Goal: Information Seeking & Learning: Learn about a topic

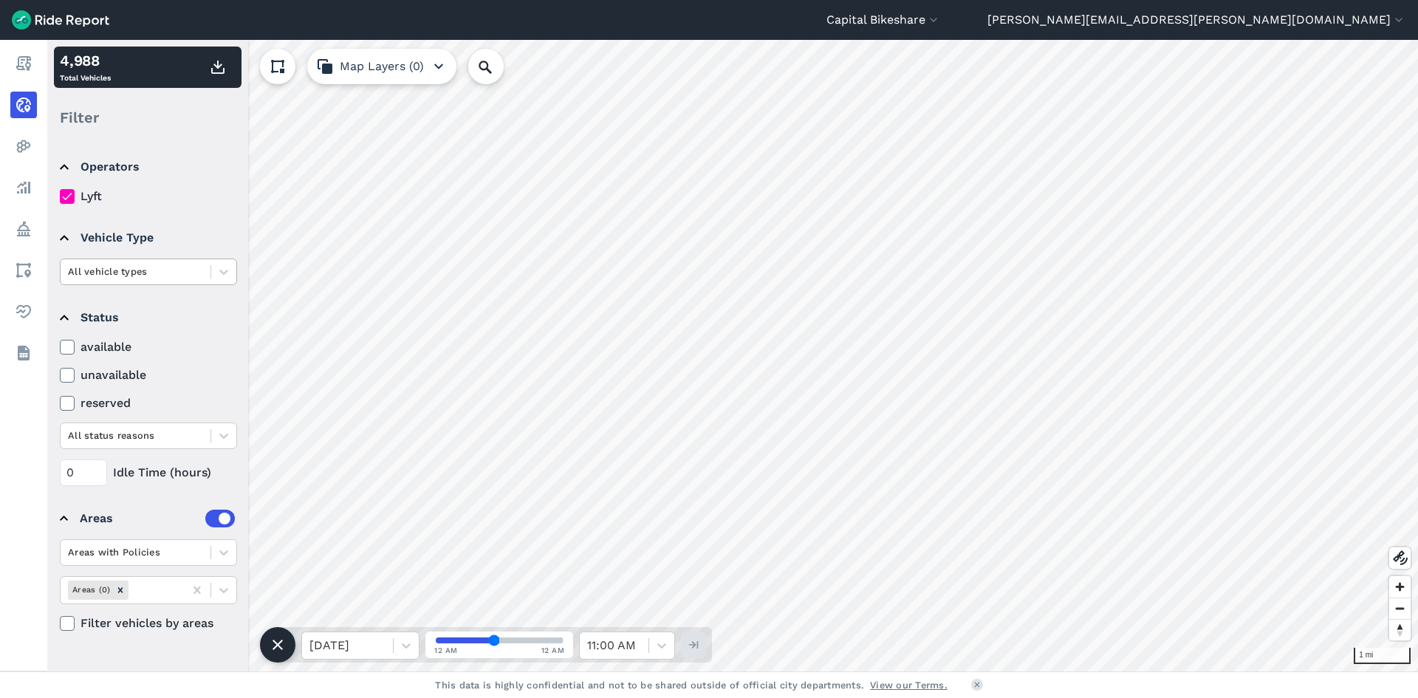
click at [178, 273] on div at bounding box center [135, 271] width 135 height 17
click at [126, 332] on div "ebike" at bounding box center [148, 333] width 177 height 26
click at [378, 638] on div at bounding box center [347, 645] width 76 height 21
click at [368, 569] on div "[DATE]" at bounding box center [360, 578] width 118 height 30
drag, startPoint x: 491, startPoint y: 640, endPoint x: 421, endPoint y: 662, distance: 73.3
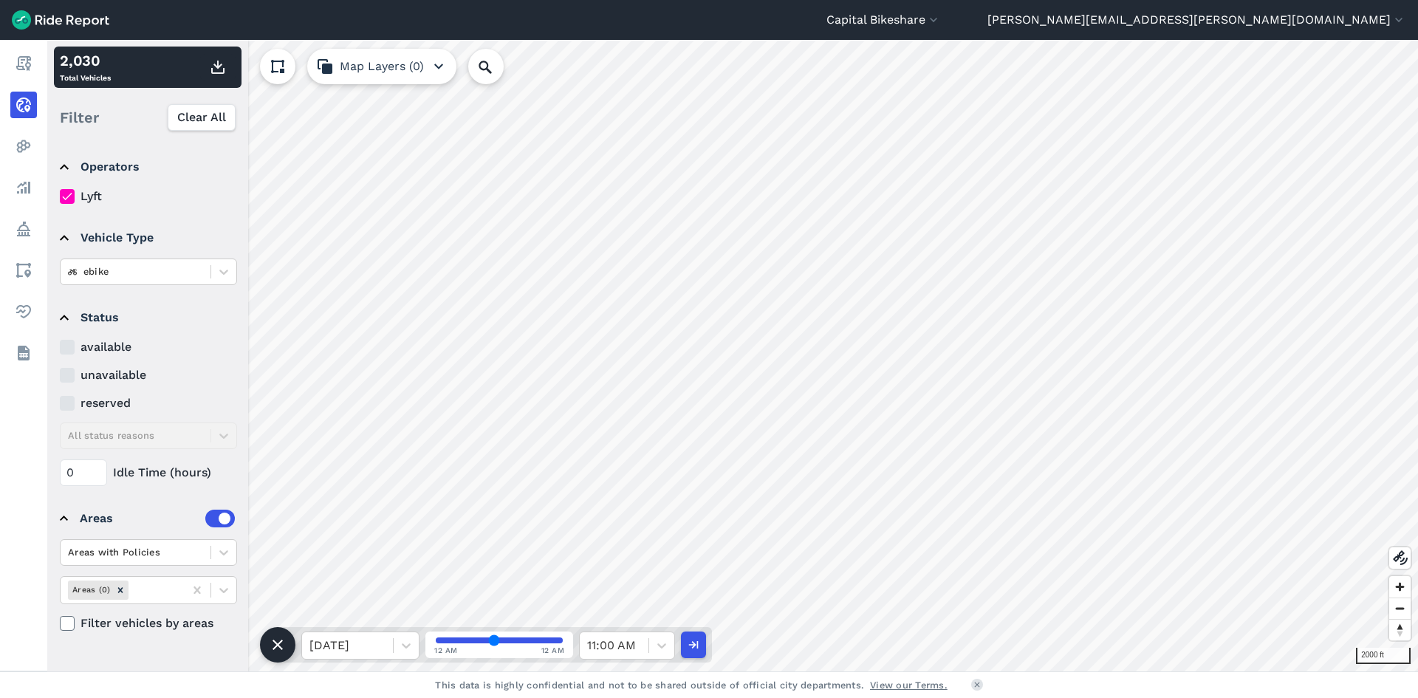
click at [436, 639] on input "range" at bounding box center [499, 640] width 127 height 6
click at [220, 66] on use "button" at bounding box center [217, 67] width 13 height 13
click at [653, 644] on div at bounding box center [661, 645] width 25 height 25
click at [636, 459] on div "12:30 AM" at bounding box center [627, 451] width 96 height 30
click at [222, 77] on button "button" at bounding box center [217, 67] width 35 height 27
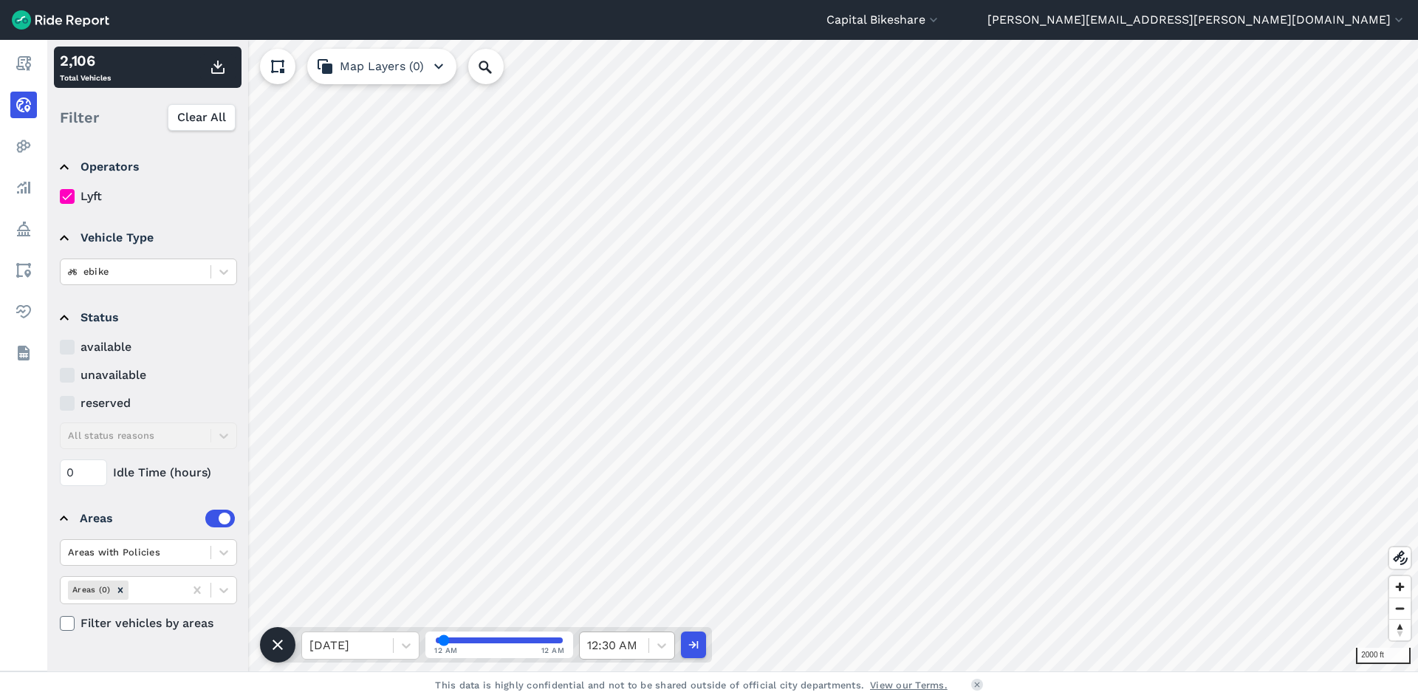
click at [627, 648] on div at bounding box center [614, 645] width 54 height 21
click at [638, 521] on div "1:00 AM" at bounding box center [627, 510] width 96 height 30
click at [218, 67] on use "button" at bounding box center [217, 67] width 13 height 13
click at [642, 648] on div "1:00 AM" at bounding box center [614, 645] width 69 height 27
click at [624, 563] on div "1:30 AM" at bounding box center [627, 570] width 96 height 30
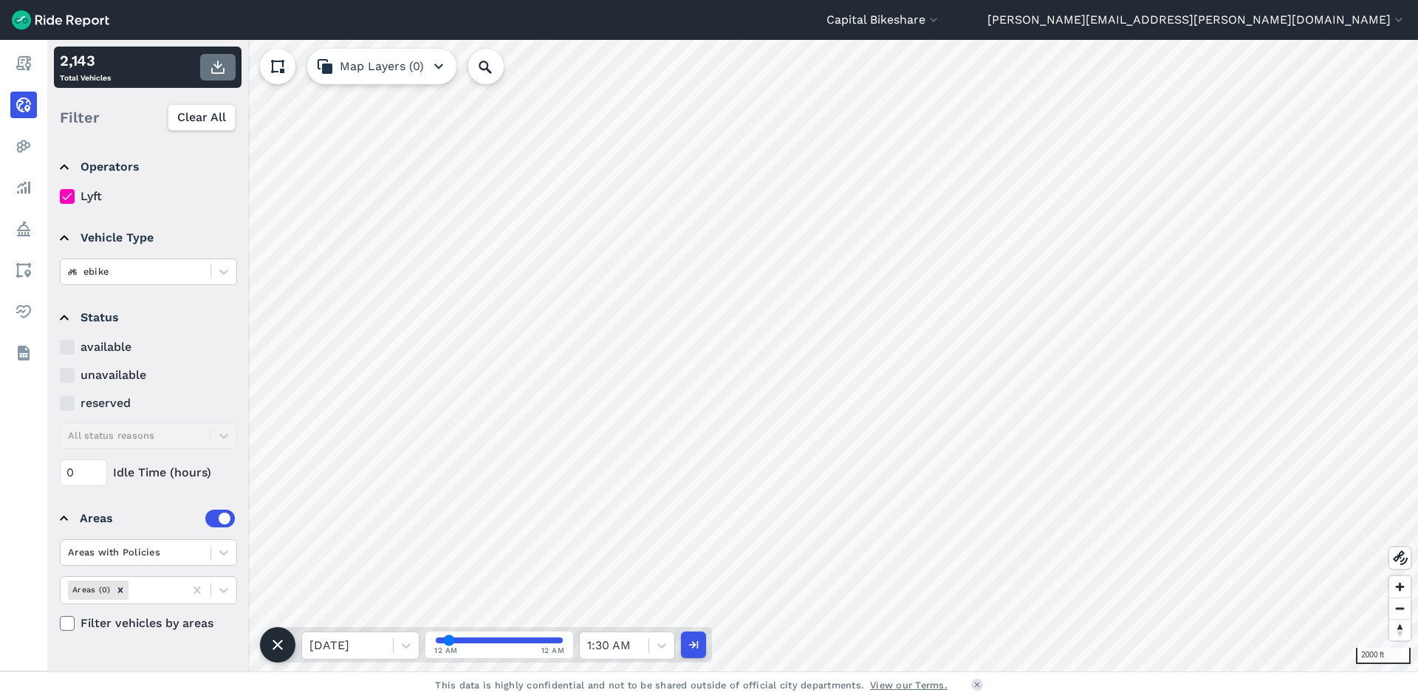
click at [218, 64] on use "button" at bounding box center [217, 67] width 13 height 13
click at [662, 647] on icon at bounding box center [661, 645] width 9 height 5
click at [634, 560] on div "2:00 AM" at bounding box center [627, 555] width 96 height 30
click at [221, 68] on icon "button" at bounding box center [218, 67] width 18 height 18
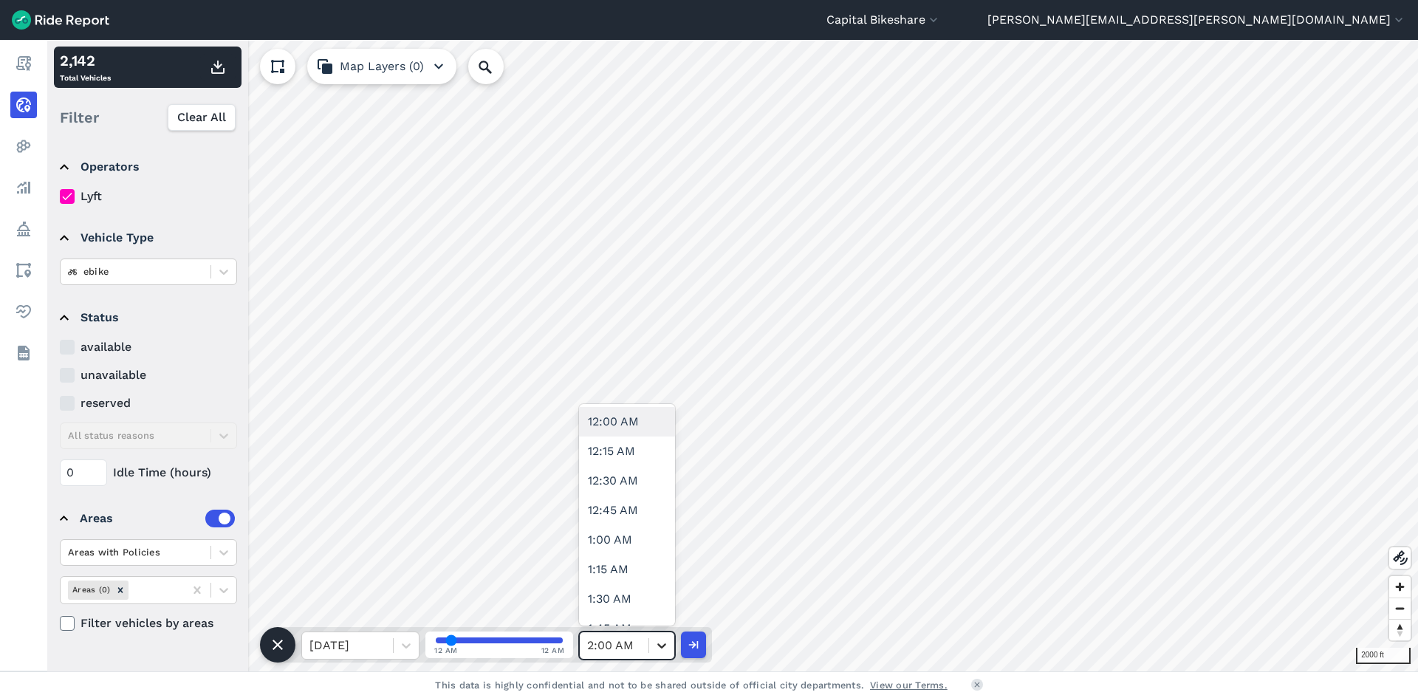
click at [655, 642] on icon at bounding box center [661, 645] width 15 height 15
click at [623, 612] on div "2:30 AM" at bounding box center [627, 614] width 96 height 30
click at [221, 67] on icon "button" at bounding box center [218, 67] width 18 height 18
click at [644, 648] on div "2:30 AM" at bounding box center [614, 645] width 69 height 27
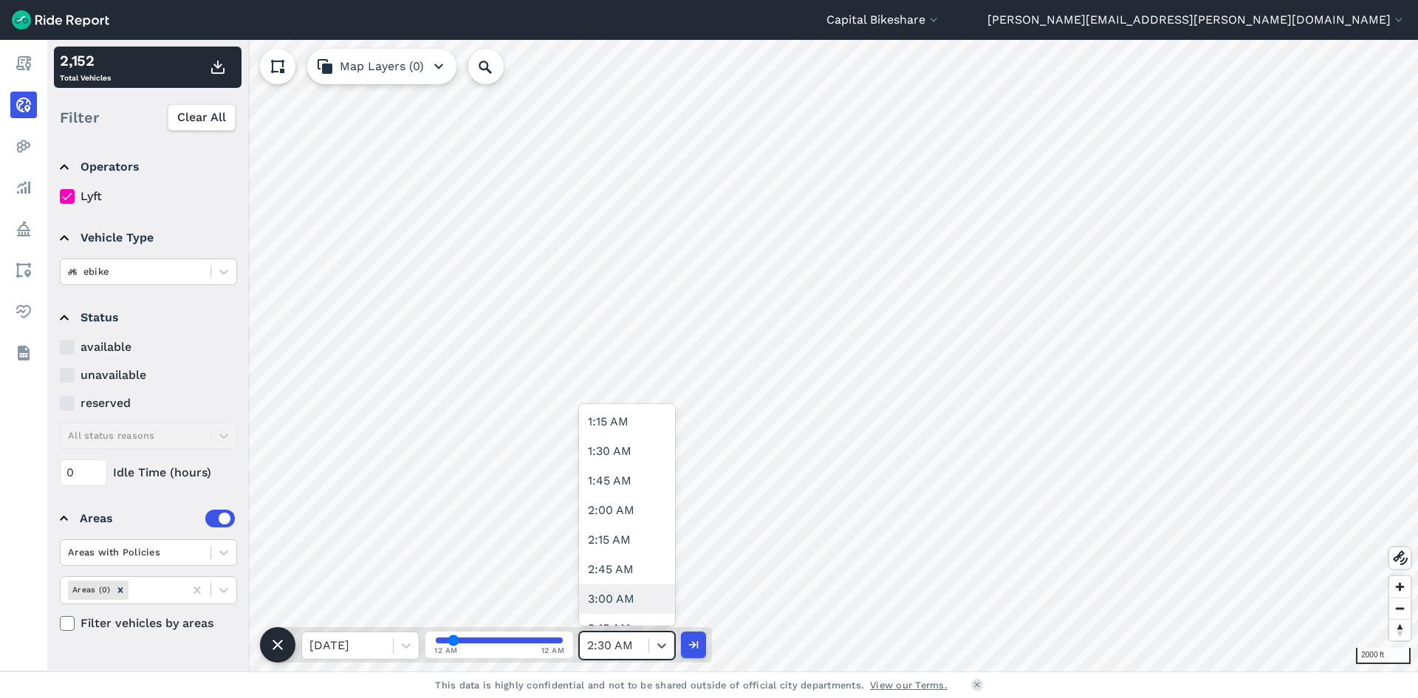
click at [639, 603] on div "3:00 AM" at bounding box center [627, 599] width 96 height 30
click at [213, 72] on use "button" at bounding box center [217, 67] width 13 height 13
click at [638, 651] on div at bounding box center [614, 645] width 54 height 21
click at [622, 640] on div at bounding box center [614, 645] width 54 height 21
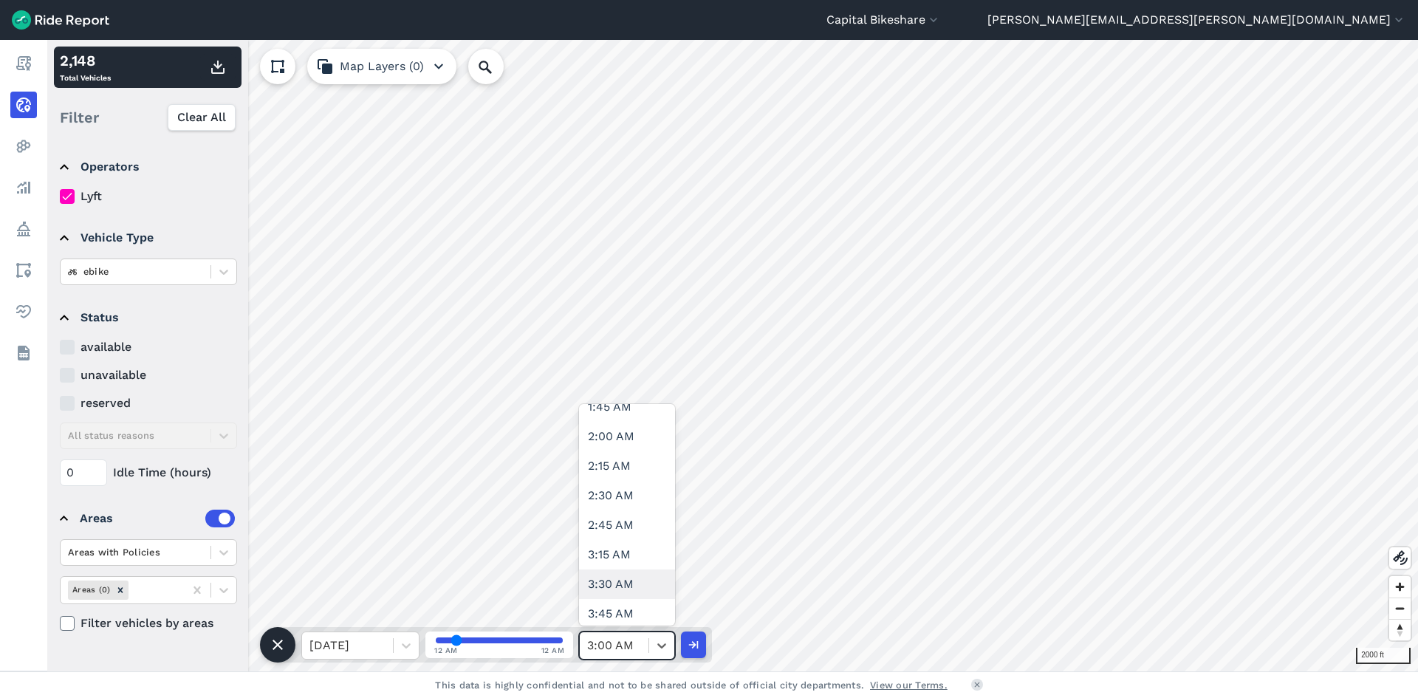
click at [626, 577] on div "3:30 AM" at bounding box center [627, 584] width 96 height 30
click at [222, 72] on icon "button" at bounding box center [218, 67] width 18 height 18
click at [650, 645] on div at bounding box center [661, 645] width 25 height 25
click at [625, 562] on div "4:00 AM" at bounding box center [627, 570] width 96 height 30
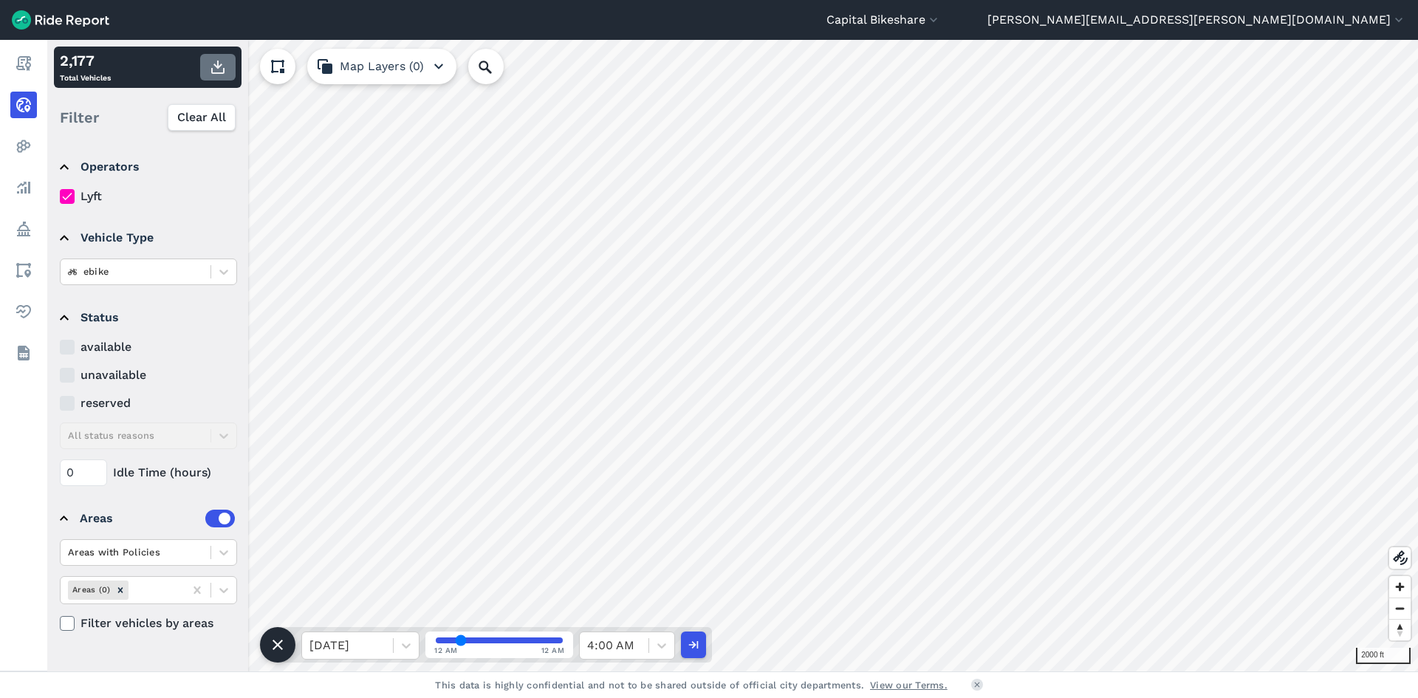
click at [209, 67] on icon "button" at bounding box center [218, 67] width 18 height 18
click at [628, 639] on div at bounding box center [614, 645] width 54 height 21
click at [625, 565] on div "4:30 AM" at bounding box center [627, 555] width 96 height 30
click at [222, 76] on button "button" at bounding box center [217, 67] width 35 height 27
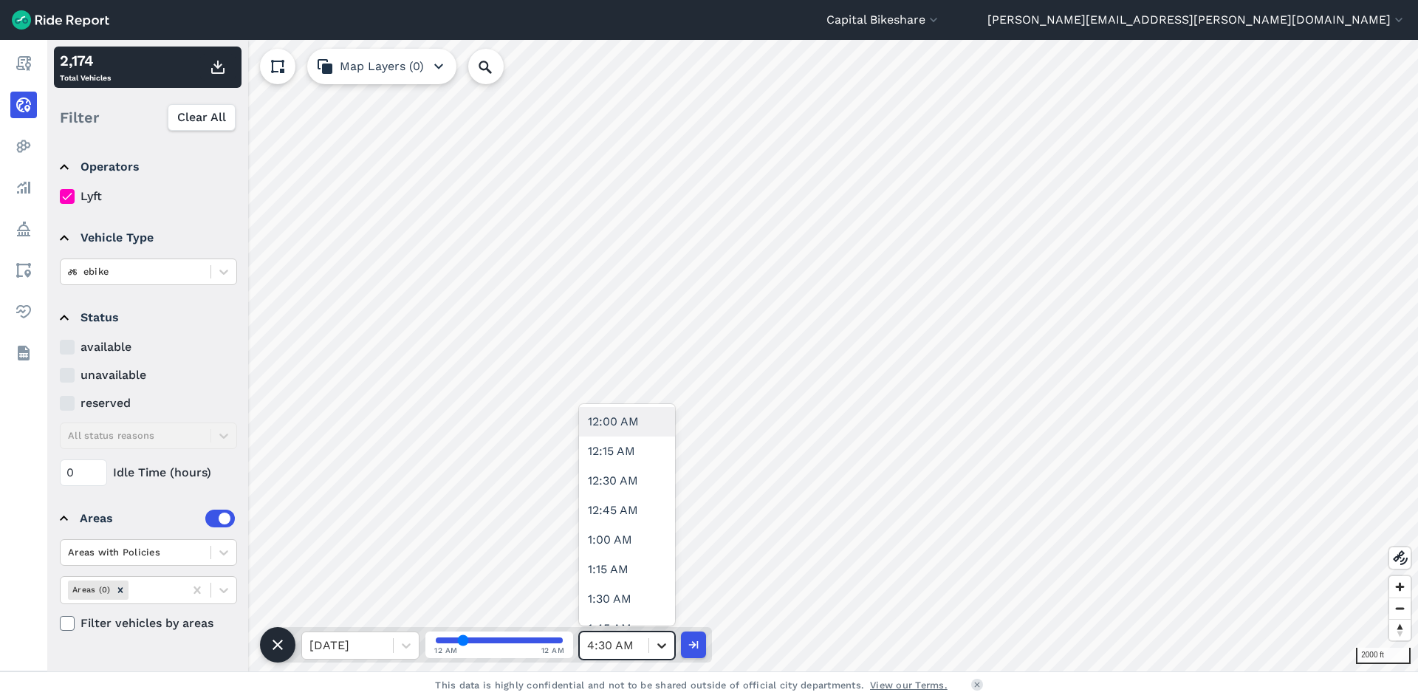
click at [665, 643] on icon at bounding box center [661, 645] width 15 height 15
click at [628, 603] on div "5:00 AM" at bounding box center [627, 614] width 96 height 30
click at [219, 72] on use "button" at bounding box center [217, 67] width 13 height 13
click at [634, 642] on div at bounding box center [614, 645] width 54 height 21
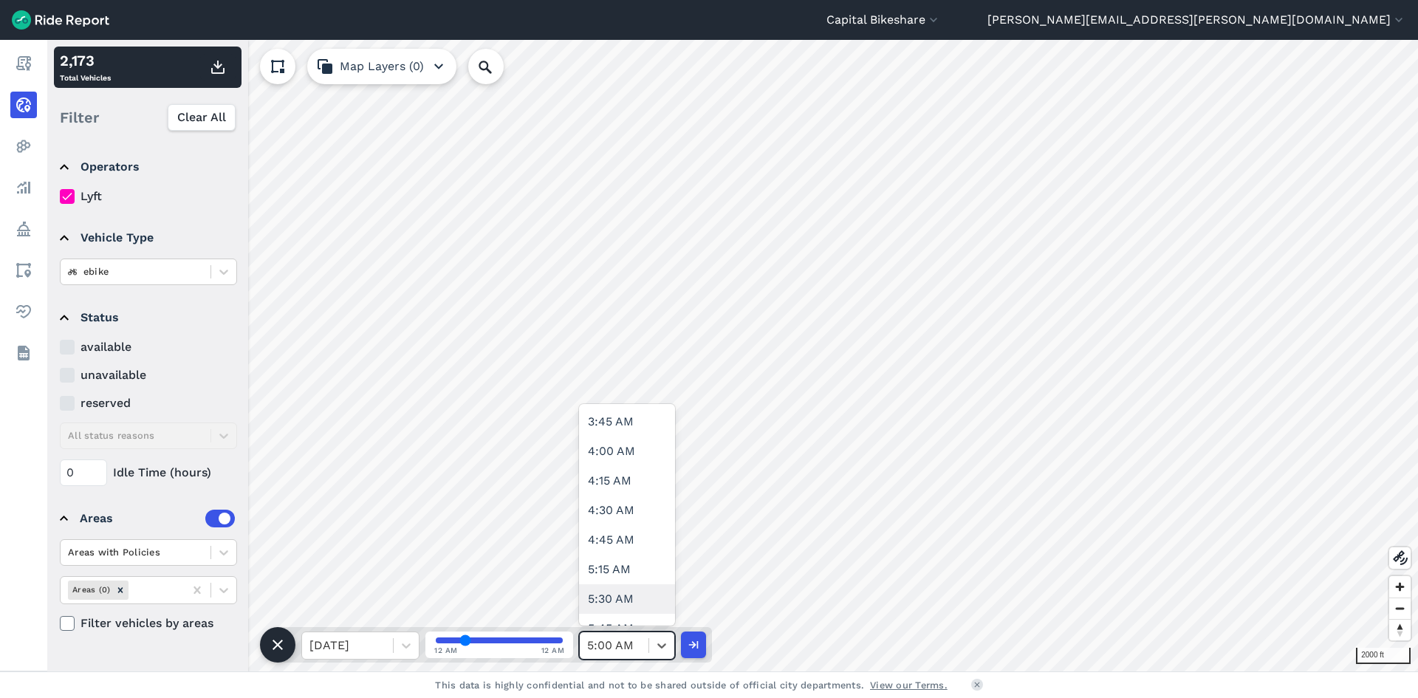
click at [610, 603] on div "5:30 AM" at bounding box center [627, 599] width 96 height 30
click at [227, 73] on button "button" at bounding box center [217, 67] width 35 height 27
click at [639, 654] on div at bounding box center [614, 645] width 54 height 21
click at [628, 575] on div "6:00 AM" at bounding box center [627, 584] width 96 height 30
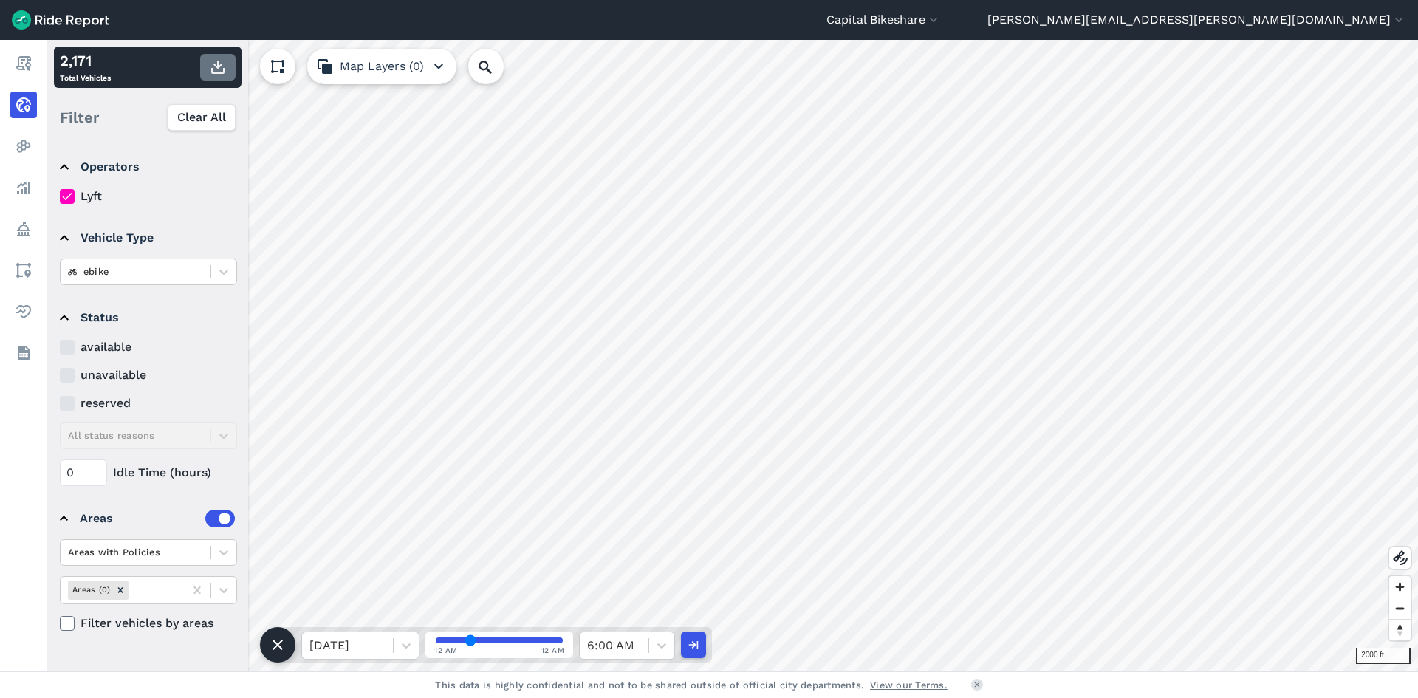
click at [220, 69] on icon "button" at bounding box center [218, 67] width 18 height 18
click at [657, 646] on icon at bounding box center [661, 645] width 15 height 15
click at [637, 572] on div "6:30 AM" at bounding box center [627, 570] width 96 height 30
click at [217, 70] on icon "button" at bounding box center [218, 67] width 18 height 18
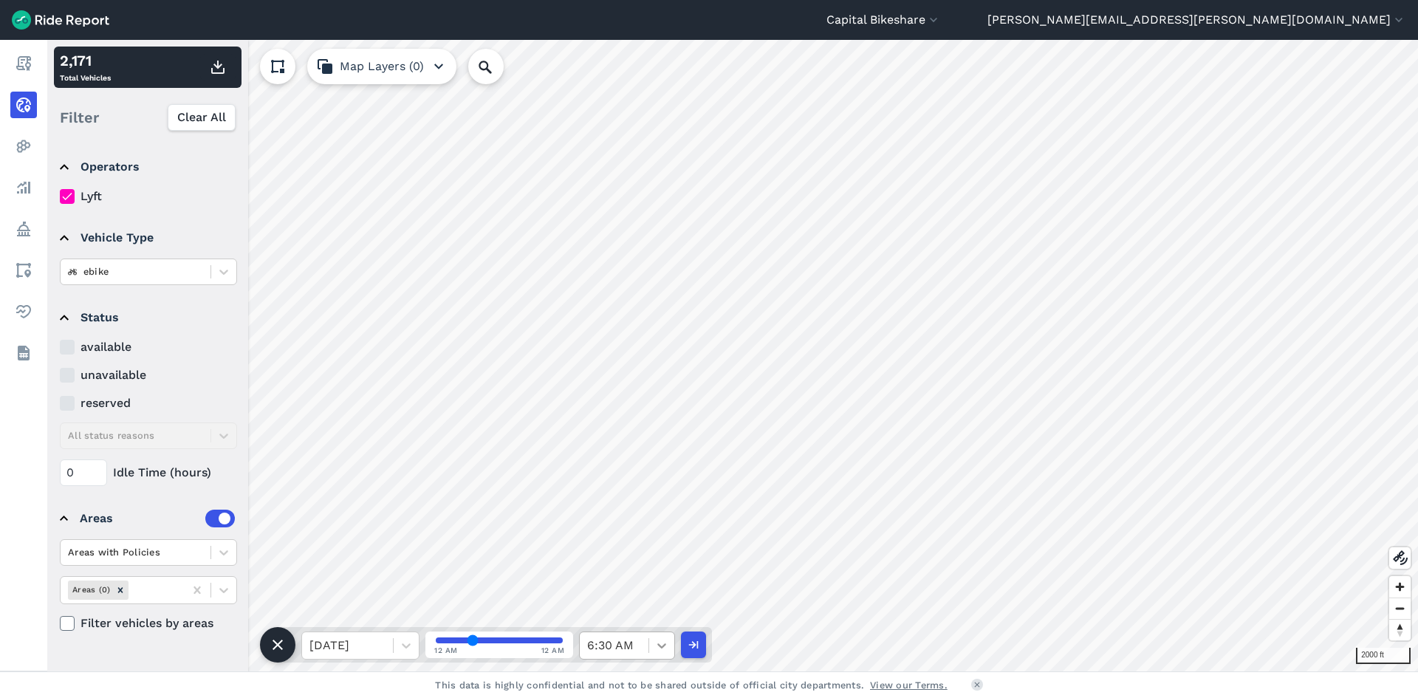
click at [663, 649] on icon at bounding box center [661, 645] width 15 height 15
click at [643, 650] on div "6:30 AM" at bounding box center [614, 645] width 69 height 27
click at [637, 543] on div "7:00 AM" at bounding box center [627, 555] width 96 height 30
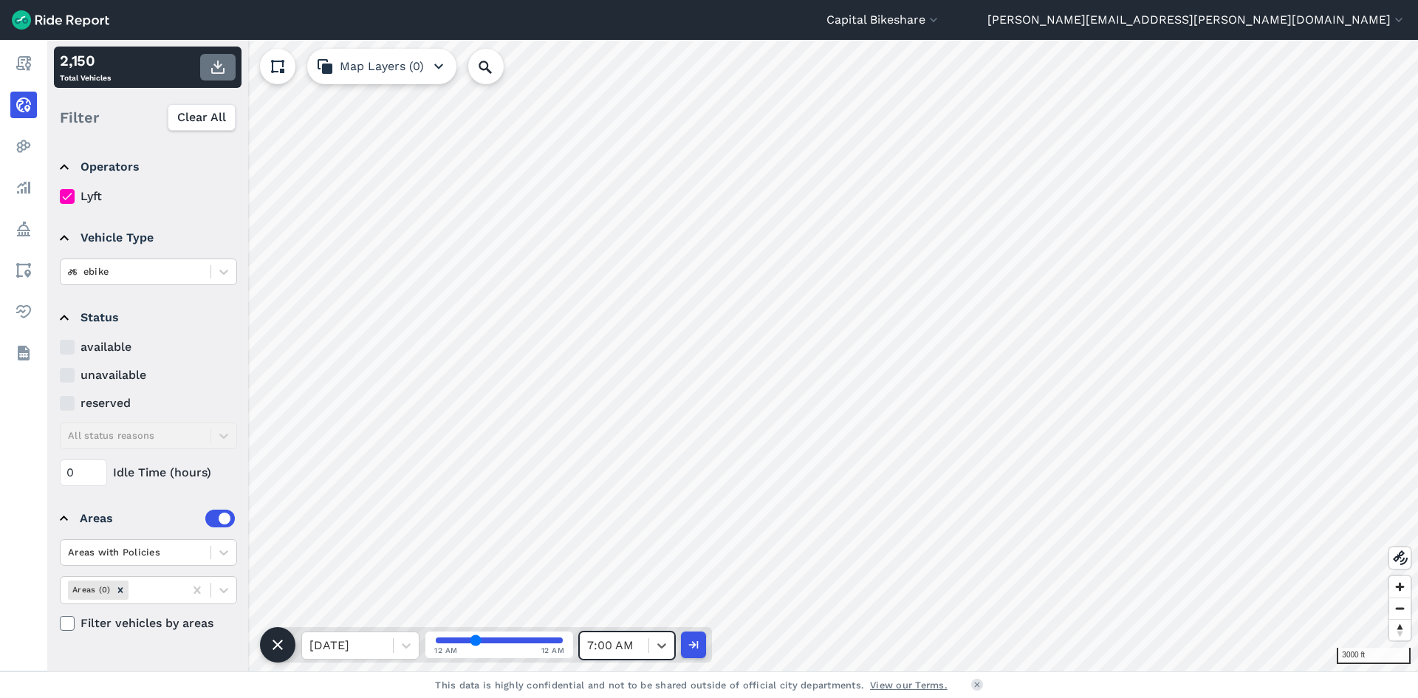
click at [213, 69] on icon "button" at bounding box center [218, 67] width 18 height 18
click at [638, 646] on div at bounding box center [614, 645] width 54 height 21
click at [623, 543] on div "7:30 AM" at bounding box center [627, 540] width 96 height 30
click at [212, 72] on use "button" at bounding box center [217, 67] width 13 height 13
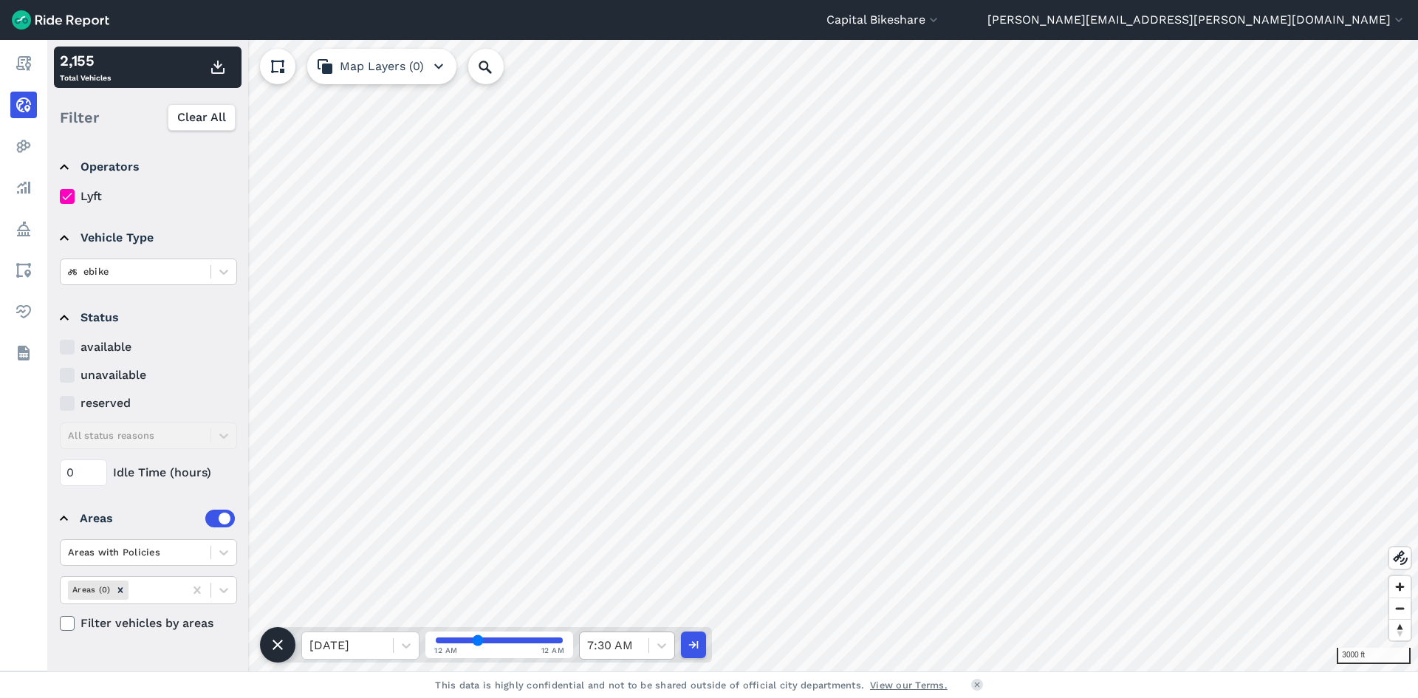
click at [641, 644] on div "7:30 AM" at bounding box center [614, 645] width 69 height 27
click at [633, 591] on div "8:00 AM" at bounding box center [627, 599] width 96 height 30
click at [213, 74] on use "button" at bounding box center [217, 67] width 13 height 13
click at [646, 649] on div "8:00 AM" at bounding box center [614, 645] width 69 height 27
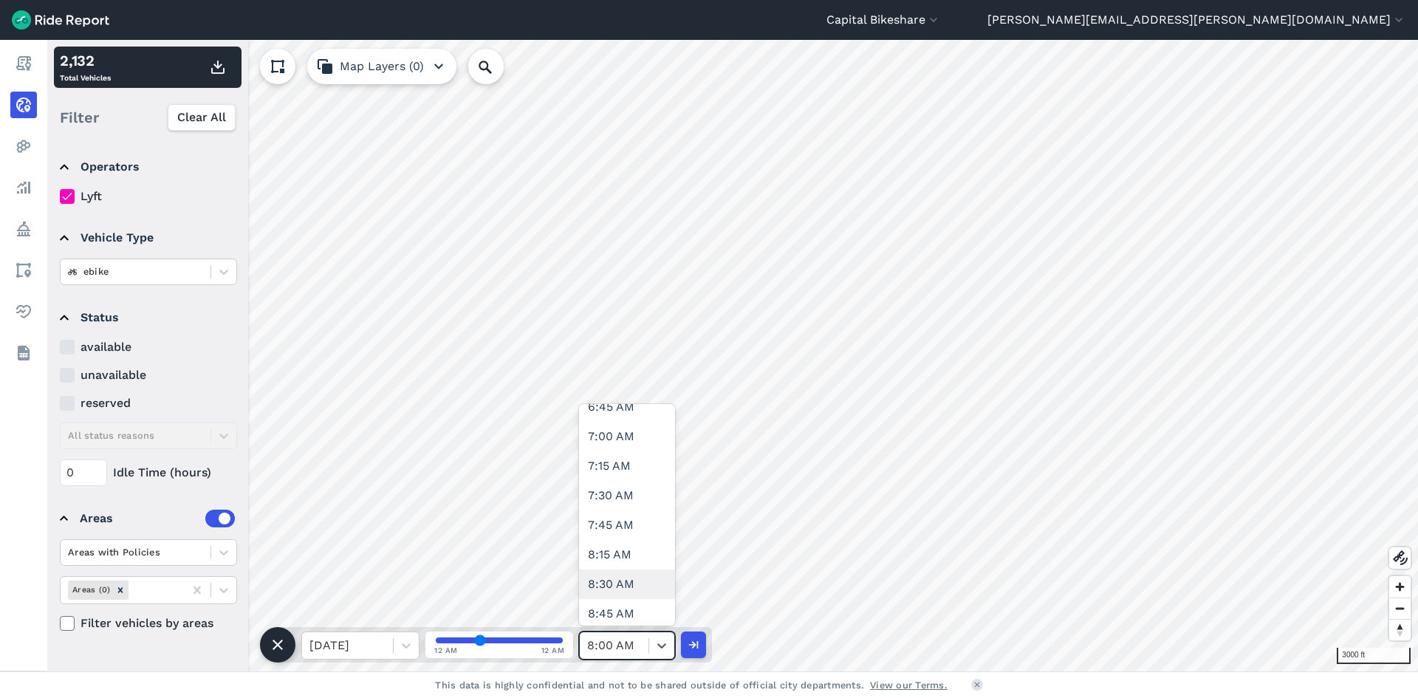
click at [639, 575] on div "8:30 AM" at bounding box center [627, 584] width 96 height 30
click at [213, 75] on icon "button" at bounding box center [218, 67] width 18 height 18
click at [656, 649] on icon at bounding box center [661, 645] width 15 height 15
click at [617, 558] on div "9:00 AM" at bounding box center [627, 570] width 96 height 30
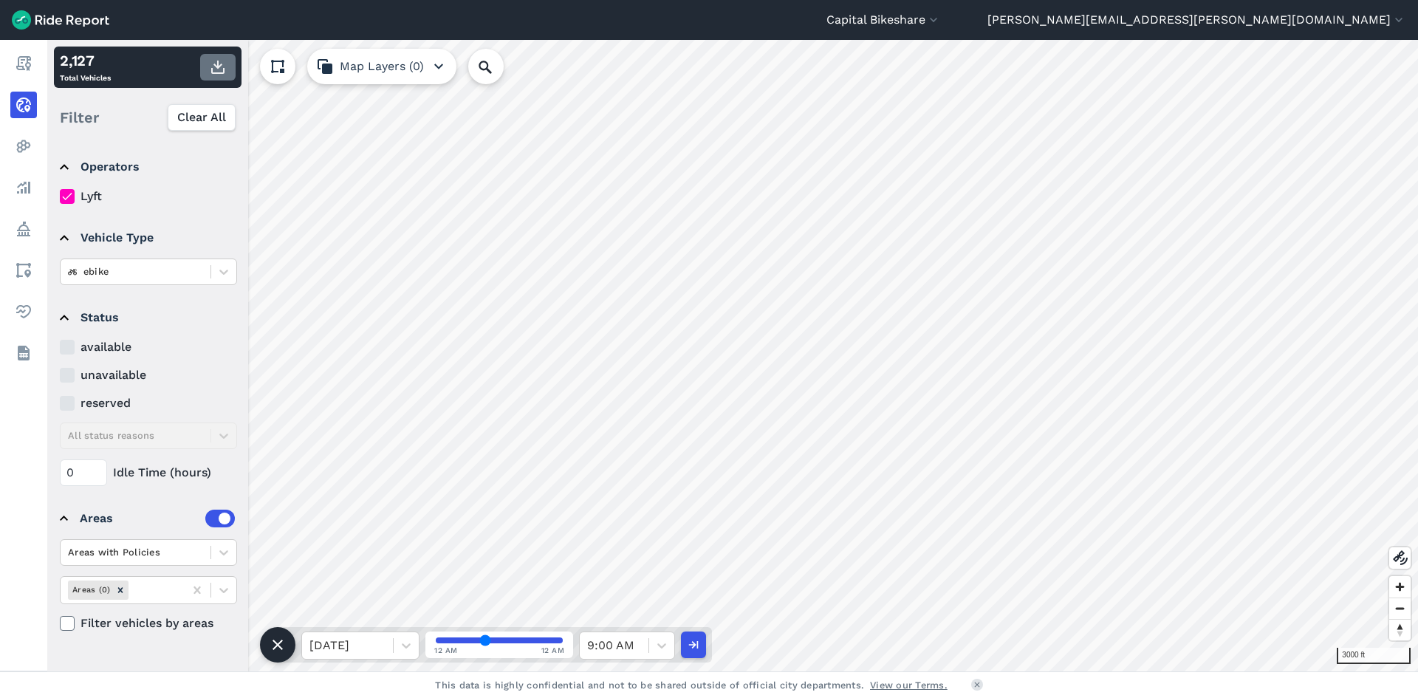
click at [217, 76] on button "button" at bounding box center [217, 67] width 35 height 27
click at [647, 642] on div "9:00 AM" at bounding box center [614, 645] width 69 height 27
click at [631, 541] on div "9:30 AM" at bounding box center [627, 555] width 96 height 30
click at [216, 72] on use "button" at bounding box center [217, 67] width 13 height 13
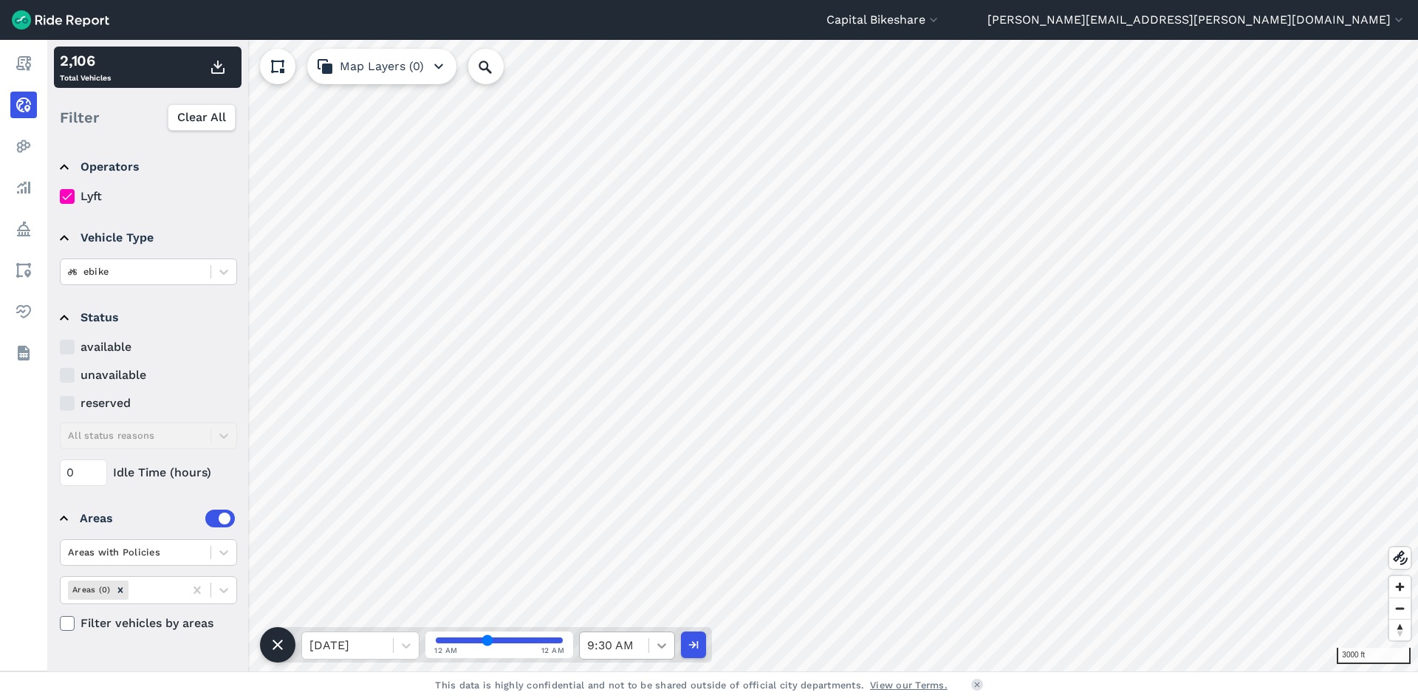
click at [660, 653] on div at bounding box center [661, 645] width 25 height 25
click at [642, 546] on div "10:00 AM" at bounding box center [627, 540] width 96 height 30
click at [216, 74] on use "button" at bounding box center [217, 67] width 13 height 13
click at [656, 651] on icon at bounding box center [661, 645] width 15 height 15
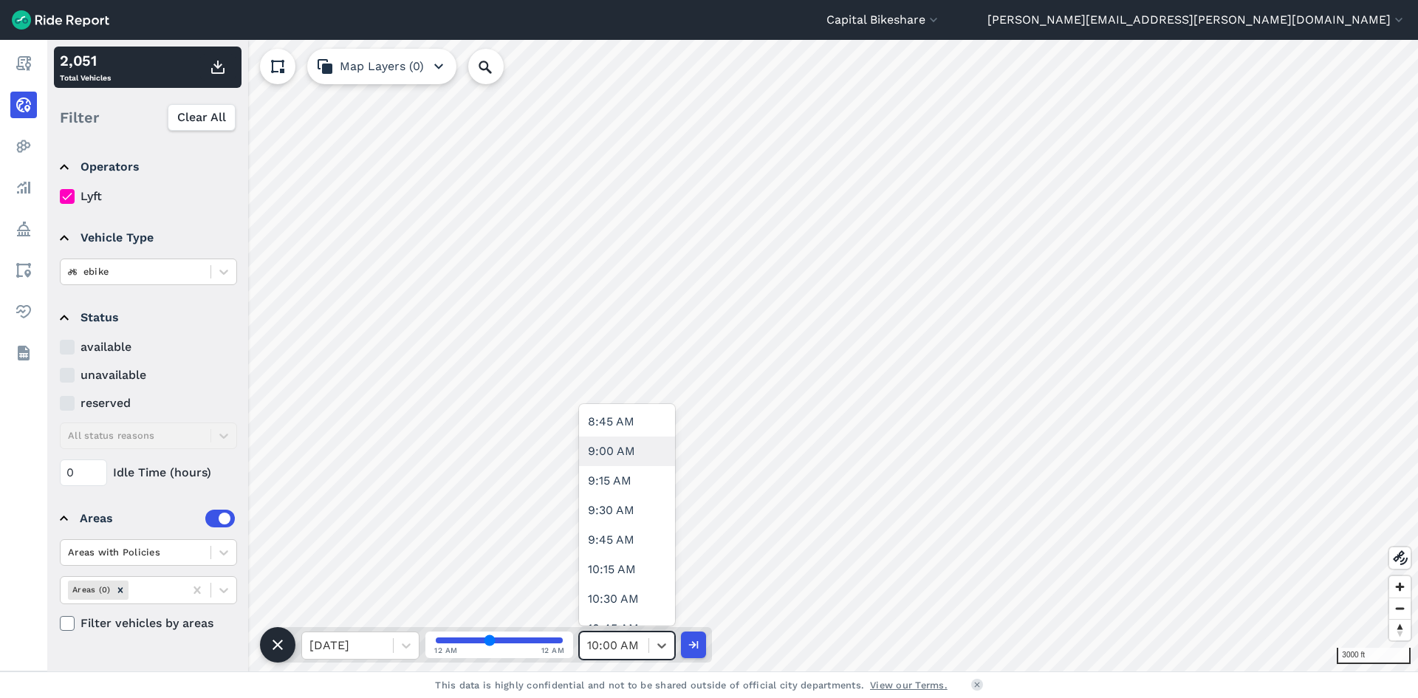
scroll to position [1108, 0]
click at [622, 521] on div "10:30 AM" at bounding box center [627, 525] width 96 height 30
click at [227, 72] on button "button" at bounding box center [217, 67] width 35 height 27
click at [659, 650] on icon at bounding box center [661, 645] width 15 height 15
click at [622, 580] on div "11:00 AM" at bounding box center [627, 584] width 96 height 30
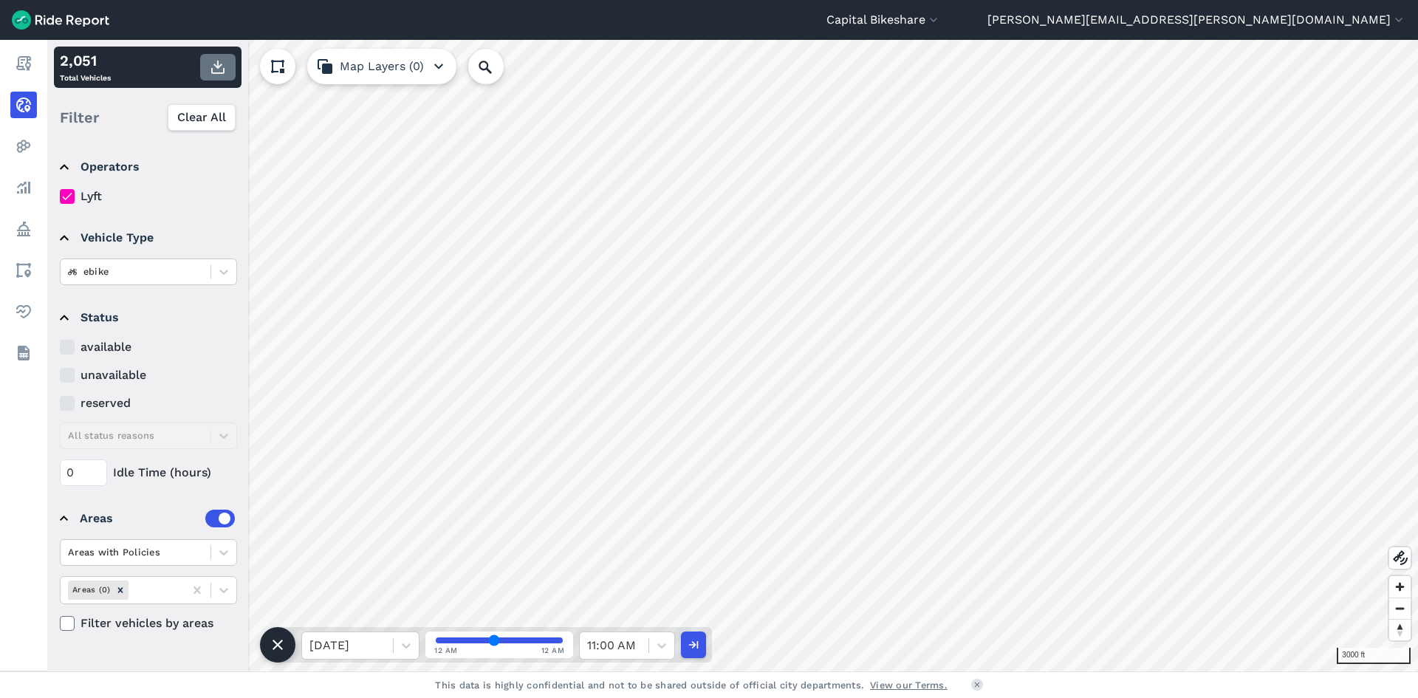
click at [219, 66] on use "button" at bounding box center [217, 67] width 13 height 13
click at [658, 650] on icon at bounding box center [661, 645] width 15 height 15
click at [618, 571] on div "11:30 AM" at bounding box center [627, 570] width 96 height 30
click at [218, 69] on icon "button" at bounding box center [218, 67] width 18 height 18
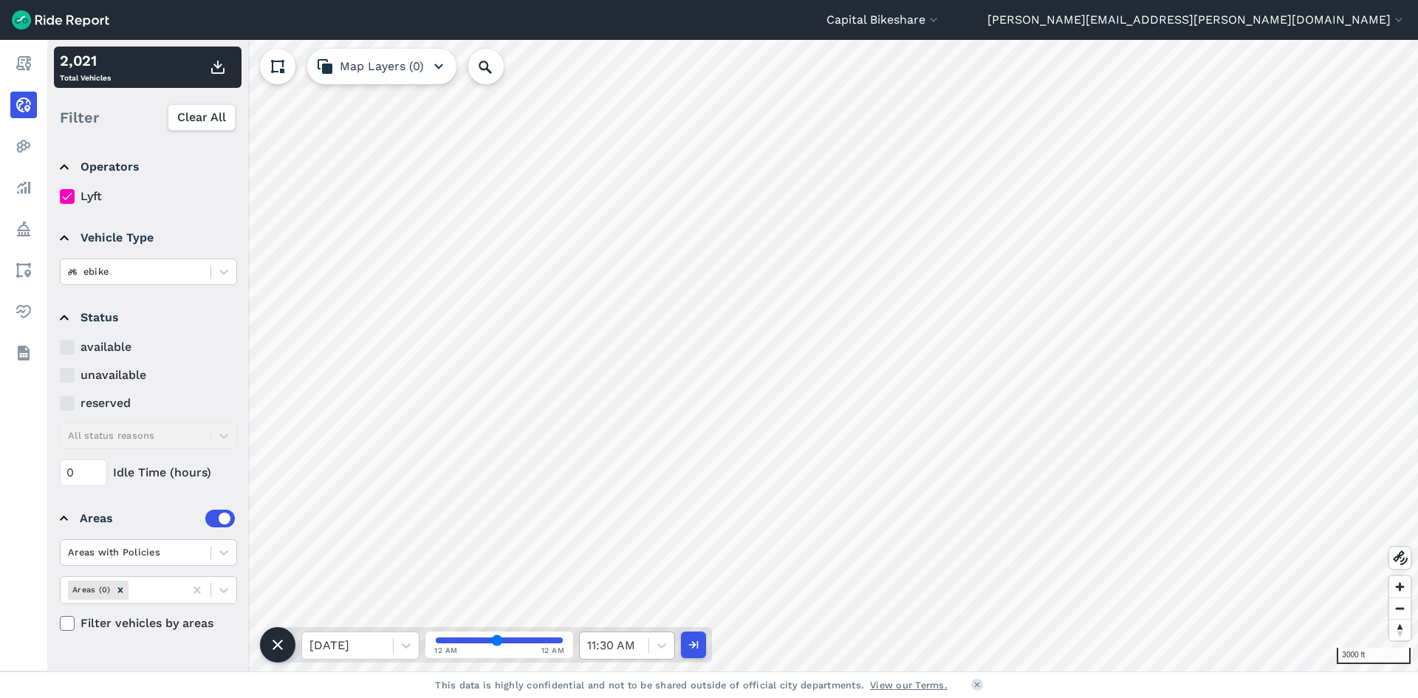
click at [637, 643] on div at bounding box center [614, 645] width 54 height 21
click at [632, 540] on div "12:00 PM" at bounding box center [627, 555] width 96 height 30
click at [222, 68] on icon "button" at bounding box center [218, 67] width 18 height 18
click at [635, 645] on div at bounding box center [614, 645] width 54 height 21
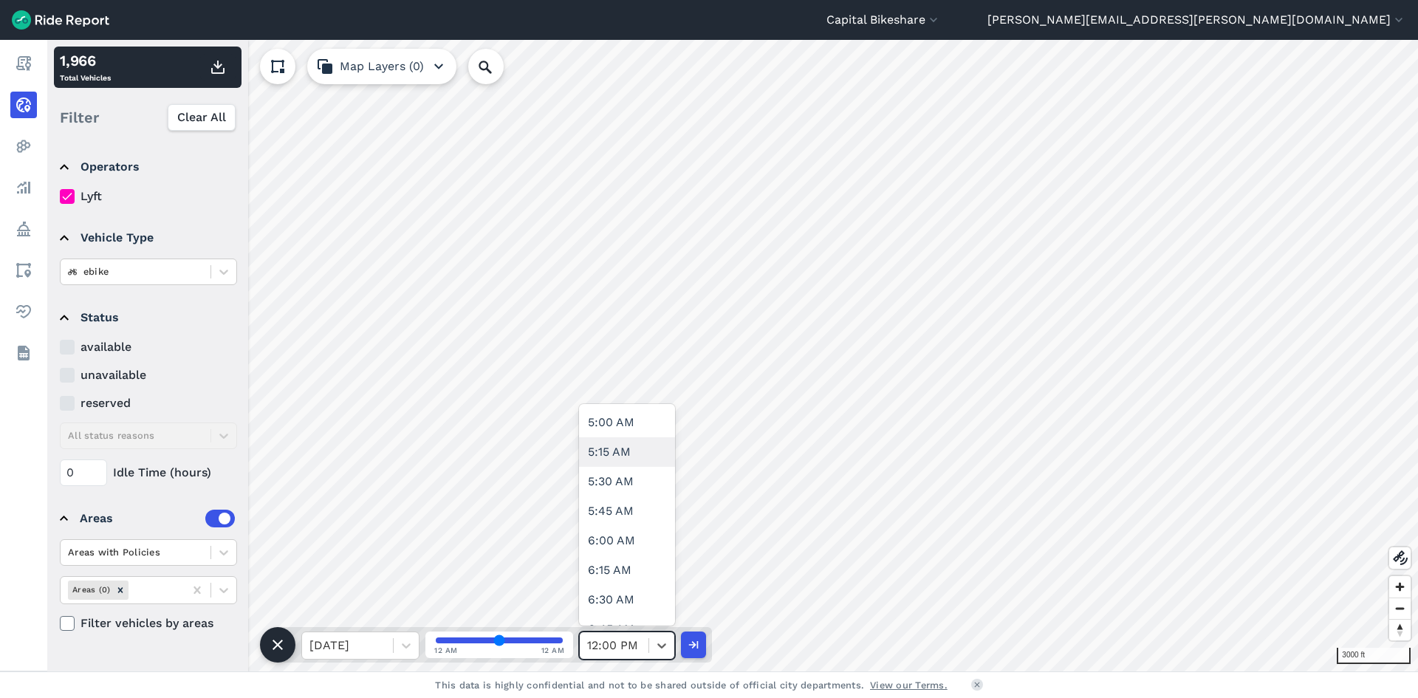
scroll to position [591, 0]
click at [651, 646] on div at bounding box center [661, 645] width 25 height 25
click at [614, 466] on div "12:30 PM" at bounding box center [627, 466] width 96 height 30
click at [218, 69] on use "button" at bounding box center [217, 67] width 13 height 13
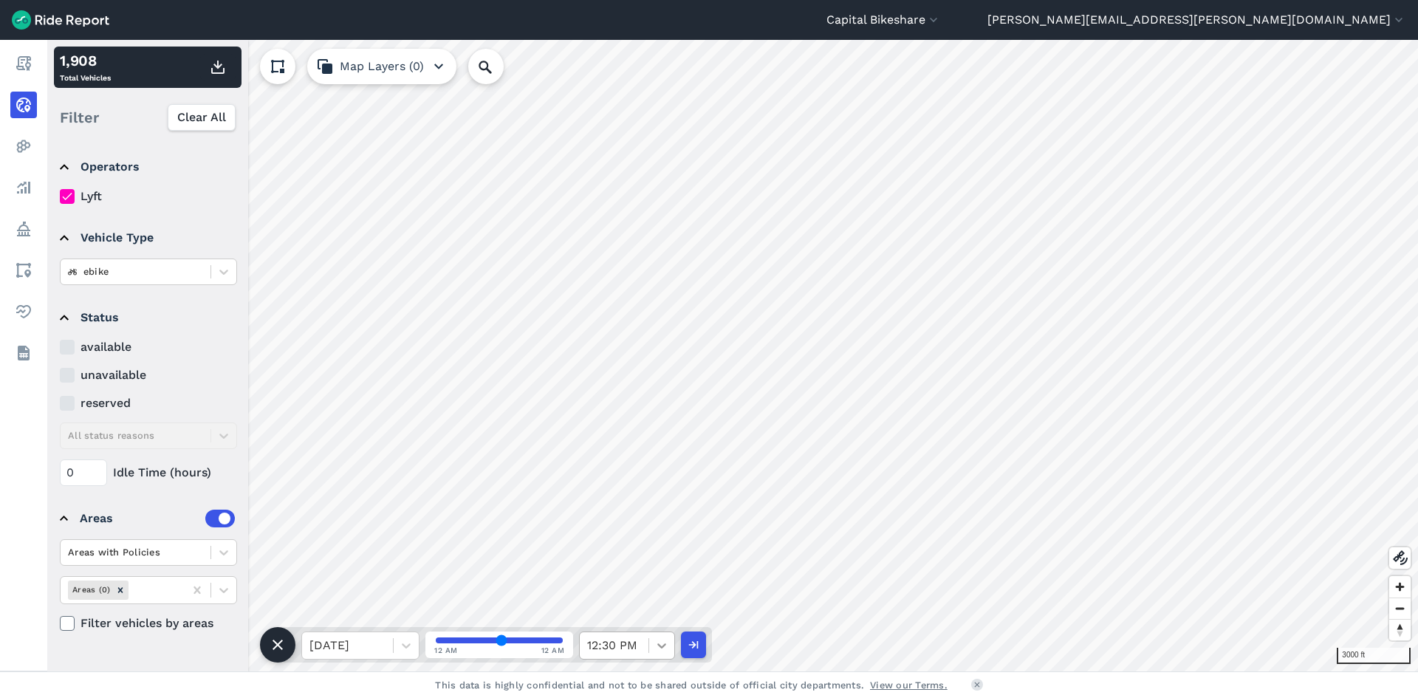
click at [654, 648] on icon at bounding box center [661, 645] width 15 height 15
click at [636, 533] on div "1:00 PM" at bounding box center [627, 525] width 96 height 30
click at [216, 73] on use "button" at bounding box center [217, 67] width 13 height 13
click at [628, 648] on div at bounding box center [614, 645] width 54 height 21
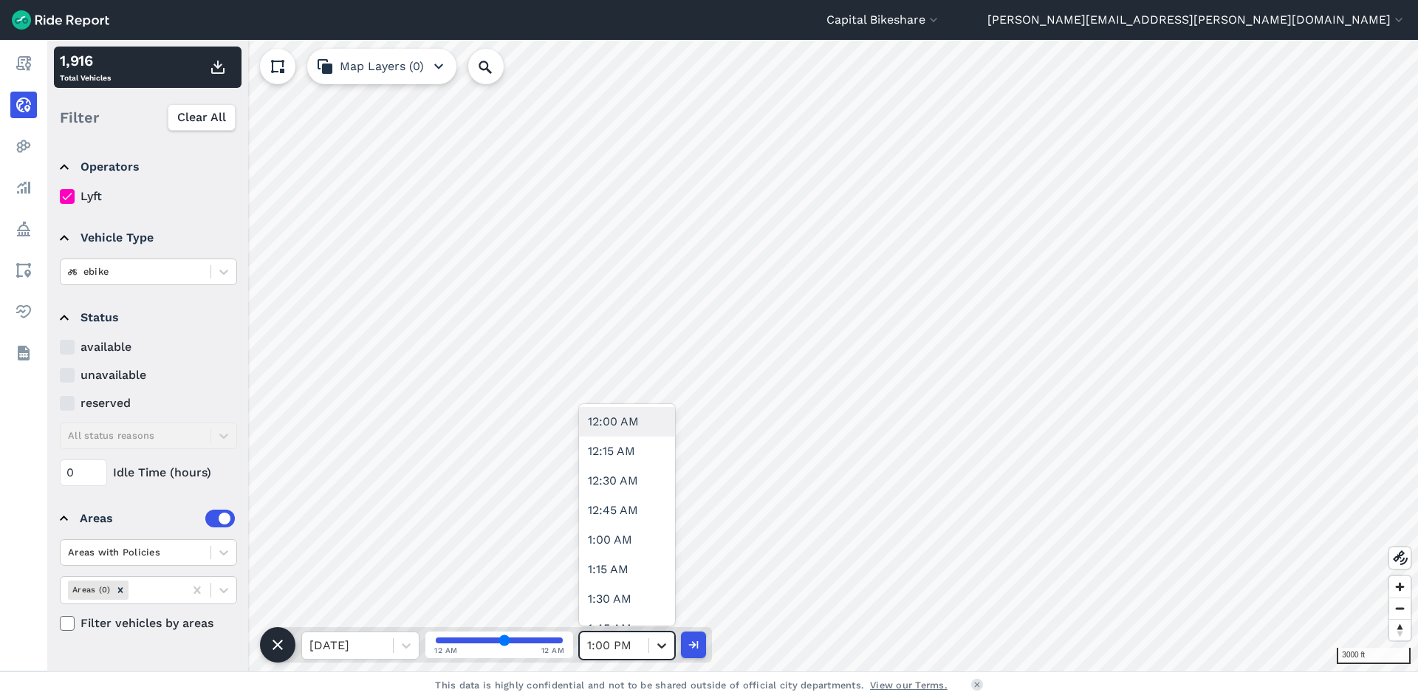
click at [657, 641] on icon at bounding box center [661, 645] width 15 height 15
click at [637, 579] on div "1:30 PM" at bounding box center [627, 584] width 96 height 30
click at [224, 69] on use "button" at bounding box center [217, 67] width 13 height 13
click at [652, 645] on div at bounding box center [661, 645] width 25 height 25
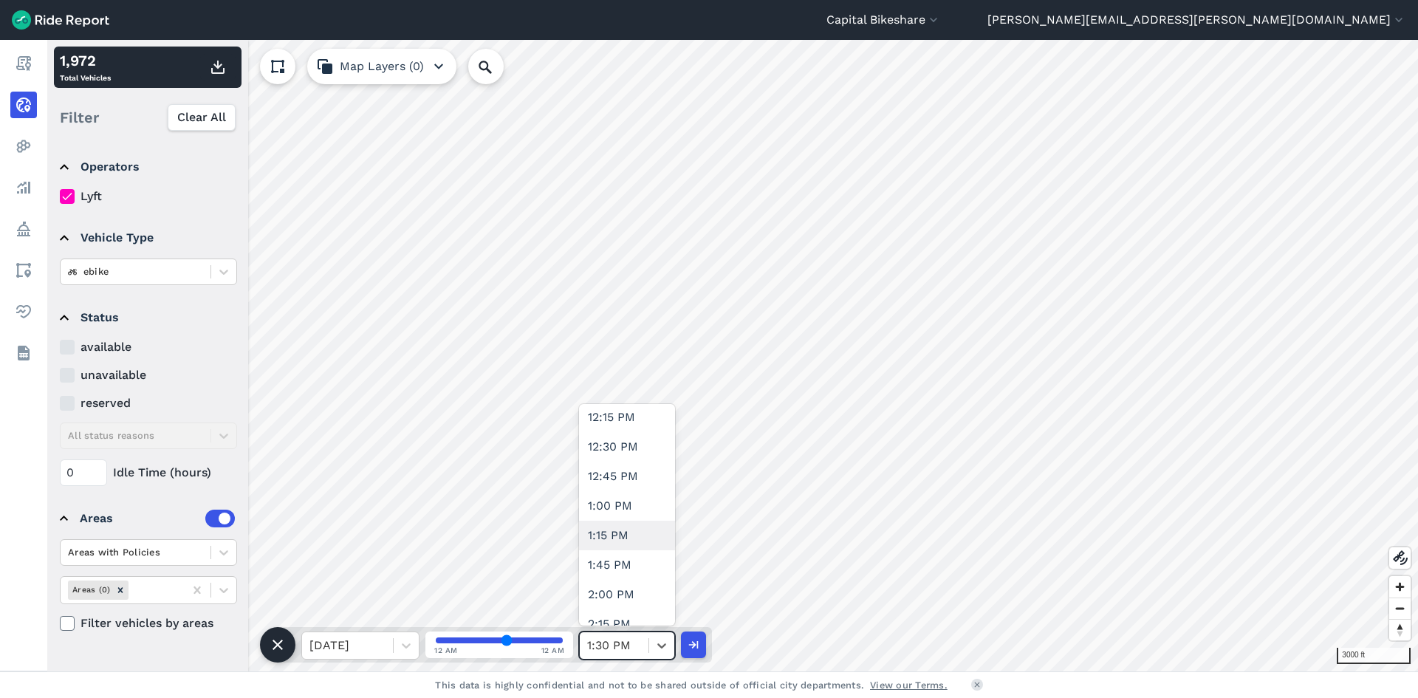
scroll to position [1477, 0]
click at [637, 574] on div "2:00 PM" at bounding box center [627, 570] width 96 height 30
click at [223, 70] on use "button" at bounding box center [217, 67] width 13 height 13
click at [659, 632] on div at bounding box center [661, 645] width 26 height 27
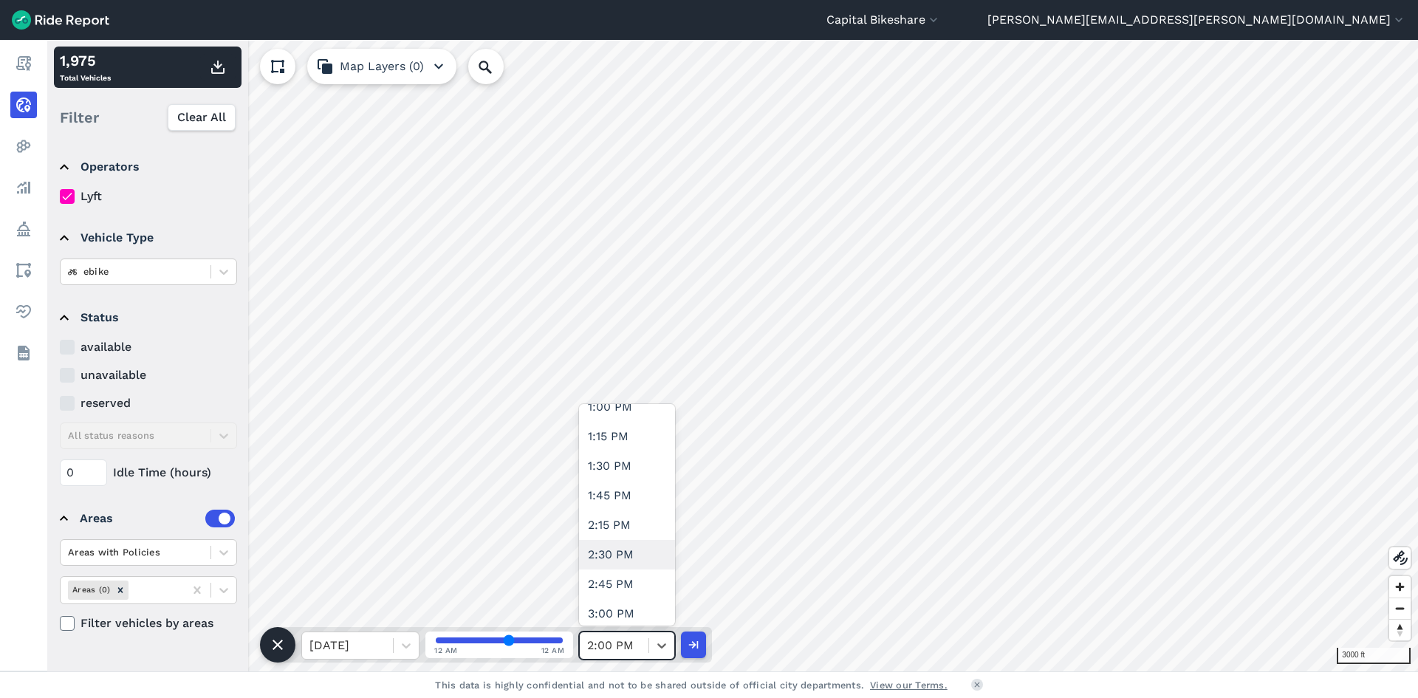
click at [618, 557] on div "2:30 PM" at bounding box center [627, 555] width 96 height 30
click at [215, 66] on use "button" at bounding box center [217, 67] width 13 height 13
click at [658, 647] on icon at bounding box center [661, 645] width 15 height 15
click at [618, 541] on div "3:00 PM" at bounding box center [627, 540] width 96 height 30
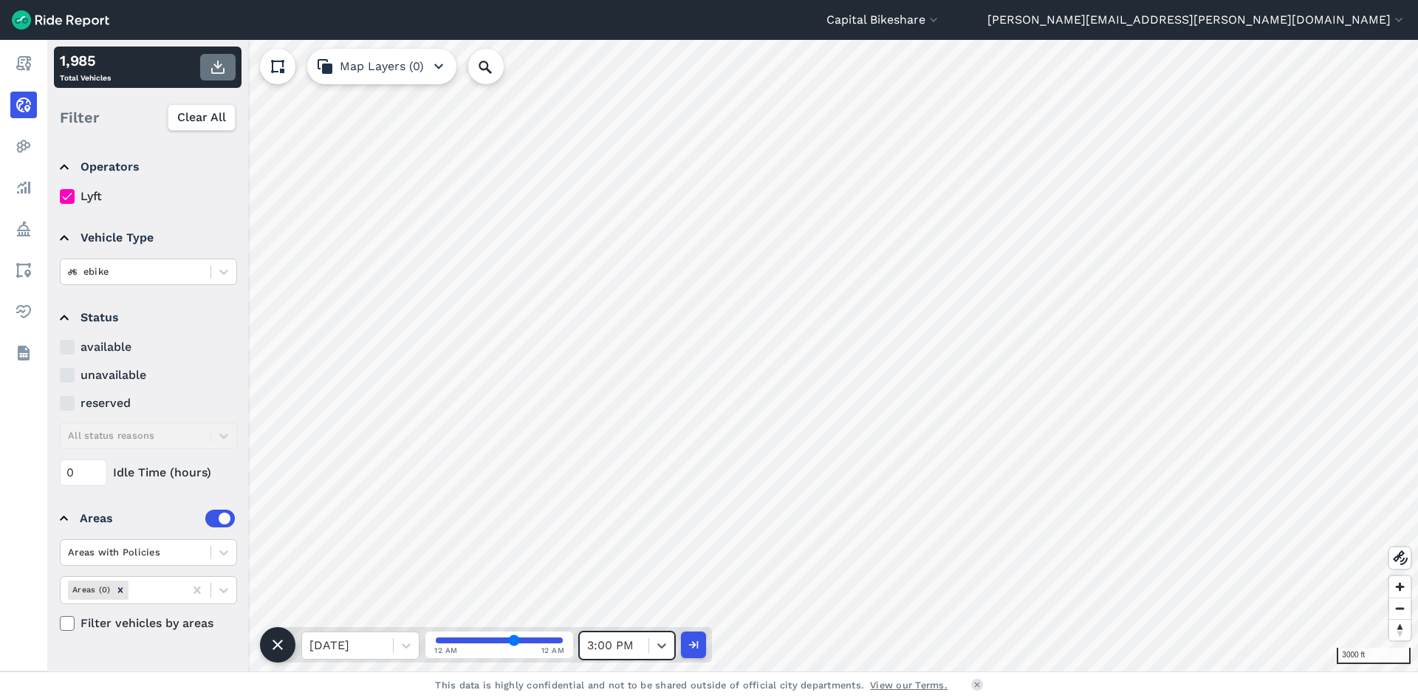
click at [207, 61] on button "button" at bounding box center [217, 67] width 35 height 27
click at [653, 652] on div at bounding box center [661, 645] width 25 height 25
click at [627, 533] on div "3:30 PM" at bounding box center [627, 525] width 96 height 30
click at [216, 64] on icon "button" at bounding box center [218, 67] width 18 height 18
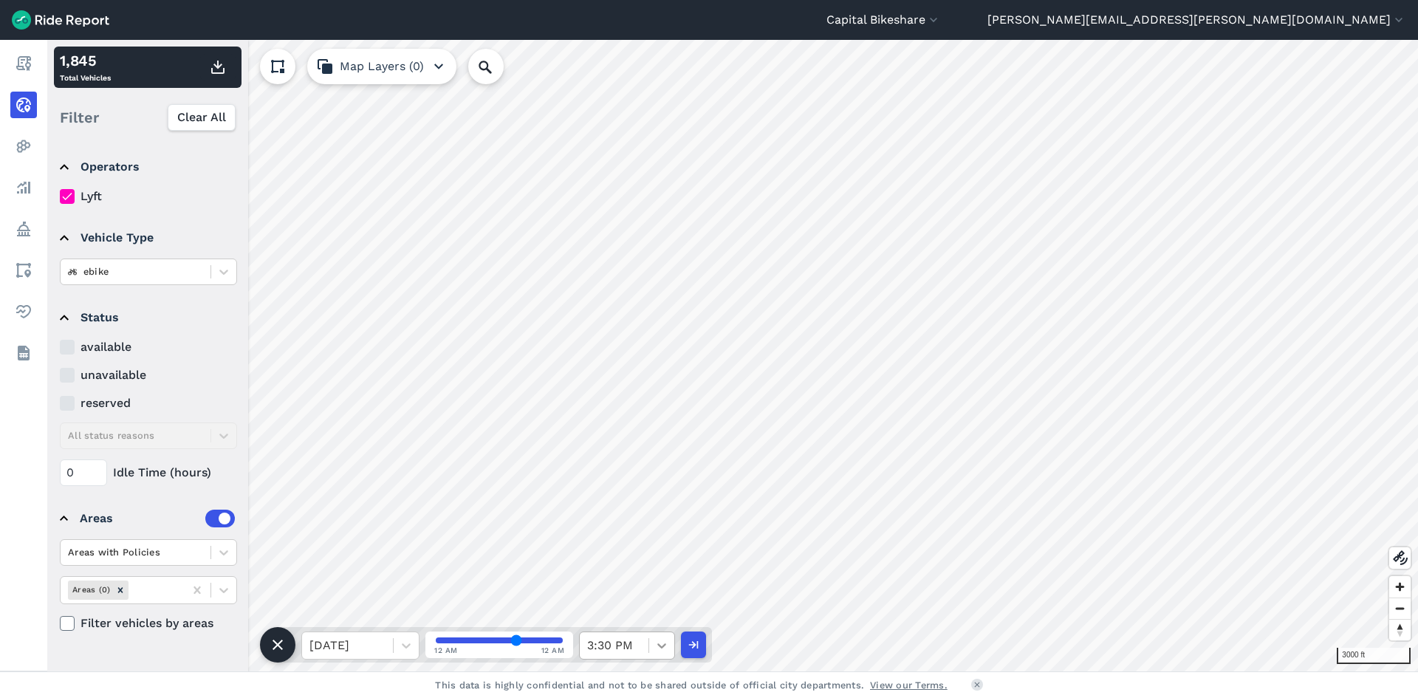
click at [662, 647] on icon at bounding box center [661, 645] width 9 height 5
click at [631, 518] on div "4:00 PM" at bounding box center [627, 510] width 96 height 30
click at [232, 65] on button "button" at bounding box center [217, 67] width 35 height 27
click at [625, 644] on div at bounding box center [614, 645] width 54 height 21
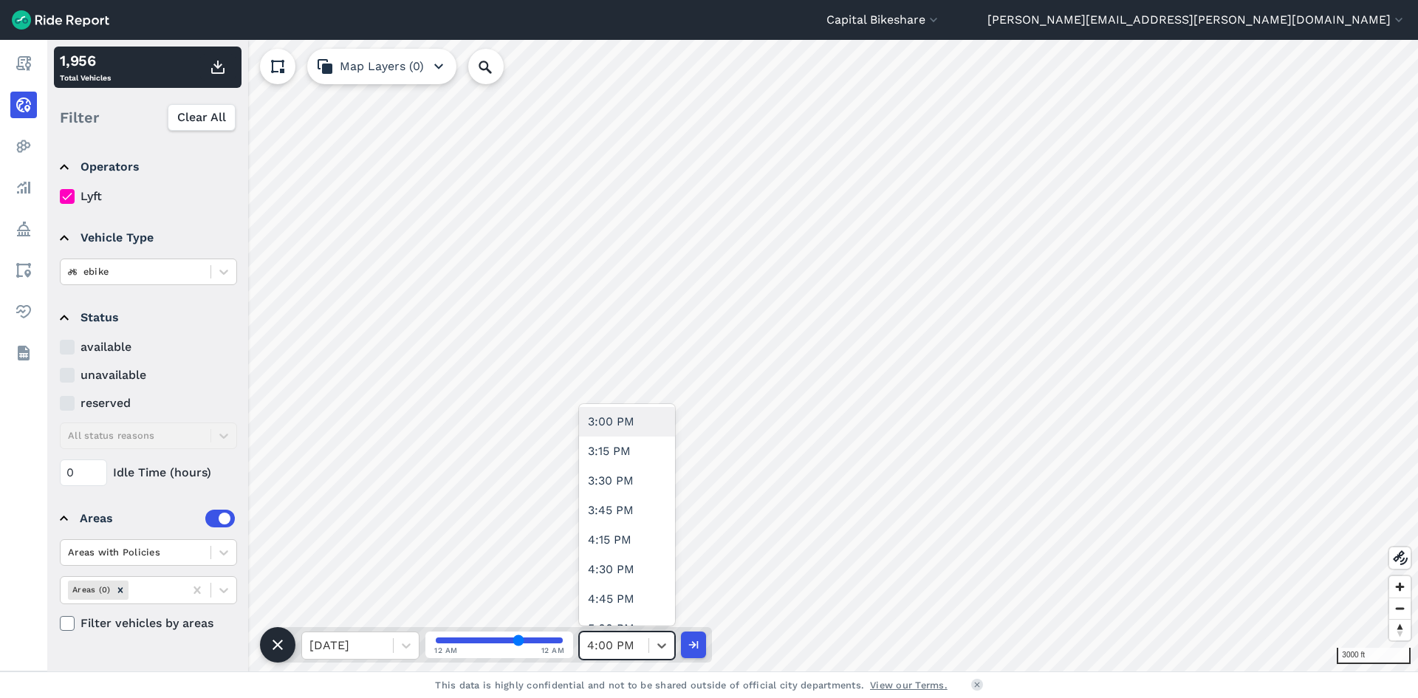
scroll to position [1846, 0]
click at [638, 509] on div "4:30 PM" at bounding box center [627, 496] width 96 height 30
click at [216, 66] on use "button" at bounding box center [217, 67] width 13 height 13
click at [654, 646] on icon at bounding box center [661, 645] width 15 height 15
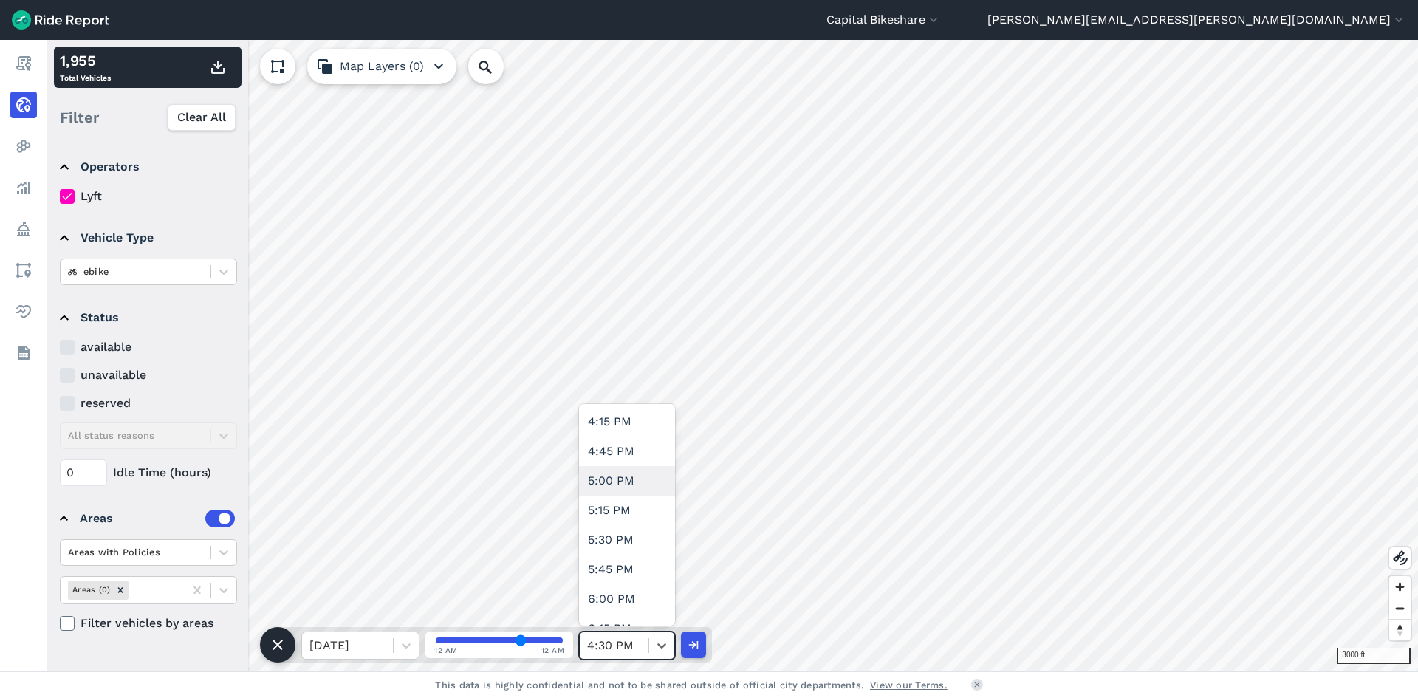
click at [620, 469] on div "5:00 PM" at bounding box center [627, 481] width 96 height 30
click at [216, 70] on icon "button" at bounding box center [218, 67] width 18 height 18
click at [633, 642] on div at bounding box center [614, 645] width 54 height 21
click at [636, 642] on div at bounding box center [614, 645] width 54 height 21
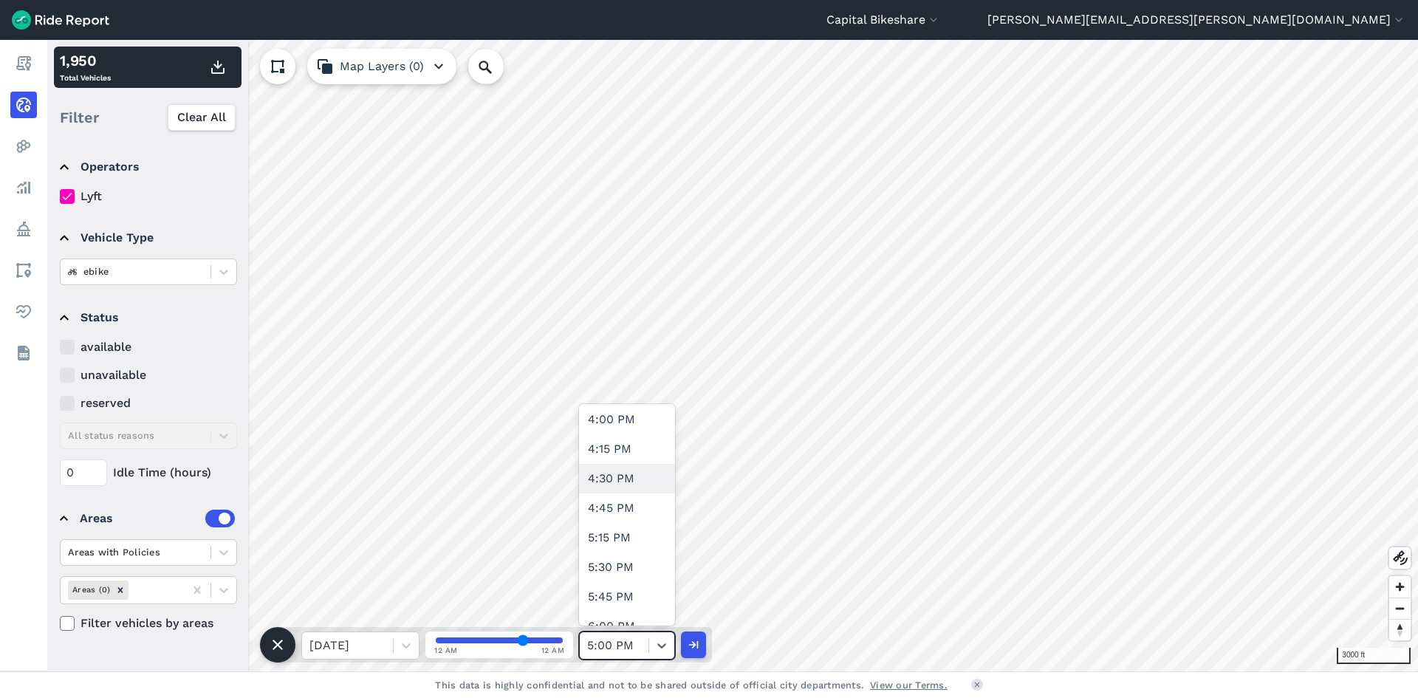
scroll to position [1920, 0]
click at [633, 544] on div "5:30 PM" at bounding box center [627, 540] width 96 height 30
click at [213, 75] on icon "button" at bounding box center [218, 67] width 18 height 18
click at [657, 644] on icon at bounding box center [661, 645] width 15 height 15
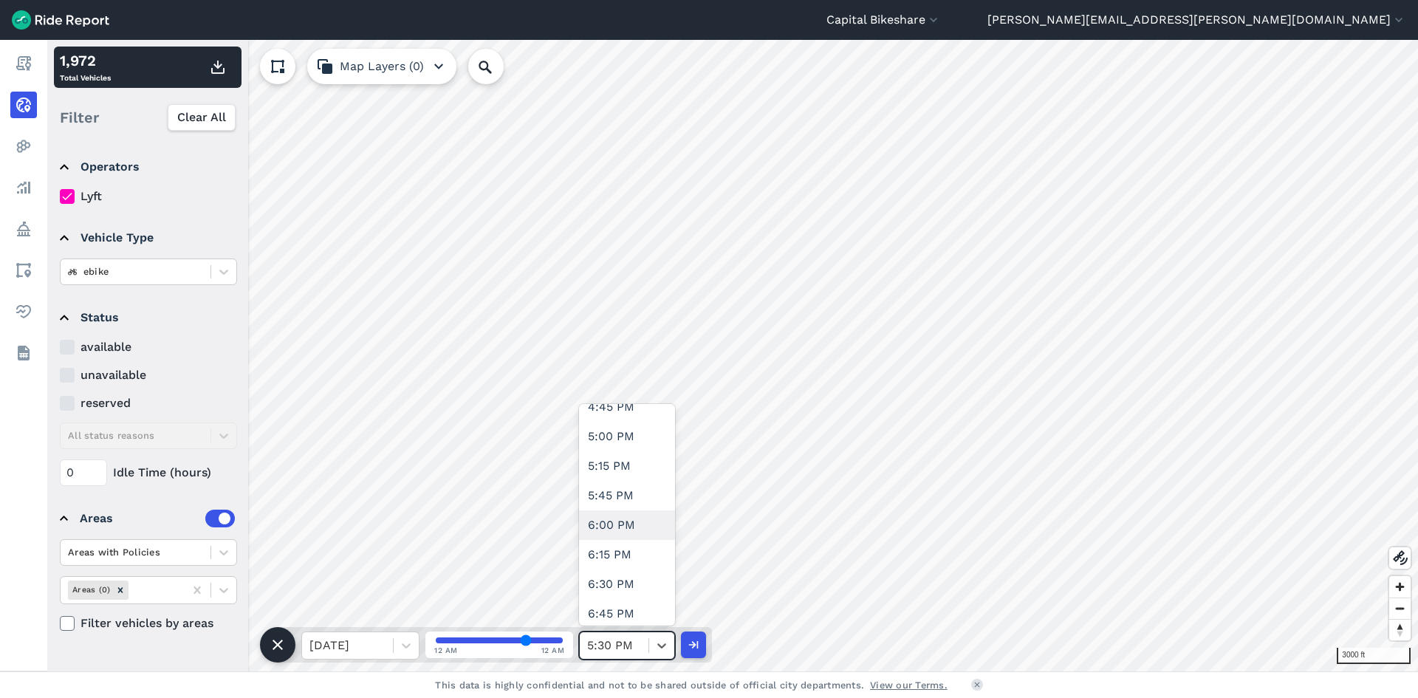
click at [628, 528] on div "6:00 PM" at bounding box center [627, 525] width 96 height 30
click at [213, 64] on icon "button" at bounding box center [218, 67] width 18 height 18
click at [589, 647] on input "text" at bounding box center [589, 646] width 4 height 18
click at [623, 440] on div "6:30 PM" at bounding box center [627, 437] width 96 height 30
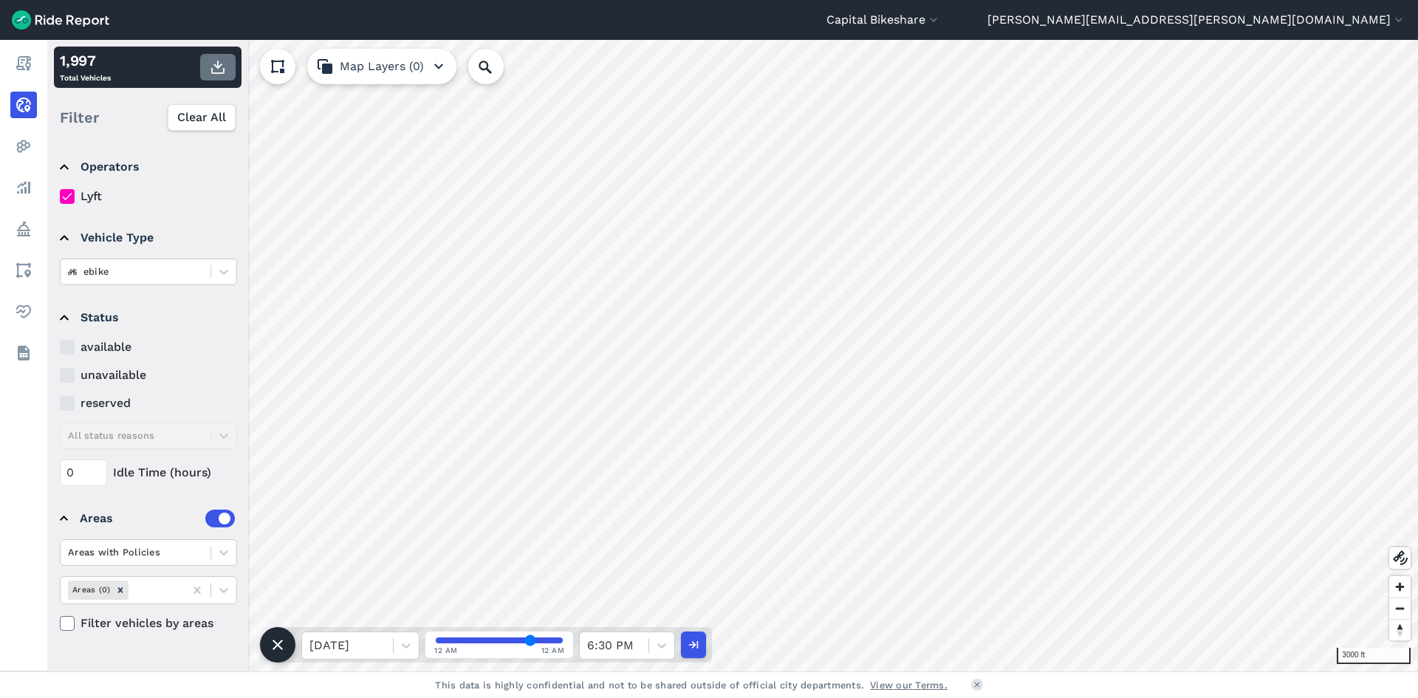
click at [213, 58] on icon "button" at bounding box center [218, 67] width 18 height 18
click at [611, 651] on div at bounding box center [614, 645] width 54 height 21
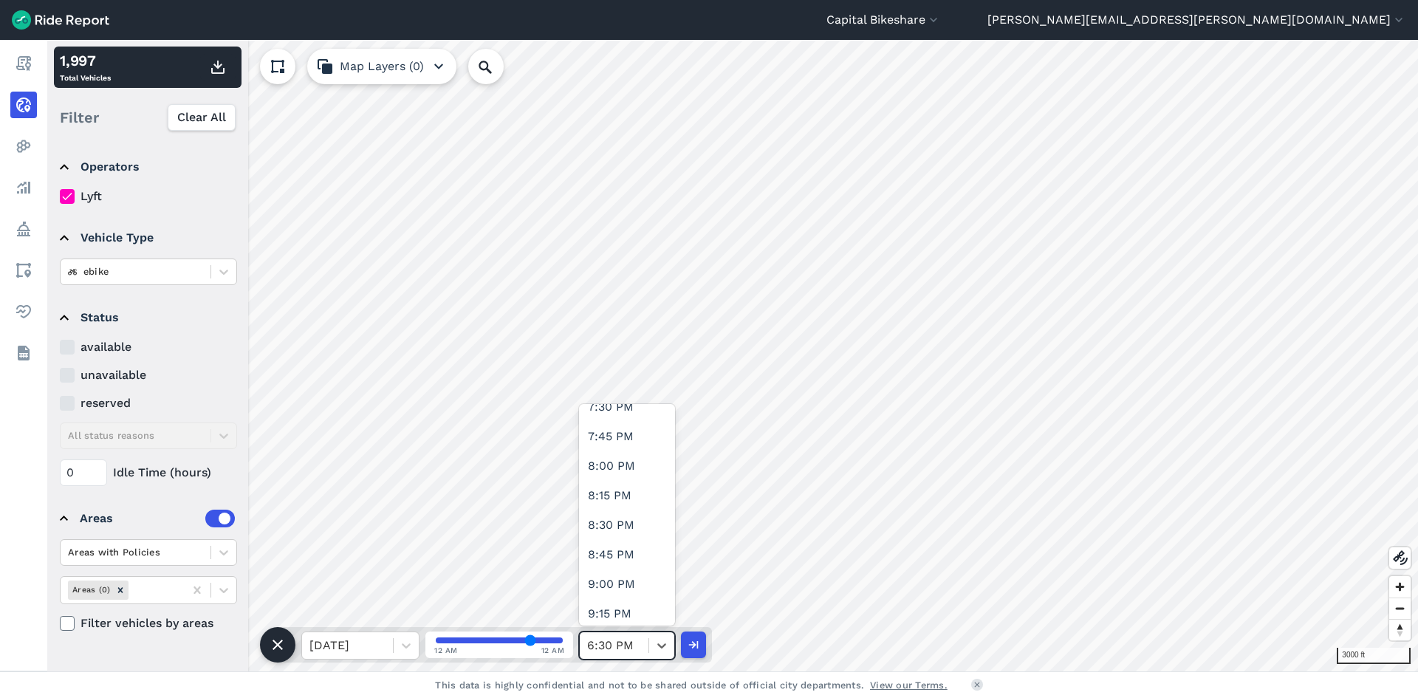
scroll to position [2215, 0]
click at [614, 431] on div "7:00 PM" at bounding box center [627, 422] width 96 height 30
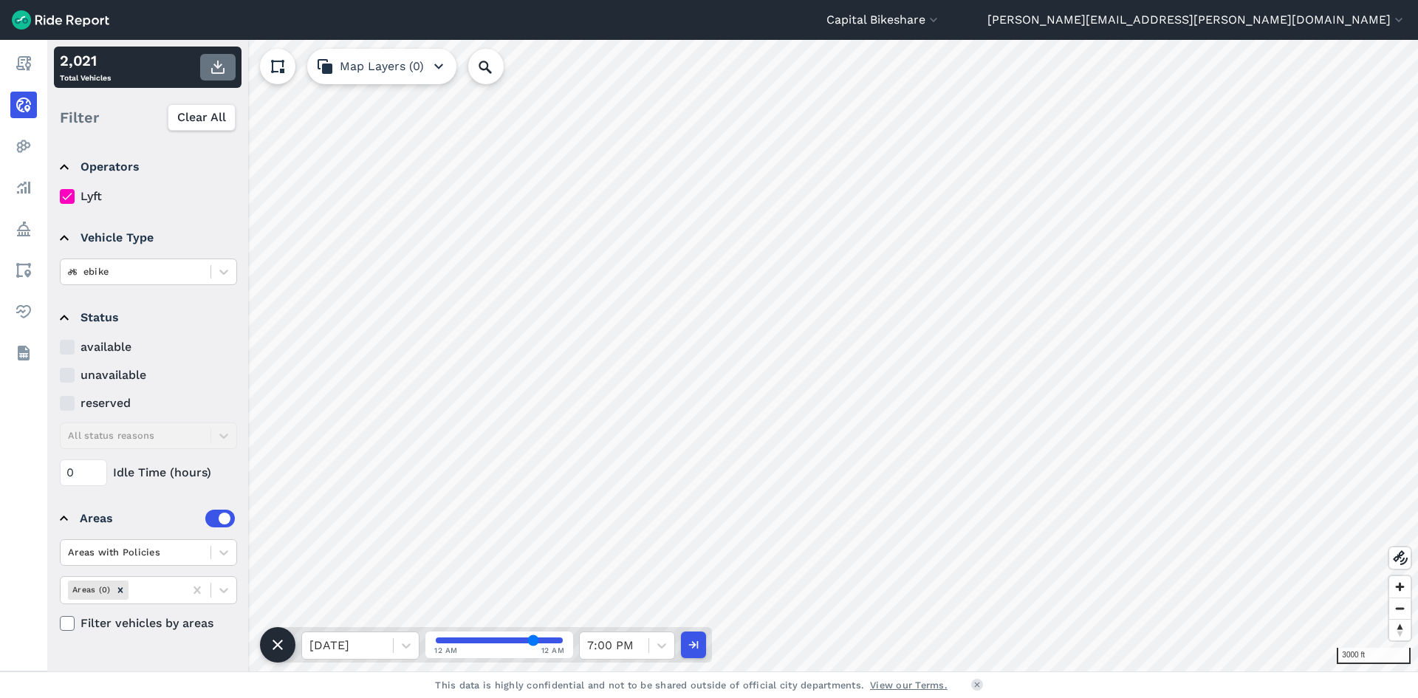
click at [219, 65] on icon "button" at bounding box center [218, 67] width 18 height 18
click at [641, 642] on div "7:00 PM" at bounding box center [614, 645] width 69 height 27
click at [634, 544] on div "7:30 PM" at bounding box center [627, 555] width 96 height 30
click at [219, 80] on button "button" at bounding box center [217, 67] width 35 height 27
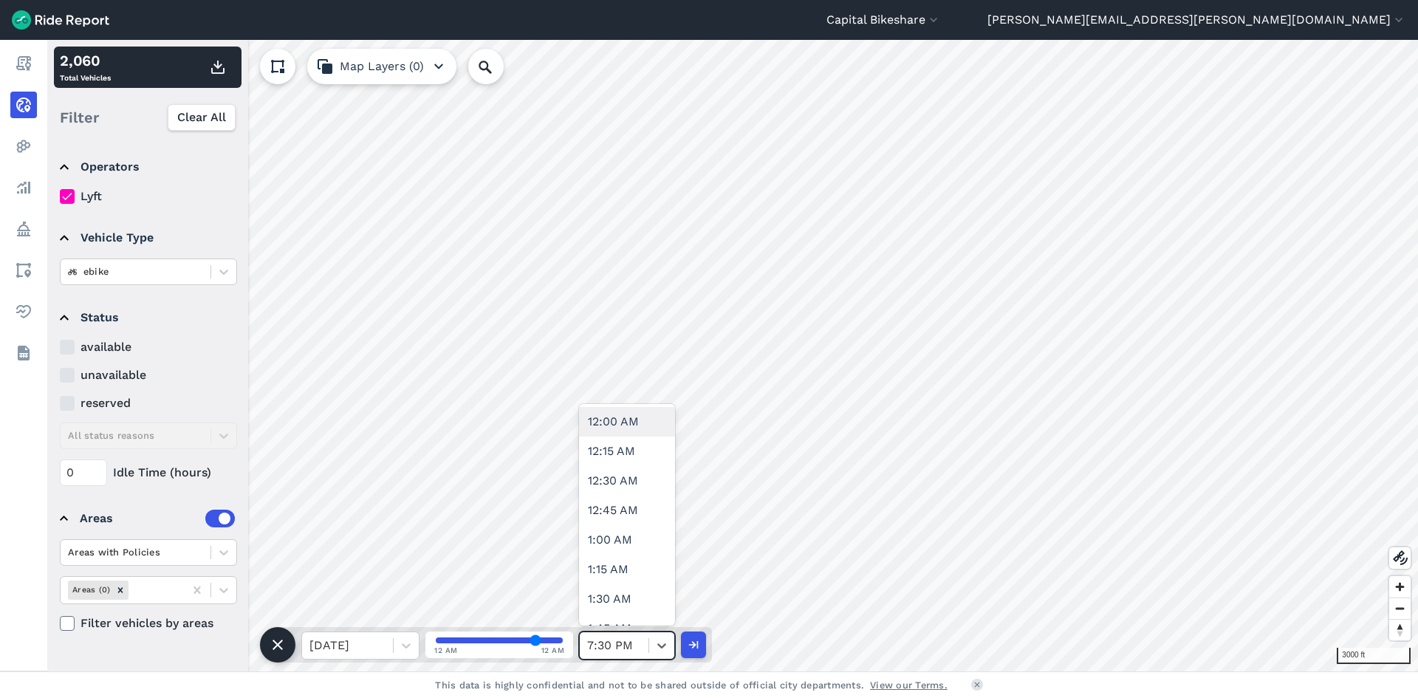
click at [645, 647] on div "7:30 PM" at bounding box center [614, 645] width 69 height 27
click at [628, 546] on div "8:00 PM" at bounding box center [627, 540] width 96 height 30
click at [213, 64] on icon "button" at bounding box center [218, 67] width 18 height 18
click at [623, 651] on div at bounding box center [614, 645] width 54 height 21
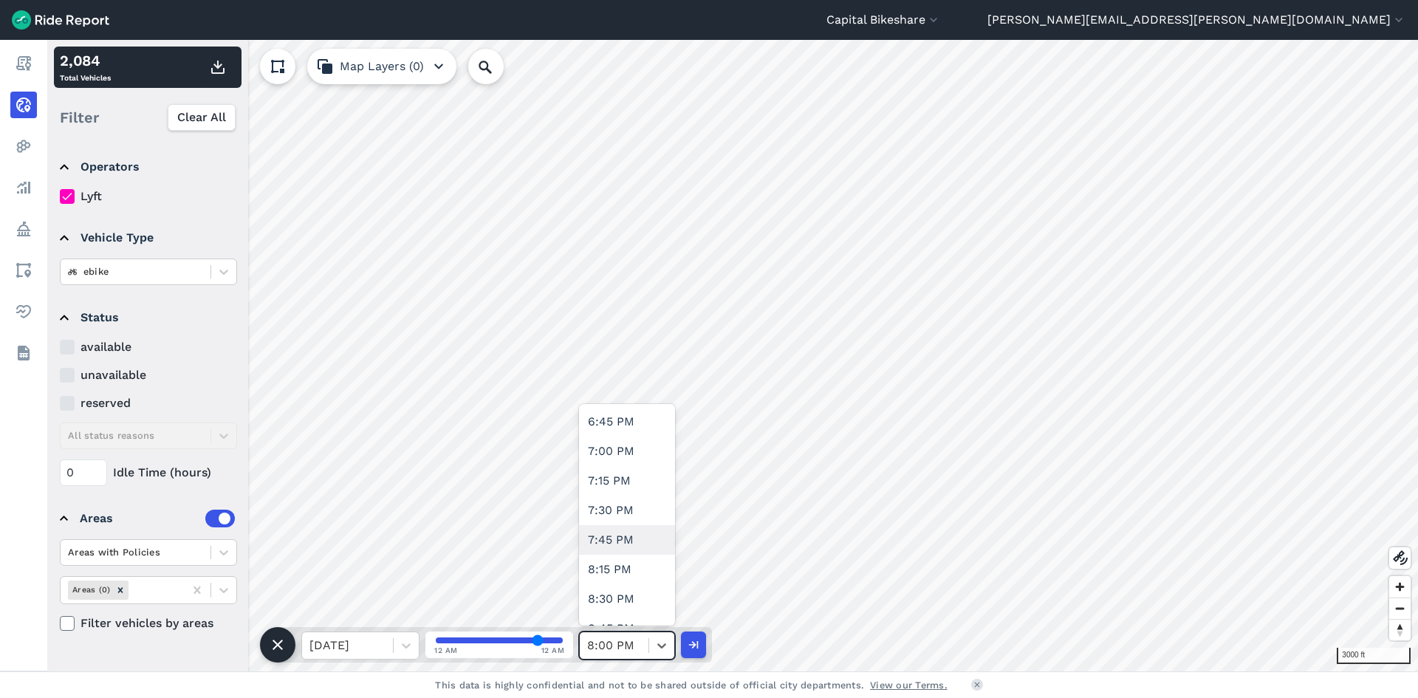
scroll to position [2289, 0]
click at [622, 529] on div "8:30 PM" at bounding box center [627, 525] width 96 height 30
click at [215, 72] on icon "button" at bounding box center [218, 67] width 18 height 18
click at [661, 640] on icon at bounding box center [661, 645] width 15 height 15
click at [650, 586] on div "9:00 PM" at bounding box center [627, 584] width 96 height 30
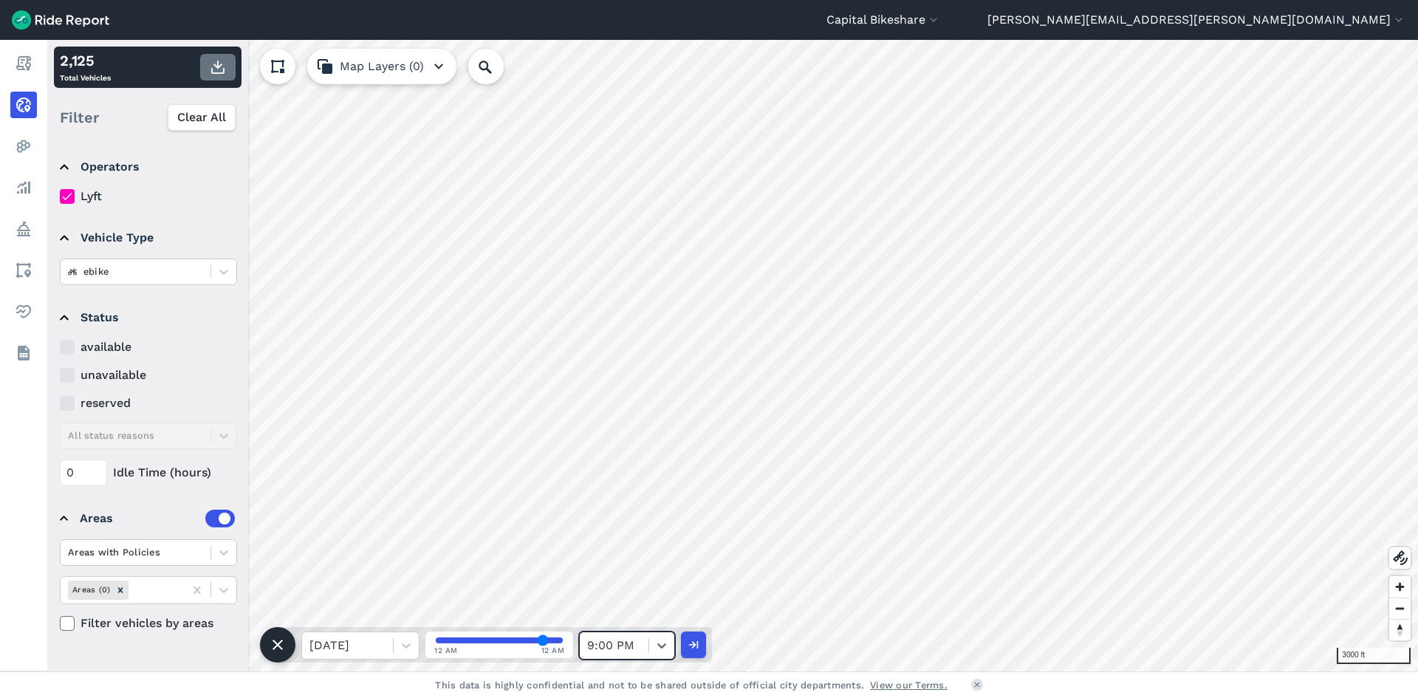
click at [215, 63] on icon "button" at bounding box center [218, 67] width 18 height 18
click at [655, 639] on icon at bounding box center [661, 645] width 15 height 15
click at [613, 496] on div "9:30 PM" at bounding box center [627, 496] width 96 height 30
click at [221, 72] on icon "button" at bounding box center [218, 67] width 18 height 18
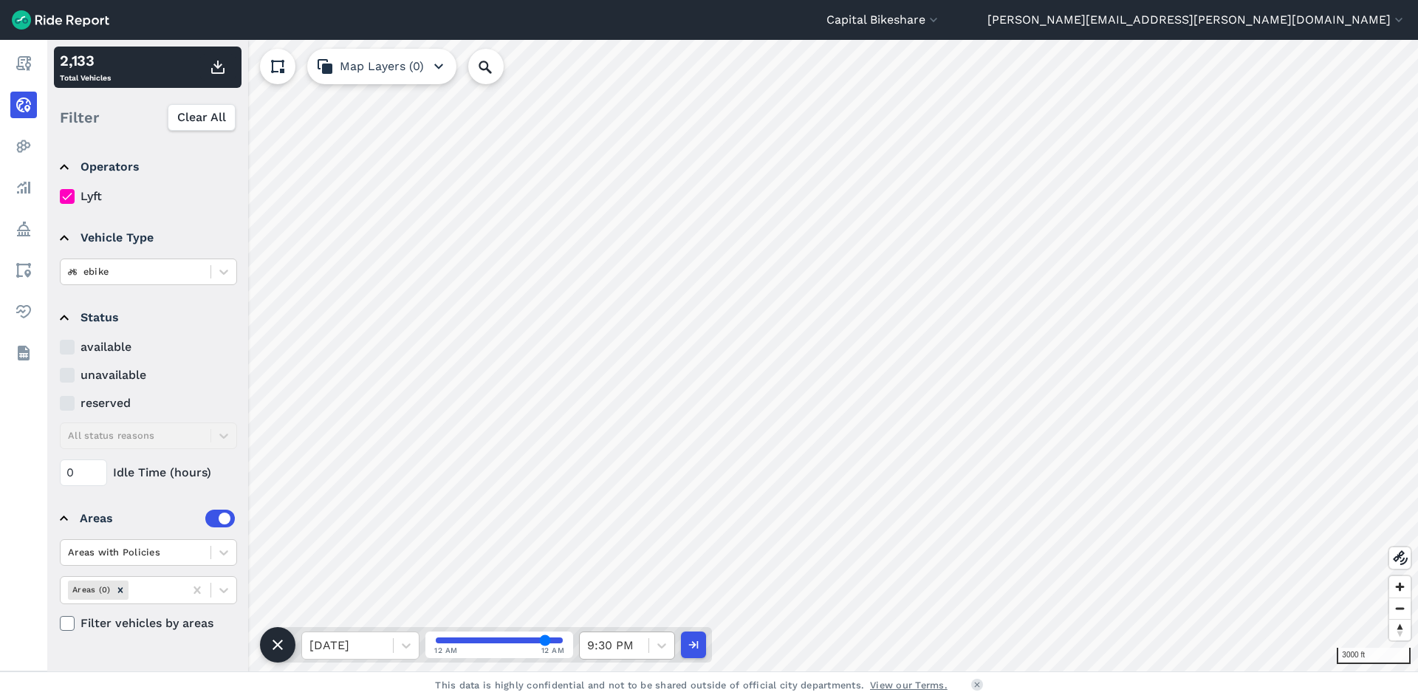
click at [643, 653] on div "9:30 PM" at bounding box center [614, 645] width 69 height 27
click at [611, 642] on div at bounding box center [614, 645] width 54 height 21
click at [645, 553] on div "10:00 PM" at bounding box center [627, 555] width 96 height 30
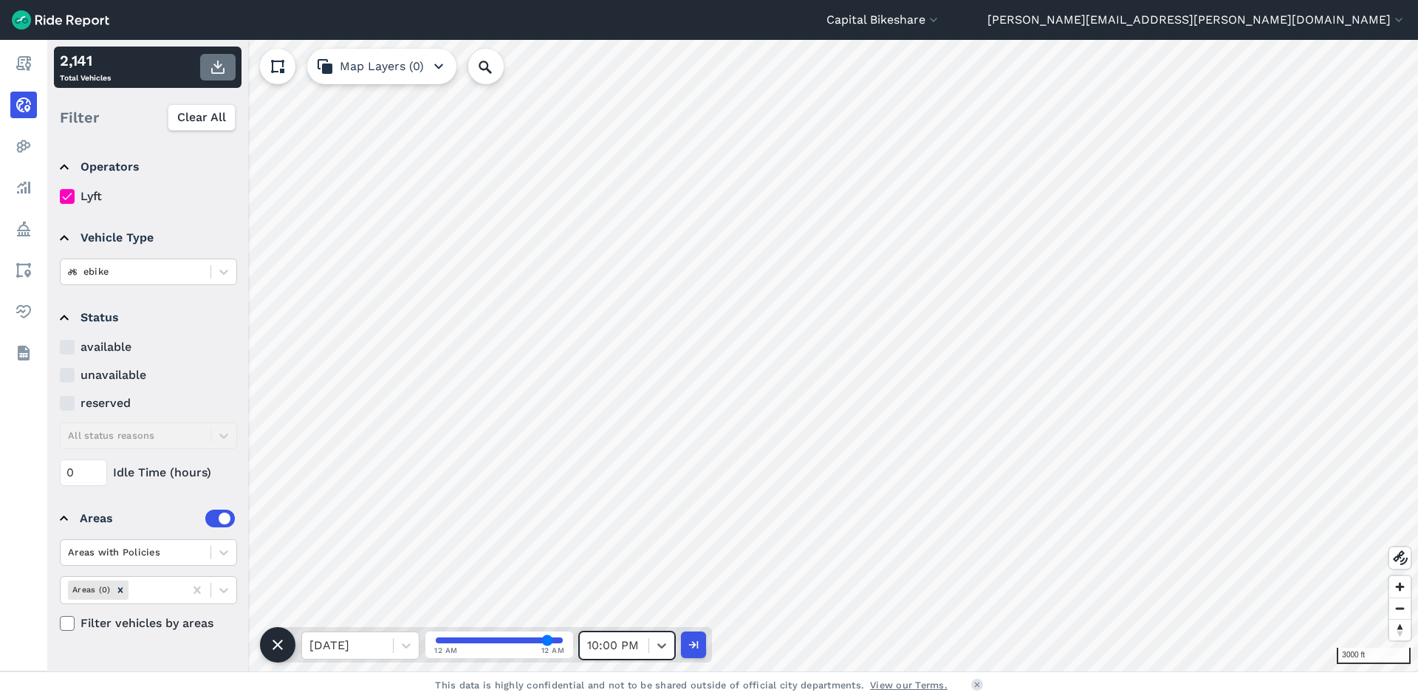
click at [222, 72] on icon "button" at bounding box center [218, 67] width 18 height 18
click at [662, 645] on icon at bounding box center [661, 645] width 15 height 15
click at [631, 471] on div "10:30 PM" at bounding box center [627, 460] width 96 height 30
click at [220, 72] on use "button" at bounding box center [217, 67] width 13 height 13
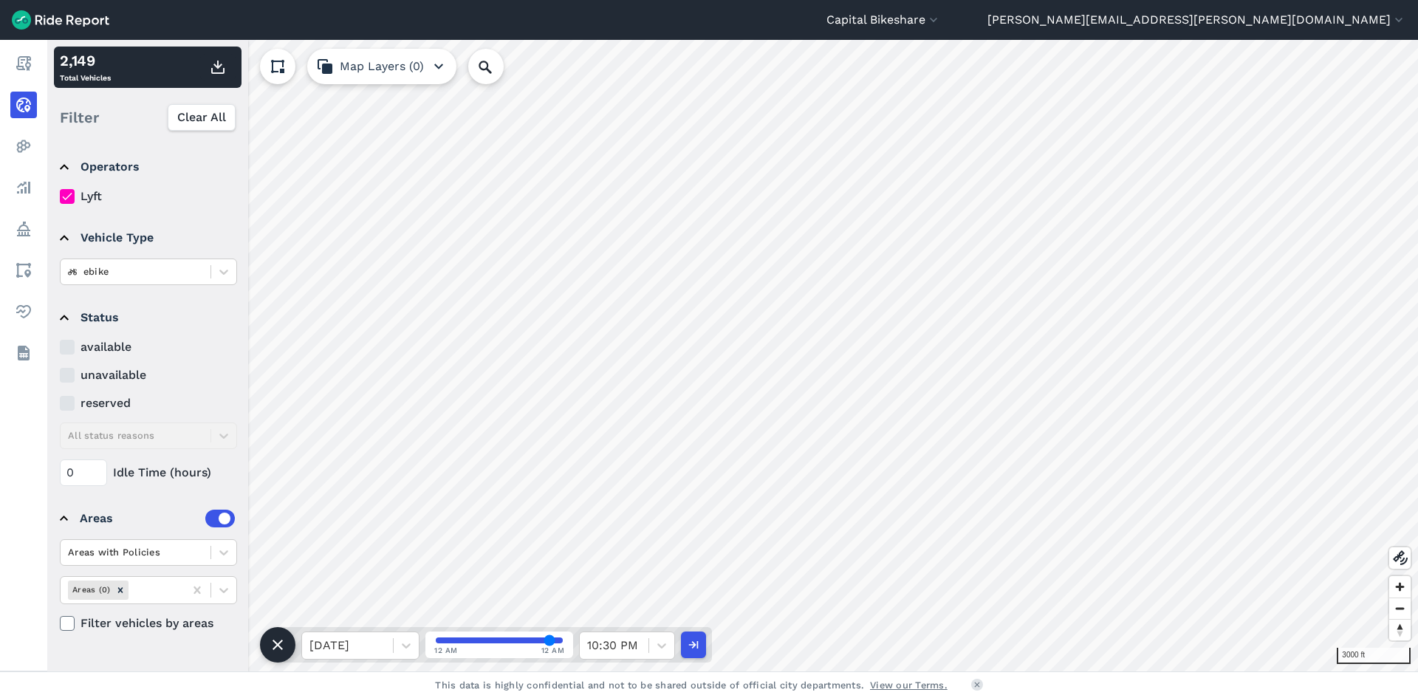
click at [662, 660] on div "[DATE] 12 AM 12 AM 10:30 PM" at bounding box center [495, 644] width 434 height 35
click at [663, 654] on div at bounding box center [661, 645] width 25 height 25
click at [642, 514] on div "11:00 PM" at bounding box center [627, 519] width 96 height 30
click at [216, 66] on use "button" at bounding box center [217, 67] width 13 height 13
click at [642, 647] on div "11:00 PM" at bounding box center [614, 645] width 69 height 27
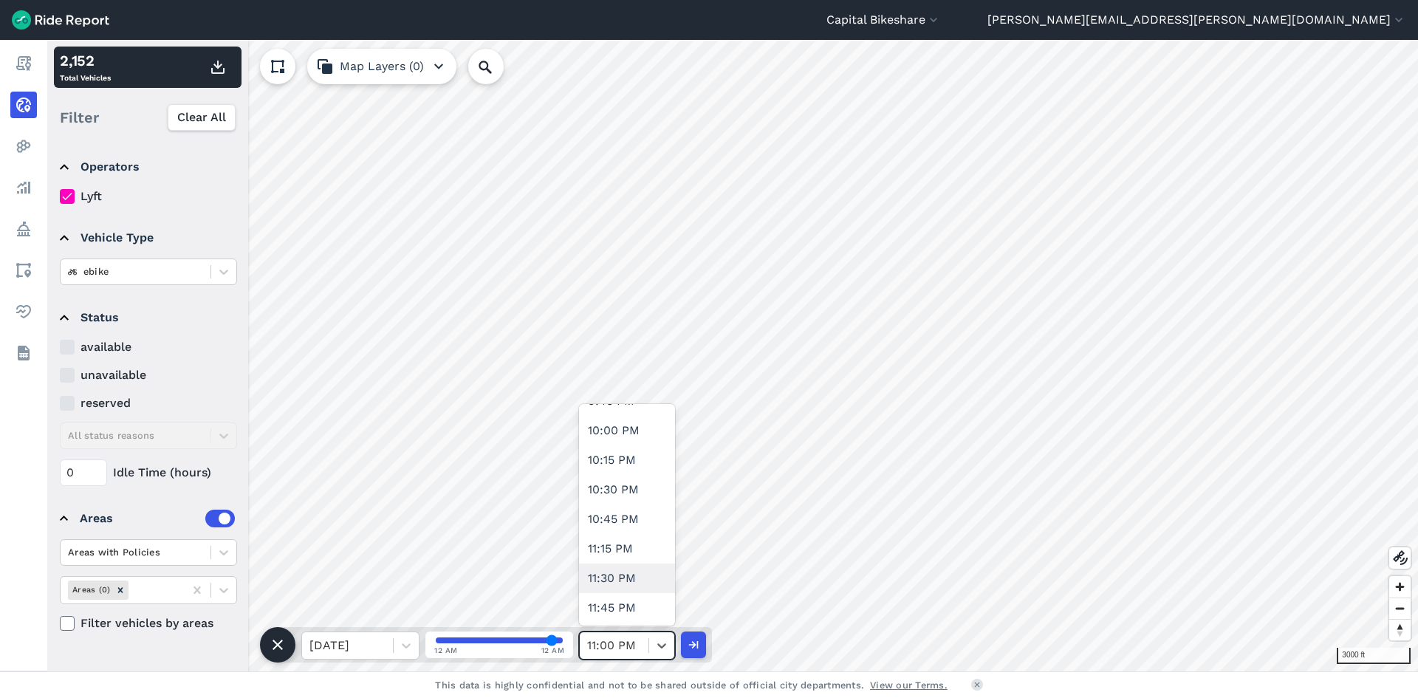
click at [628, 581] on div "11:30 PM" at bounding box center [627, 578] width 96 height 30
click at [230, 75] on button "button" at bounding box center [217, 67] width 35 height 27
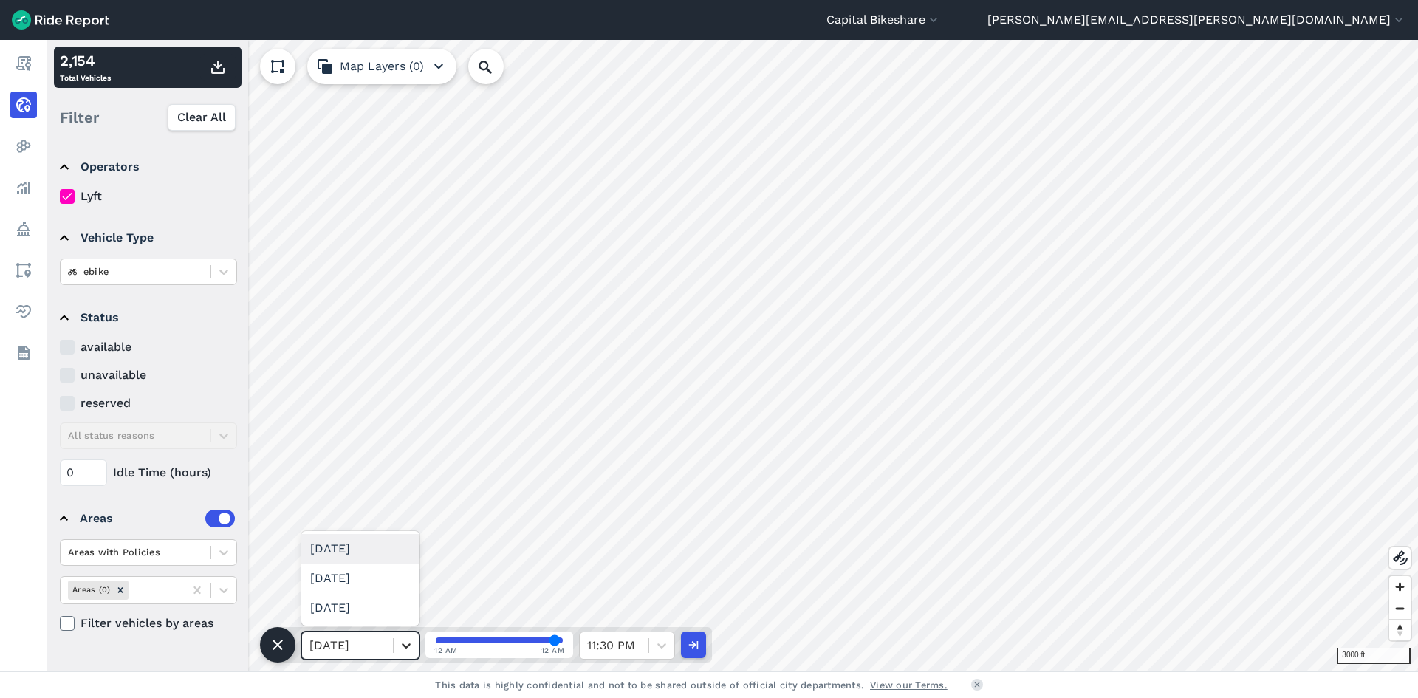
click at [394, 645] on div at bounding box center [406, 645] width 25 height 25
click at [376, 583] on div "[DATE]" at bounding box center [360, 578] width 118 height 30
drag, startPoint x: 555, startPoint y: 643, endPoint x: 511, endPoint y: 647, distance: 43.7
click at [436, 639] on input "range" at bounding box center [499, 640] width 127 height 6
click at [440, 640] on input "range" at bounding box center [499, 640] width 127 height 6
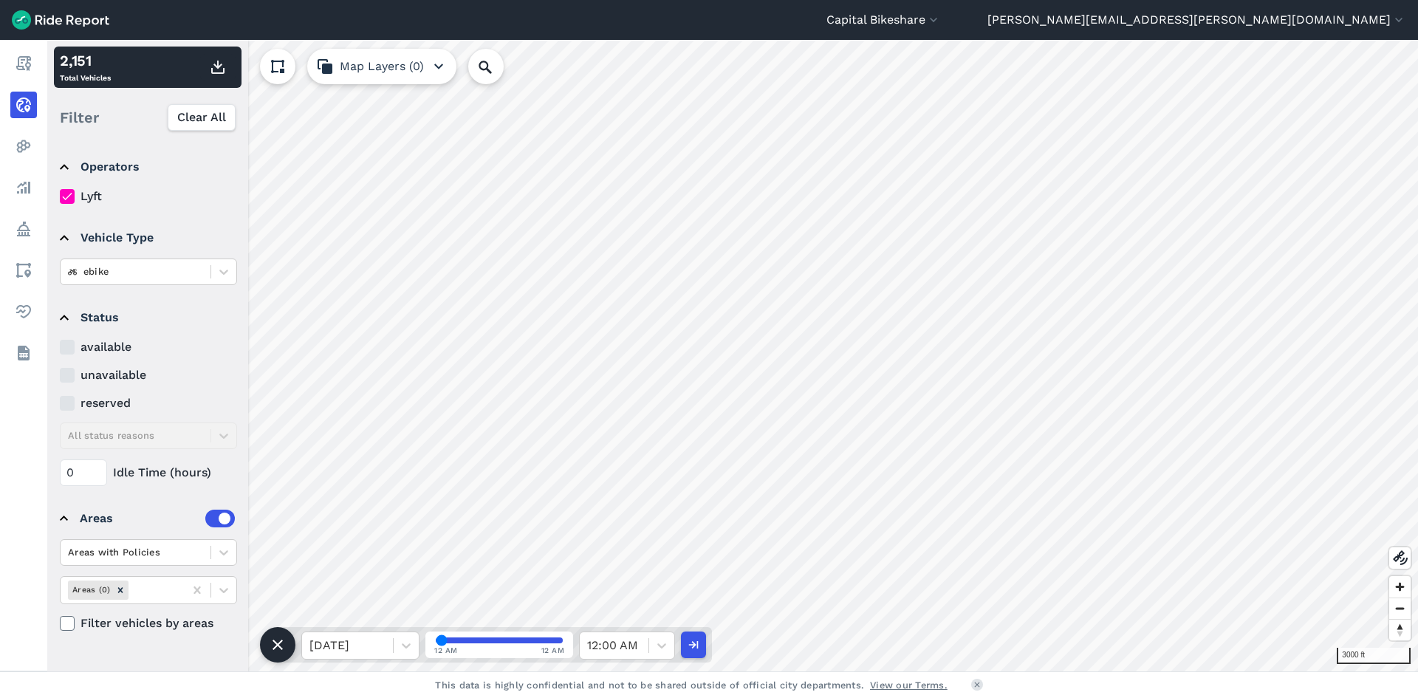
drag, startPoint x: 440, startPoint y: 643, endPoint x: 429, endPoint y: 642, distance: 11.2
click at [436, 642] on input "range" at bounding box center [499, 640] width 127 height 6
click at [222, 67] on icon "button" at bounding box center [218, 67] width 18 height 18
click at [600, 638] on div at bounding box center [614, 645] width 54 height 21
click at [605, 450] on div "12:30 AM" at bounding box center [627, 451] width 96 height 30
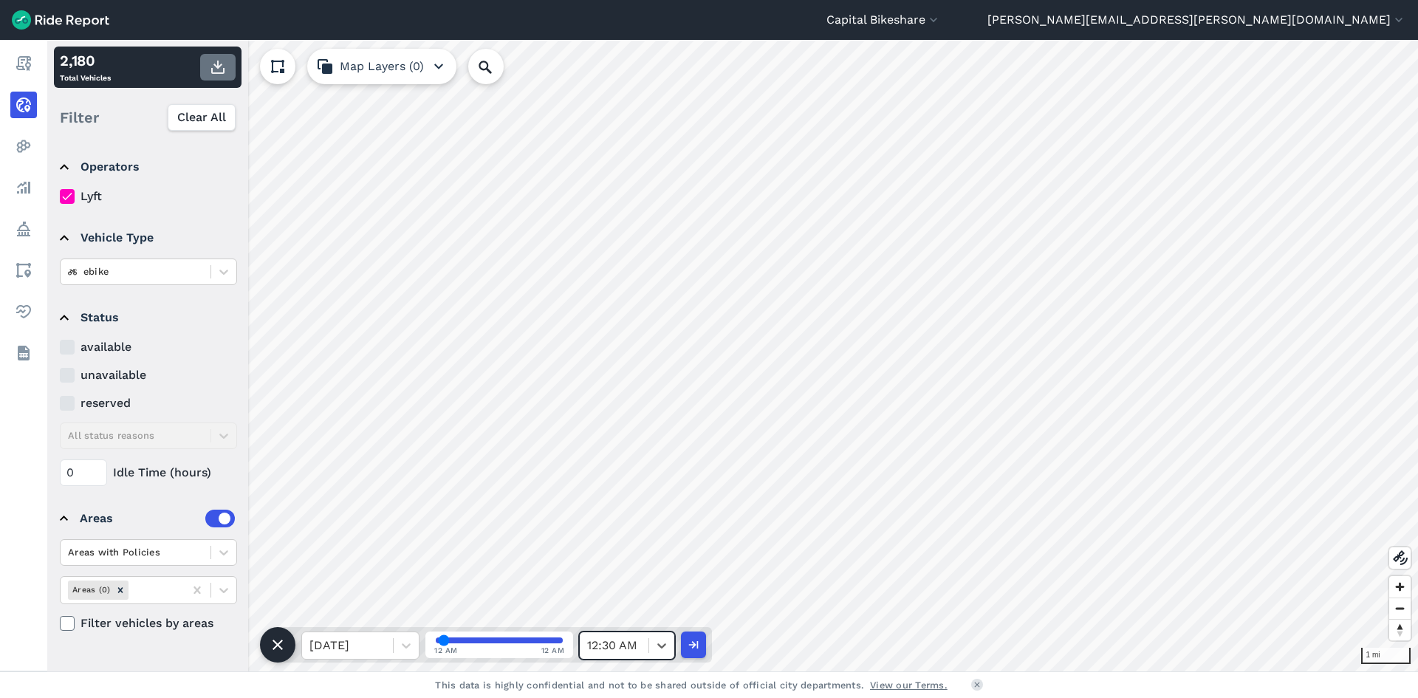
click at [226, 71] on icon "button" at bounding box center [218, 67] width 18 height 18
click at [618, 643] on div at bounding box center [614, 645] width 54 height 21
click at [607, 510] on div "1:00 AM" at bounding box center [627, 510] width 96 height 30
click at [219, 67] on use "button" at bounding box center [217, 67] width 13 height 13
click at [638, 650] on div at bounding box center [614, 645] width 54 height 21
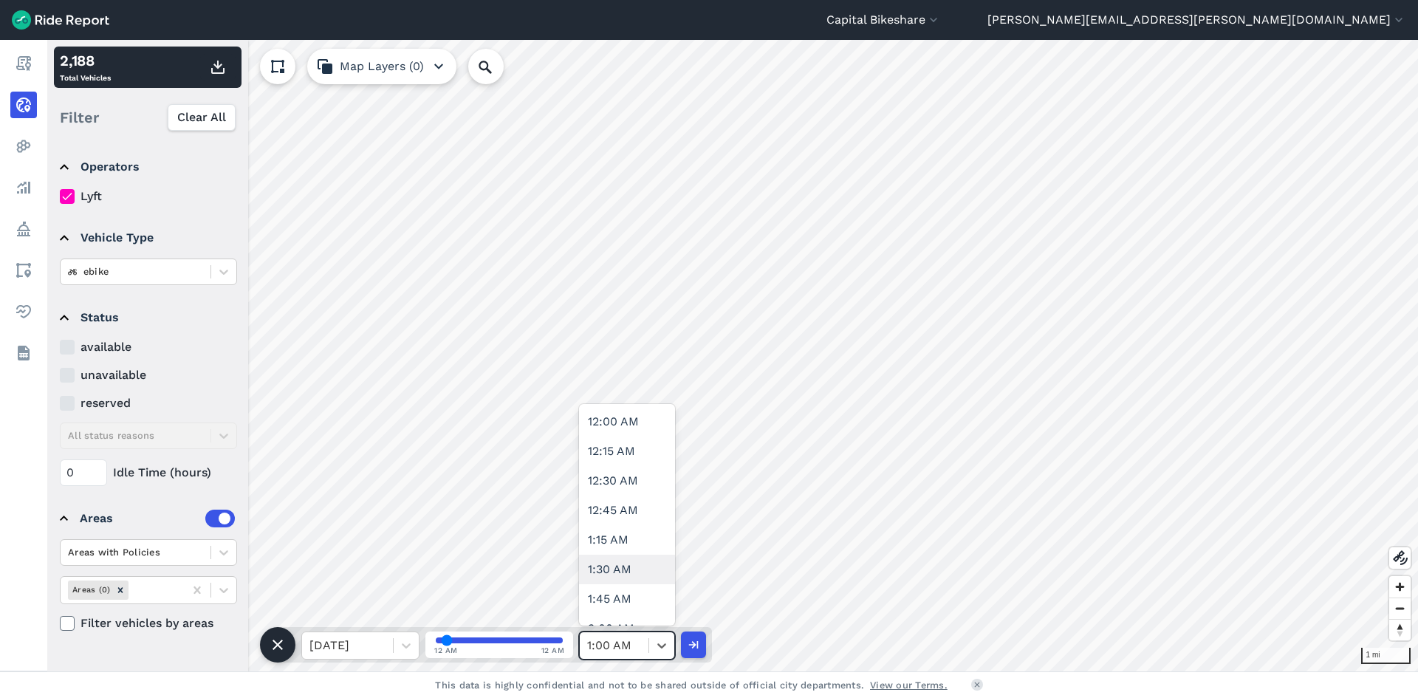
click at [631, 566] on div "1:30 AM" at bounding box center [627, 570] width 96 height 30
click at [219, 68] on use "button" at bounding box center [217, 67] width 13 height 13
click at [620, 637] on div at bounding box center [614, 645] width 54 height 21
click at [606, 555] on div "2:00 AM" at bounding box center [627, 555] width 96 height 30
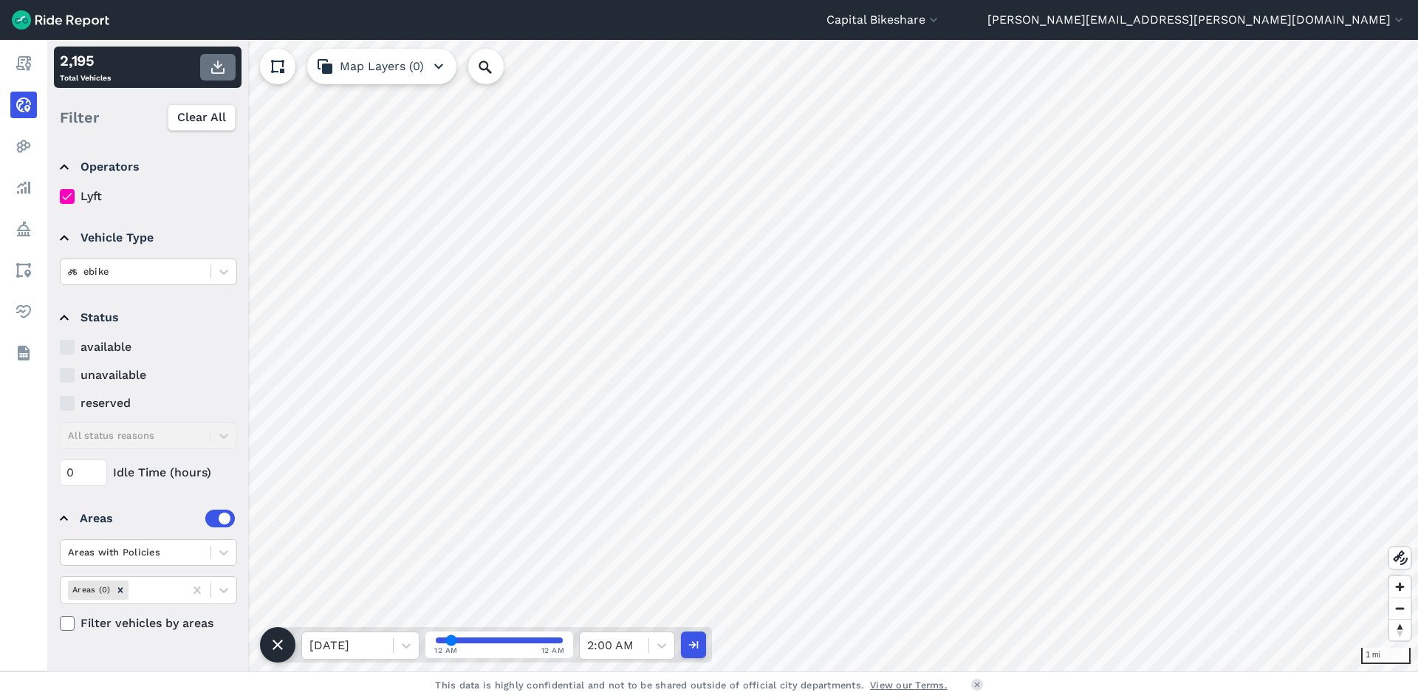
click at [205, 65] on button "button" at bounding box center [217, 67] width 35 height 27
click at [623, 641] on div at bounding box center [614, 645] width 54 height 21
click at [634, 543] on div "2:30 AM" at bounding box center [627, 540] width 96 height 30
click at [219, 69] on icon "button" at bounding box center [218, 67] width 18 height 18
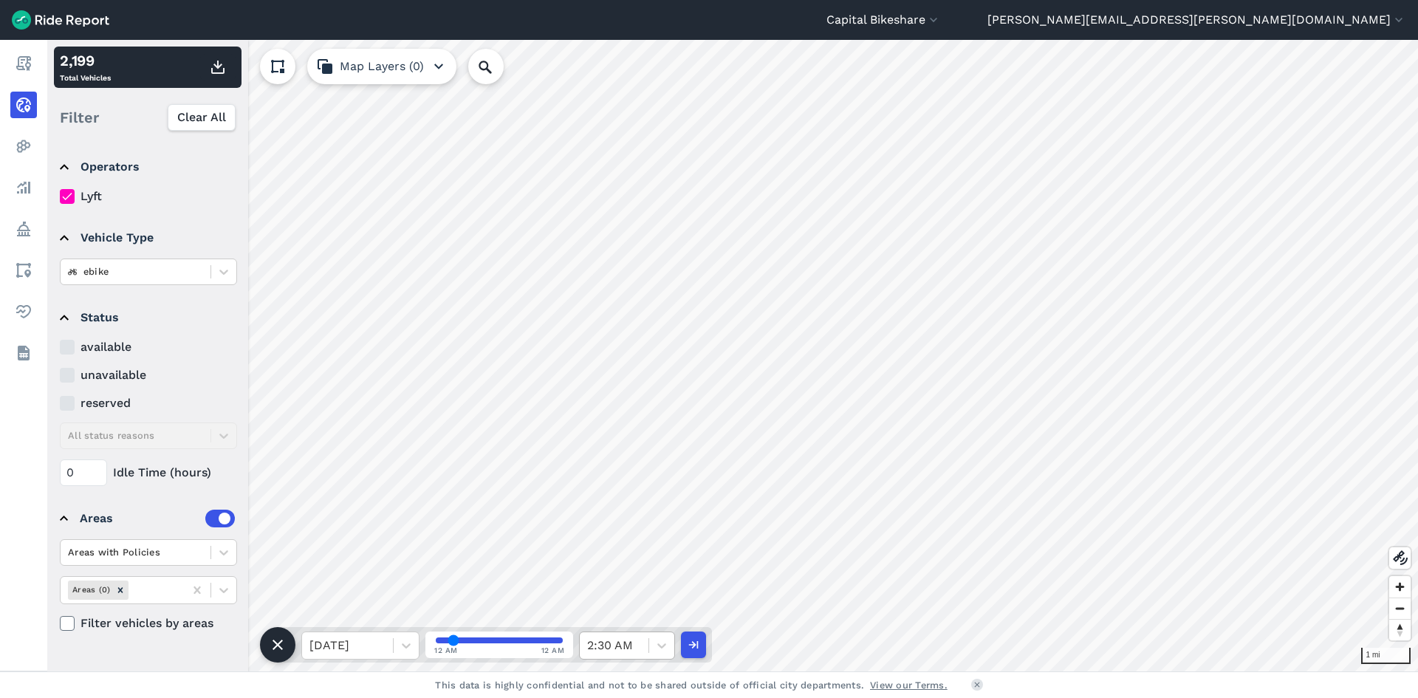
click at [603, 645] on div at bounding box center [614, 645] width 54 height 21
click at [619, 521] on div "3:00 AM" at bounding box center [627, 525] width 96 height 30
click at [223, 75] on icon "button" at bounding box center [218, 67] width 18 height 18
click at [638, 638] on div at bounding box center [614, 645] width 54 height 21
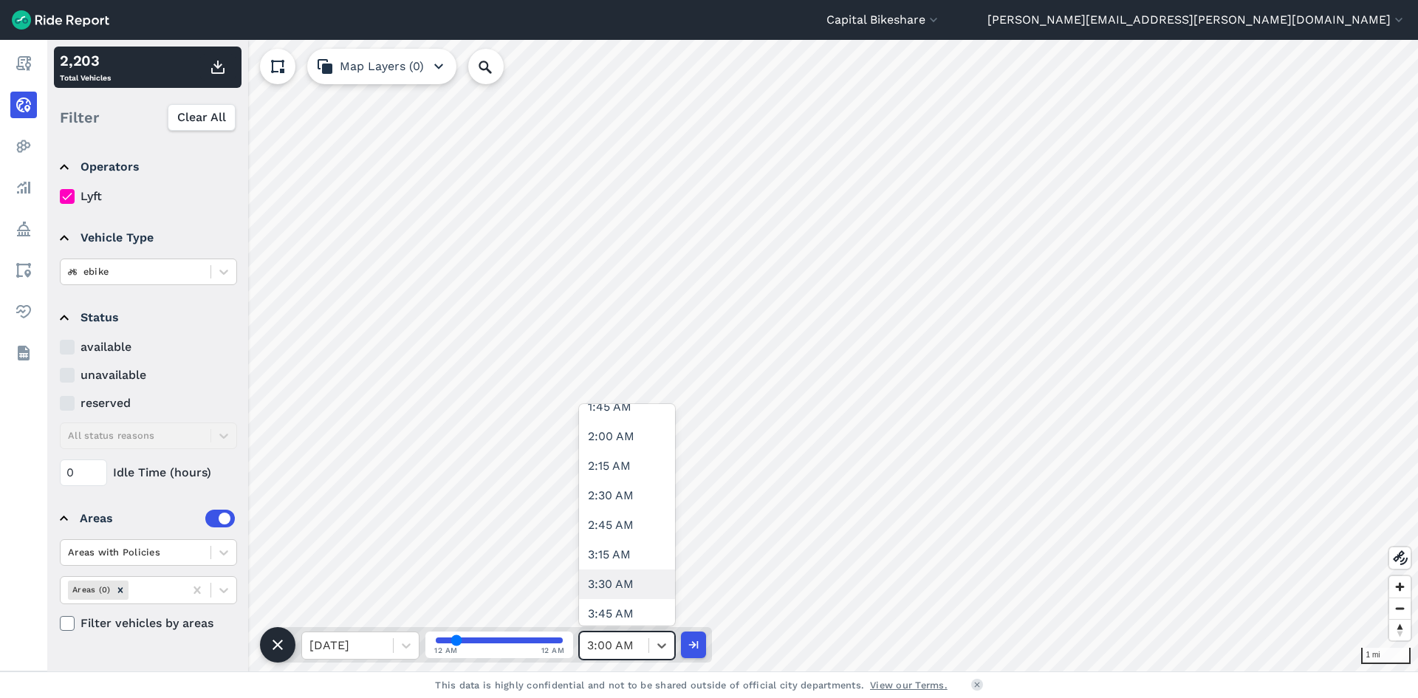
click at [648, 584] on div "3:30 AM" at bounding box center [627, 584] width 96 height 30
click at [213, 72] on use "button" at bounding box center [217, 67] width 13 height 13
click at [661, 640] on icon at bounding box center [661, 645] width 15 height 15
click at [634, 575] on div "4:00 AM" at bounding box center [627, 570] width 96 height 30
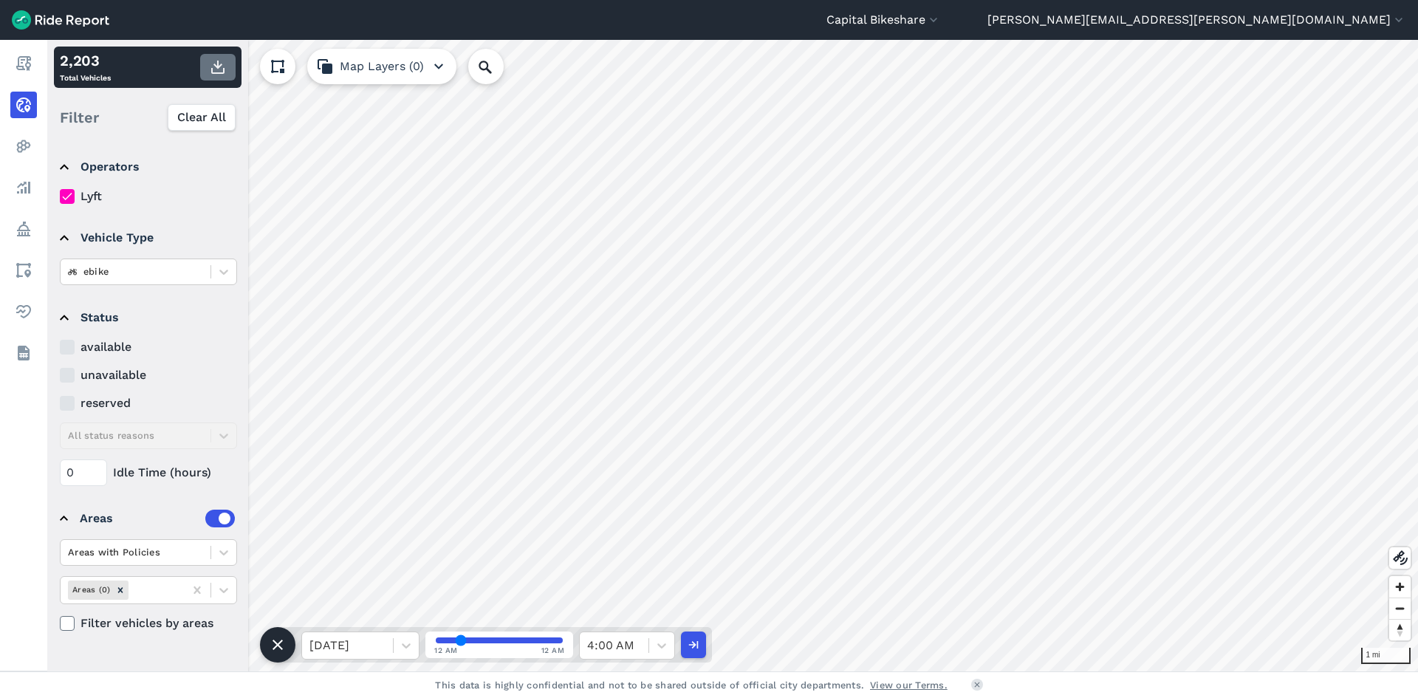
click at [209, 59] on icon "button" at bounding box center [218, 67] width 18 height 18
click at [593, 643] on div at bounding box center [614, 645] width 54 height 21
click at [622, 562] on div "4:30 AM" at bounding box center [627, 555] width 96 height 30
click at [213, 67] on icon "button" at bounding box center [218, 67] width 18 height 18
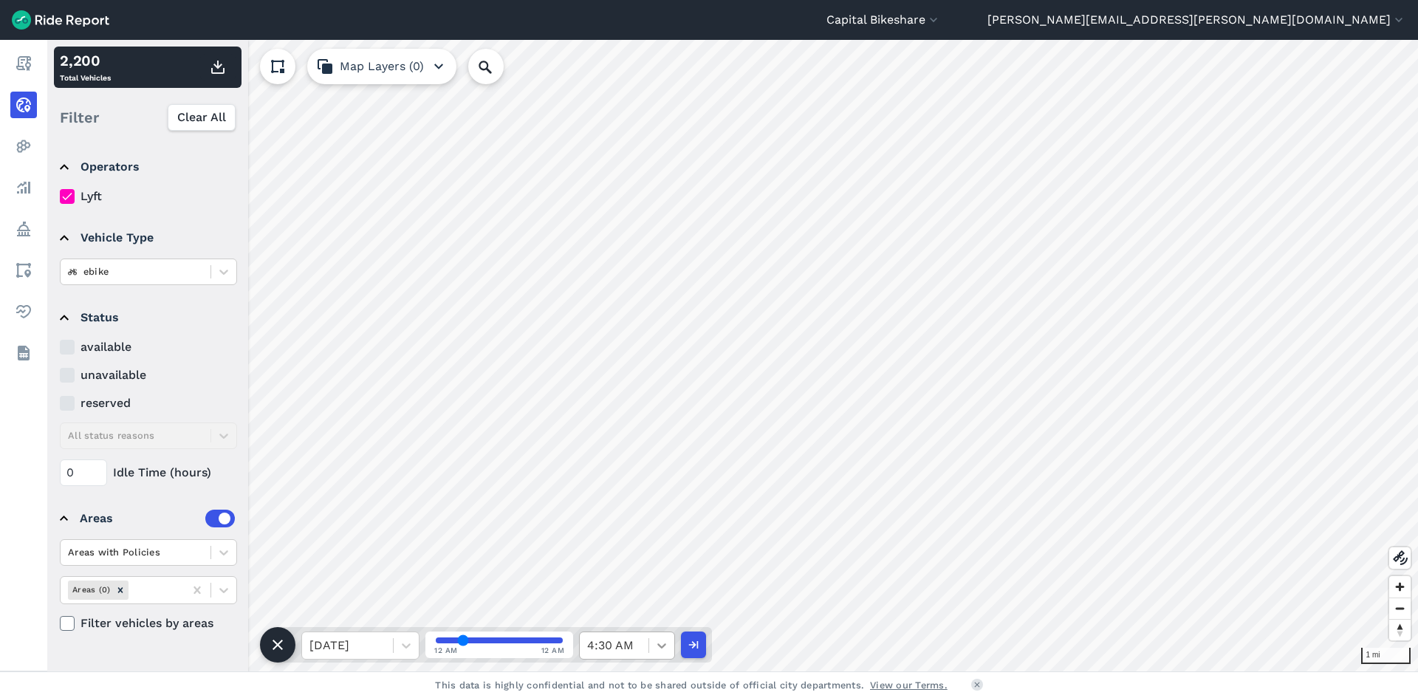
click at [655, 654] on div at bounding box center [661, 645] width 25 height 25
click at [629, 544] on div "5:00 AM" at bounding box center [627, 540] width 96 height 30
click at [221, 59] on icon "button" at bounding box center [218, 67] width 18 height 18
click at [644, 635] on div "5:00 AM" at bounding box center [614, 645] width 69 height 27
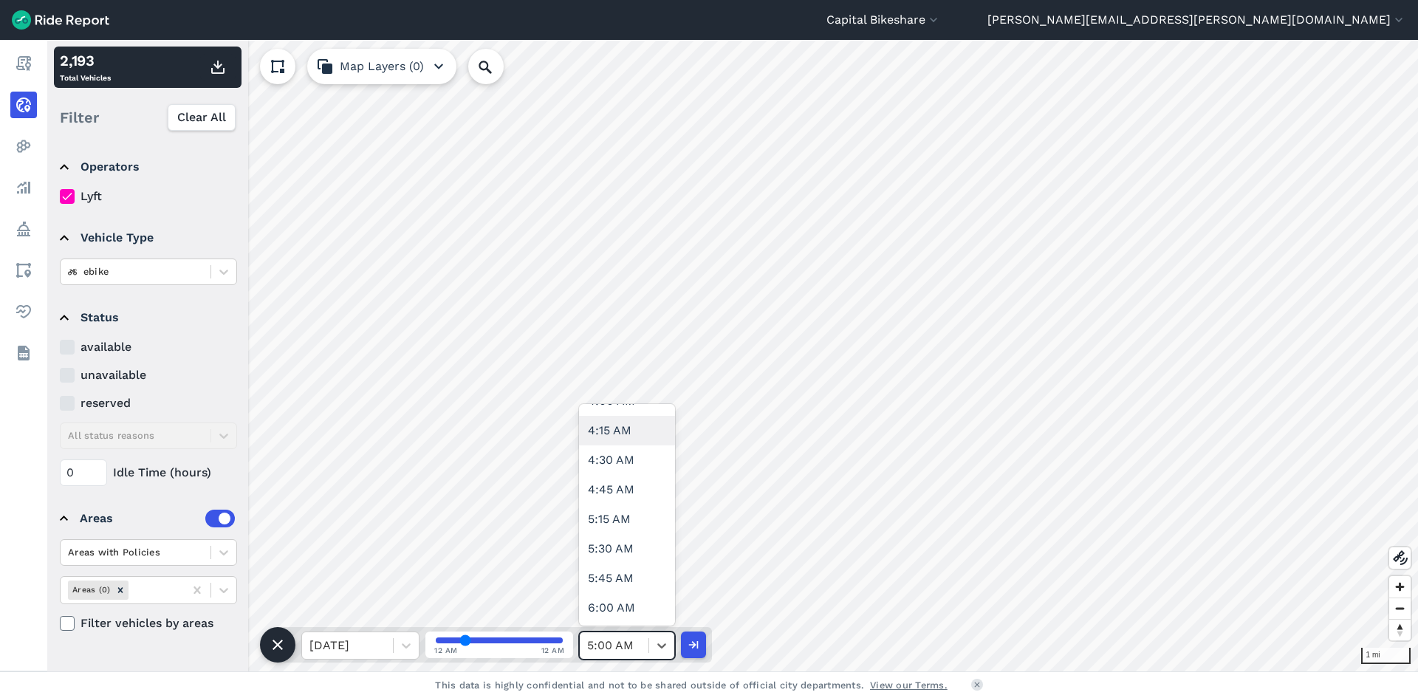
scroll to position [517, 0]
click at [636, 533] on div "5:30 AM" at bounding box center [627, 525] width 96 height 30
click at [228, 73] on button "button" at bounding box center [217, 67] width 35 height 27
click at [653, 645] on div at bounding box center [661, 645] width 25 height 25
click at [640, 574] on div "6:00 AM" at bounding box center [627, 584] width 96 height 30
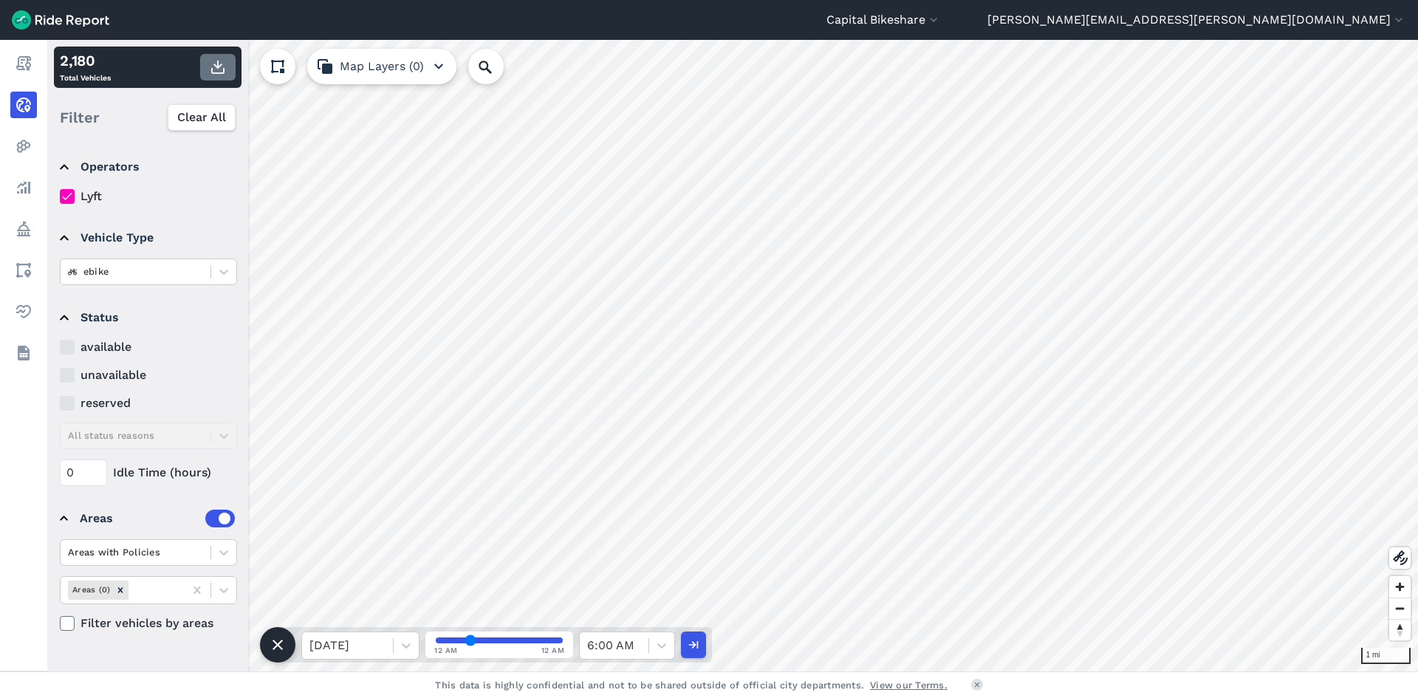
click at [213, 64] on icon "button" at bounding box center [218, 67] width 18 height 18
click at [651, 641] on div at bounding box center [661, 645] width 25 height 25
click at [637, 577] on div "6:30 AM" at bounding box center [627, 570] width 96 height 30
click at [219, 73] on use "button" at bounding box center [217, 67] width 13 height 13
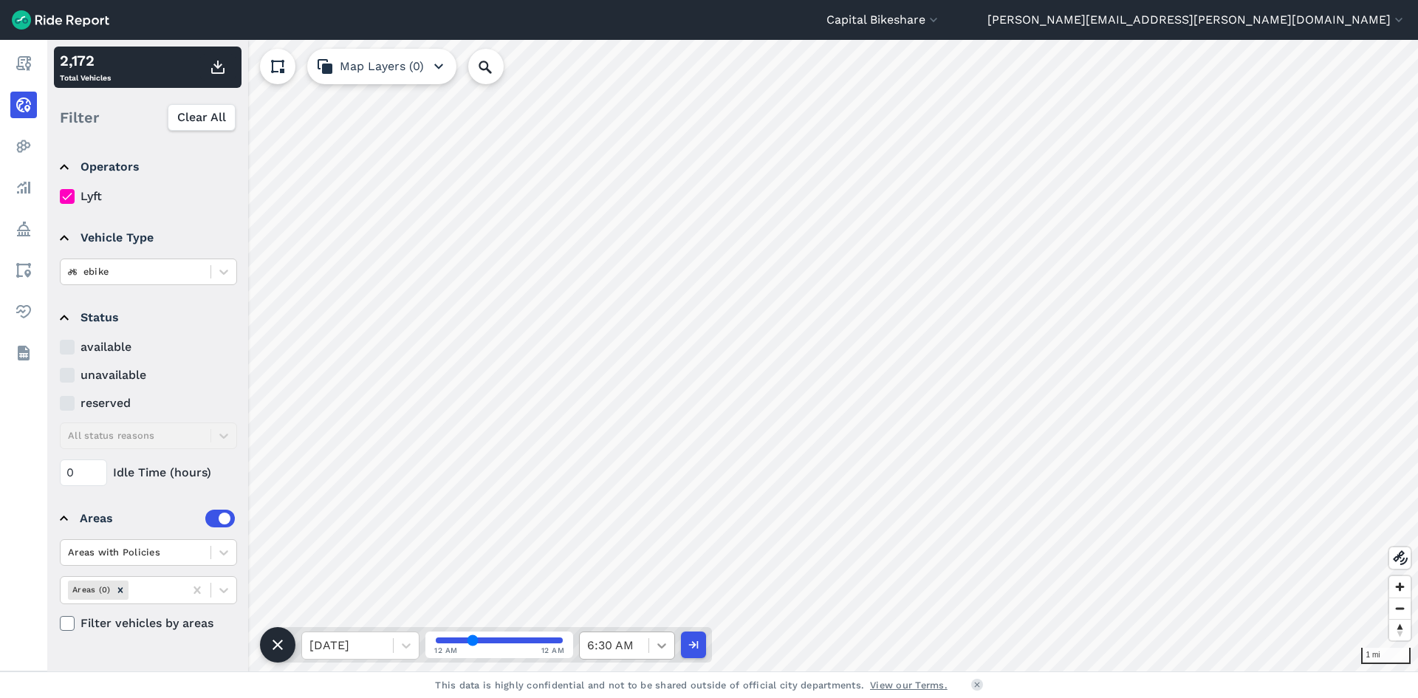
click at [662, 645] on icon at bounding box center [661, 645] width 15 height 15
click at [611, 556] on div "7:00 AM" at bounding box center [627, 555] width 96 height 30
click at [213, 64] on icon "button" at bounding box center [218, 67] width 18 height 18
click at [624, 652] on div at bounding box center [614, 645] width 54 height 21
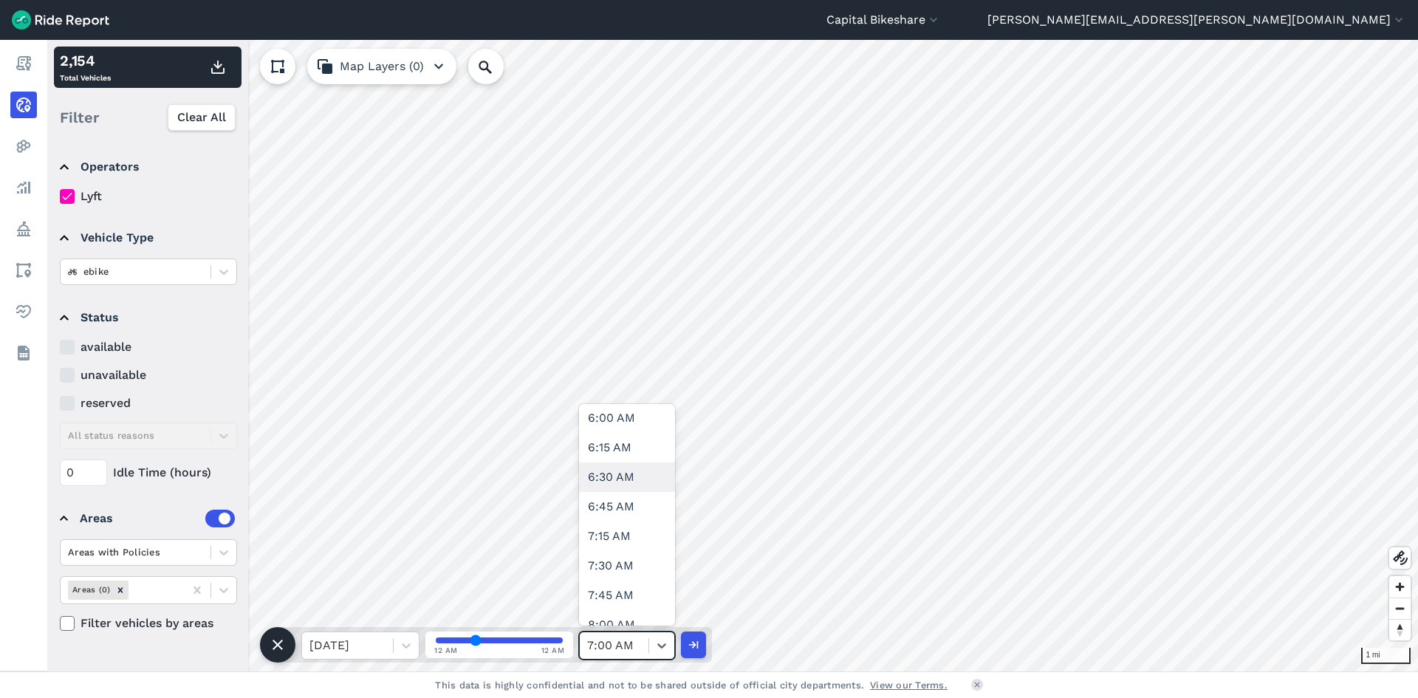
scroll to position [738, 0]
click at [621, 538] on div "7:30 AM" at bounding box center [627, 540] width 96 height 30
click at [217, 67] on use "button" at bounding box center [217, 67] width 13 height 13
click at [617, 642] on div at bounding box center [614, 645] width 54 height 21
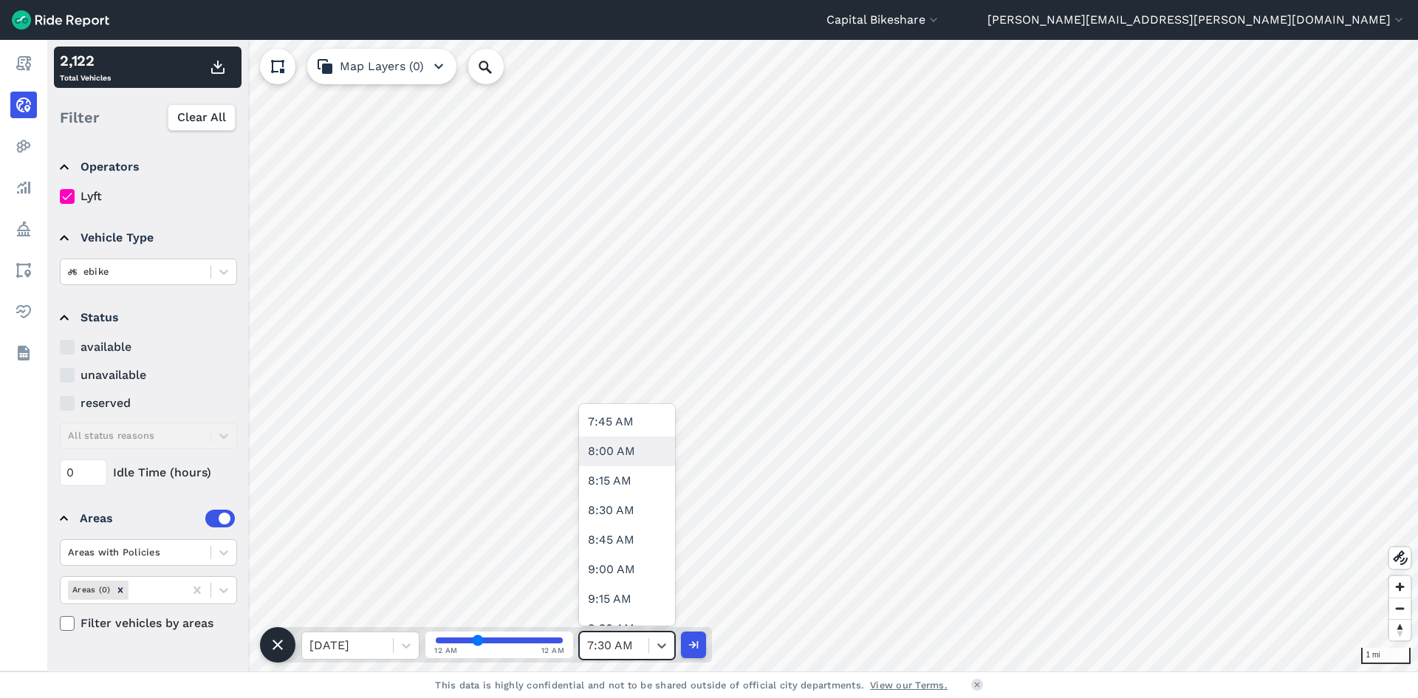
click at [631, 451] on div "8:00 AM" at bounding box center [627, 451] width 96 height 30
click at [221, 70] on icon "button" at bounding box center [218, 67] width 18 height 18
click at [654, 651] on icon at bounding box center [661, 645] width 15 height 15
click at [642, 595] on div "8:30 AM" at bounding box center [627, 584] width 96 height 30
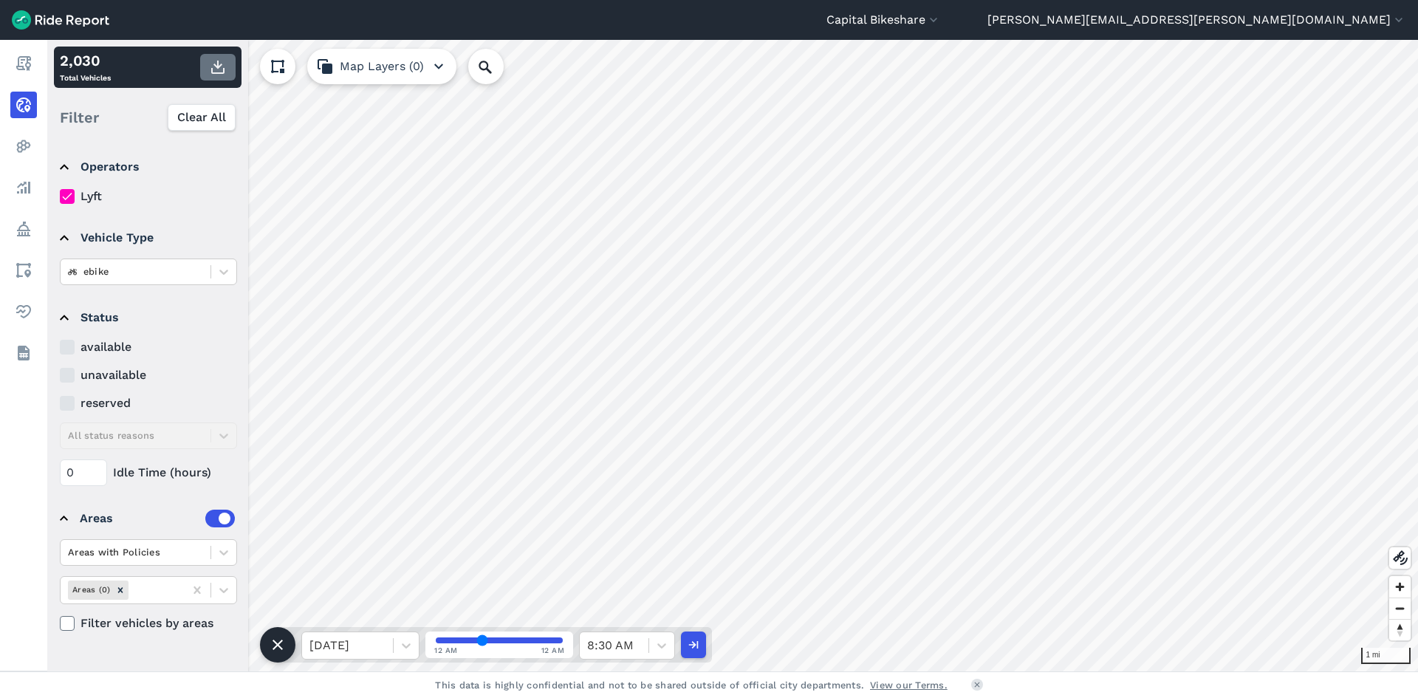
click at [224, 66] on icon "button" at bounding box center [218, 67] width 18 height 18
click at [648, 654] on div at bounding box center [661, 645] width 26 height 27
click at [635, 569] on div "9:00 AM" at bounding box center [627, 570] width 96 height 30
click at [221, 72] on icon "button" at bounding box center [218, 67] width 18 height 18
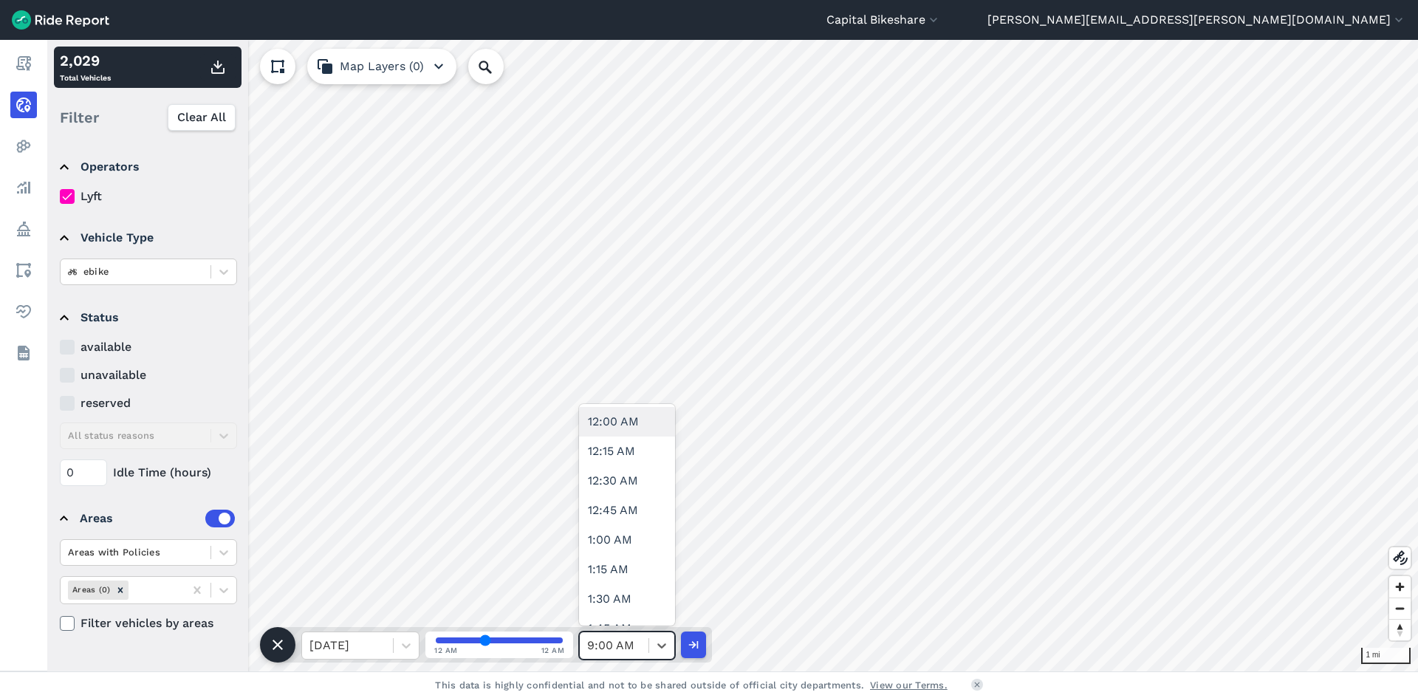
click at [648, 645] on span at bounding box center [648, 645] width 1 height 15
click at [630, 554] on div "9:30 AM" at bounding box center [627, 555] width 96 height 30
click at [210, 67] on icon "button" at bounding box center [218, 67] width 18 height 18
click at [659, 645] on icon at bounding box center [661, 645] width 9 height 5
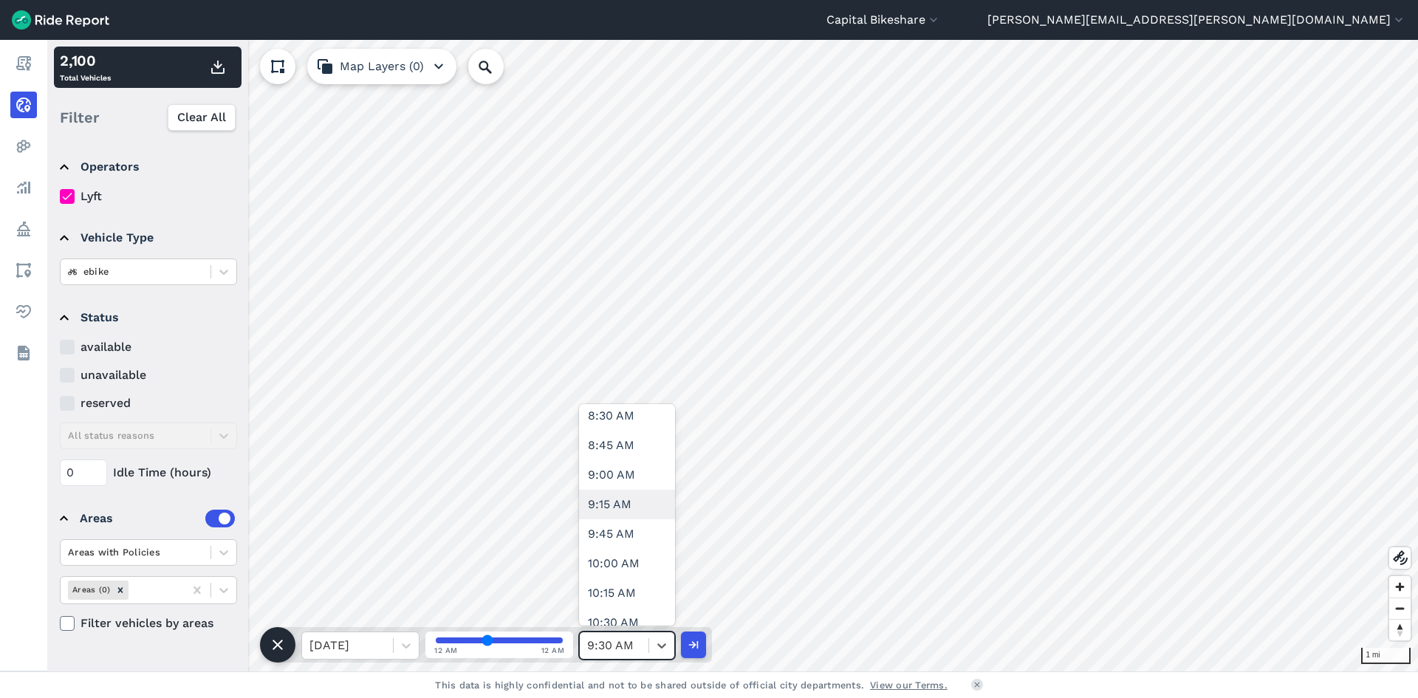
scroll to position [1034, 0]
click at [633, 541] on div "10:00 AM" at bounding box center [627, 540] width 96 height 30
click at [216, 74] on use "button" at bounding box center [217, 67] width 13 height 13
click at [633, 641] on div at bounding box center [614, 645] width 54 height 21
click at [639, 598] on div "10:30 AM" at bounding box center [627, 599] width 96 height 30
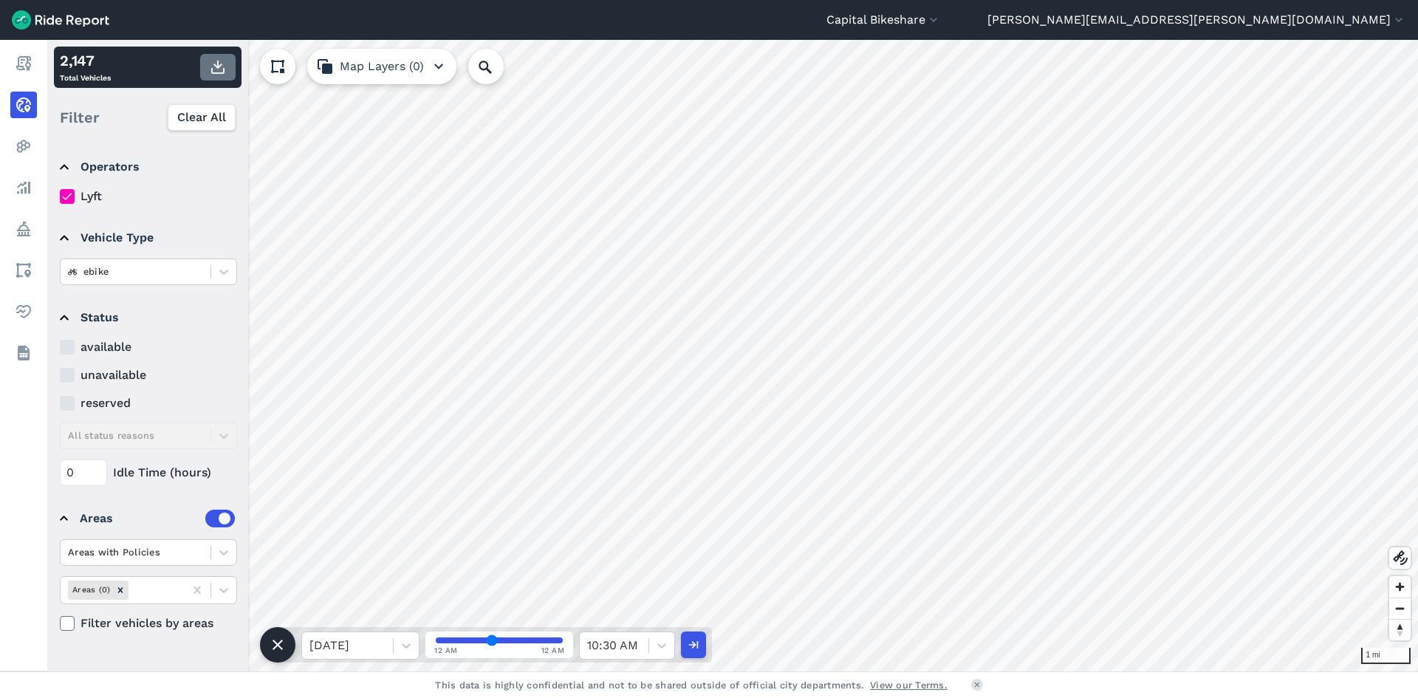
click at [214, 74] on use "button" at bounding box center [217, 67] width 13 height 13
click at [656, 649] on icon at bounding box center [661, 645] width 15 height 15
click at [608, 580] on div "11:00 AM" at bounding box center [627, 584] width 96 height 30
click at [216, 66] on use "button" at bounding box center [217, 67] width 13 height 13
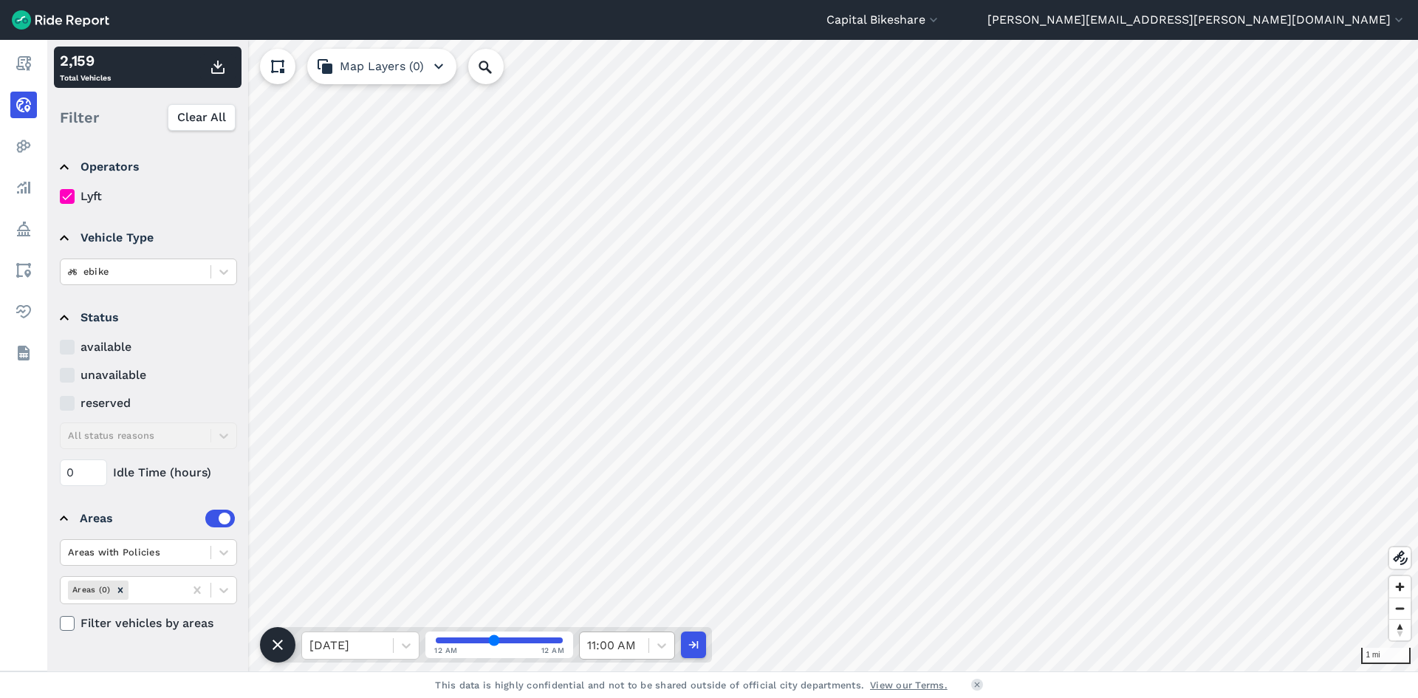
click at [617, 645] on div at bounding box center [614, 645] width 54 height 21
click at [608, 561] on div "11:30 AM" at bounding box center [627, 570] width 96 height 30
drag, startPoint x: 220, startPoint y: 65, endPoint x: 217, endPoint y: 75, distance: 10.8
click at [220, 65] on use "button" at bounding box center [217, 67] width 13 height 13
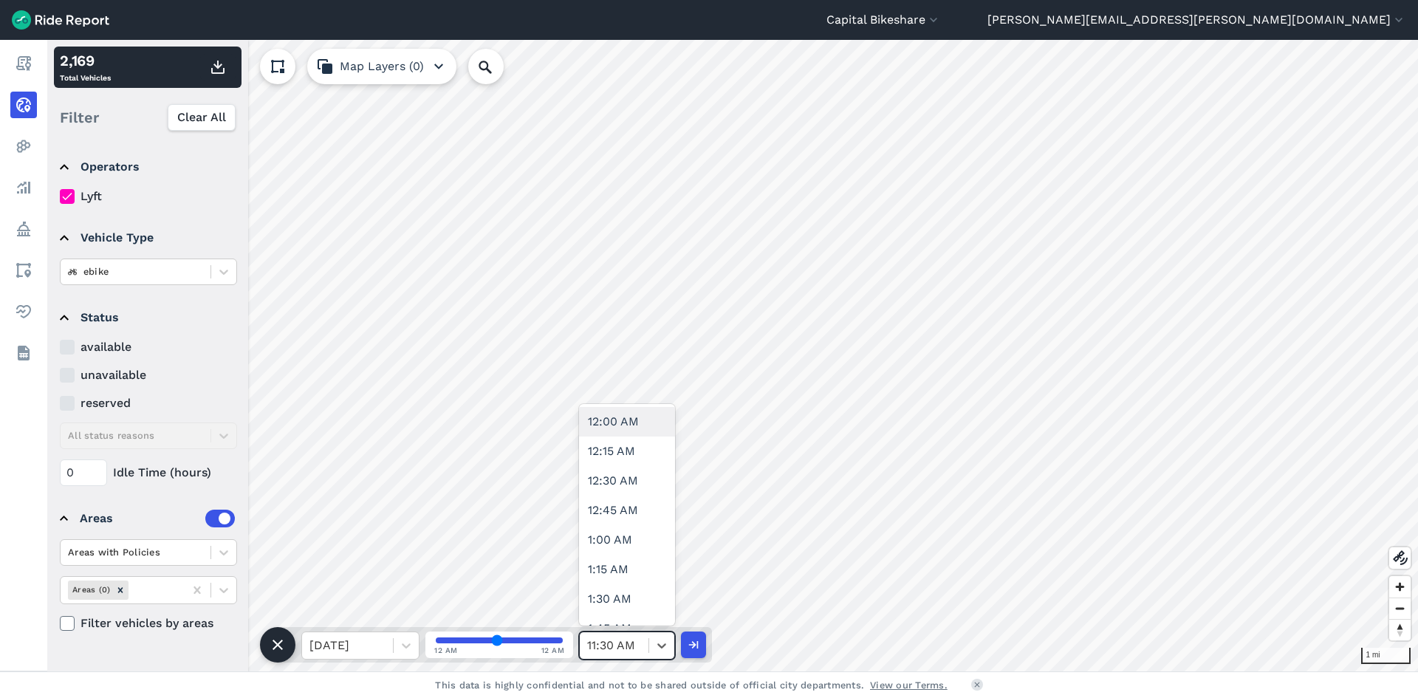
click at [631, 641] on div at bounding box center [614, 645] width 54 height 21
click at [603, 554] on div "12:00 PM" at bounding box center [627, 555] width 96 height 30
click at [217, 78] on button "button" at bounding box center [217, 67] width 35 height 27
click at [638, 648] on div at bounding box center [614, 645] width 54 height 21
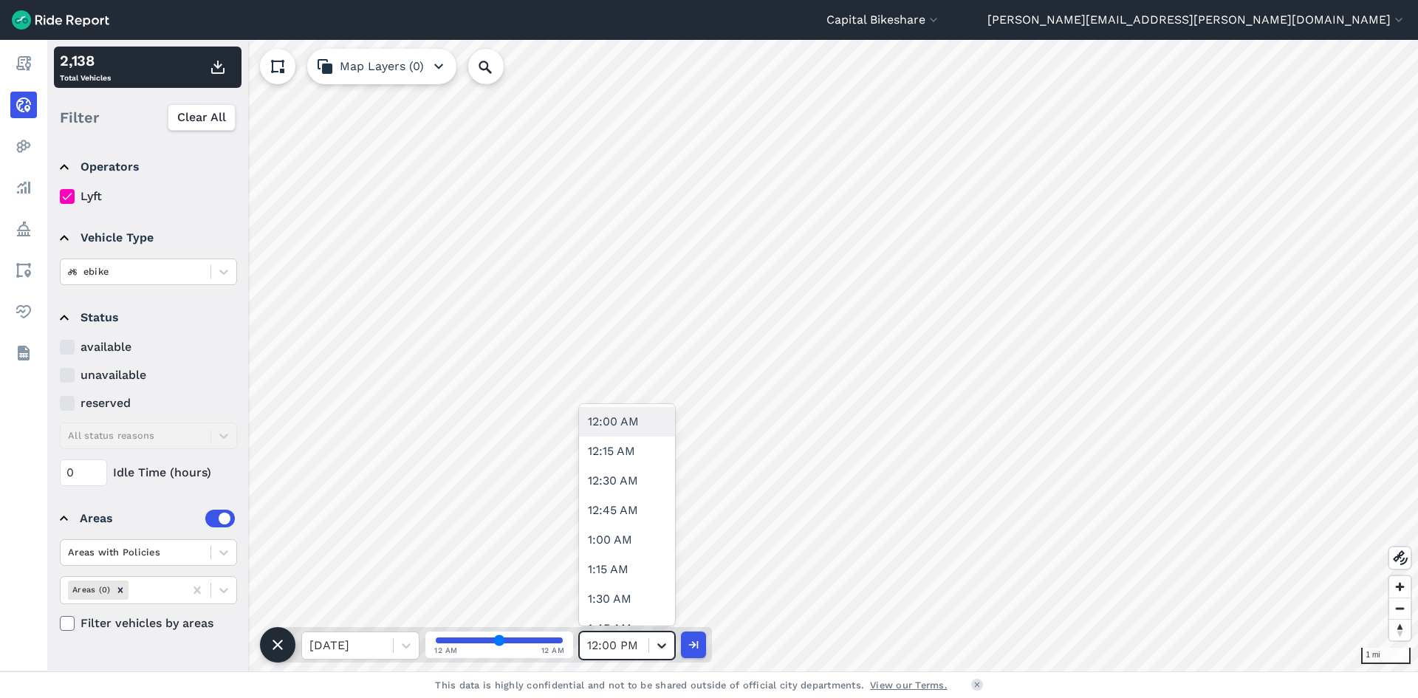
click at [660, 645] on icon at bounding box center [661, 645] width 9 height 5
click at [645, 467] on div "12:30 PM" at bounding box center [627, 466] width 96 height 30
click at [217, 70] on icon "button" at bounding box center [218, 67] width 18 height 18
click at [641, 640] on div "12:30 PM" at bounding box center [614, 645] width 69 height 27
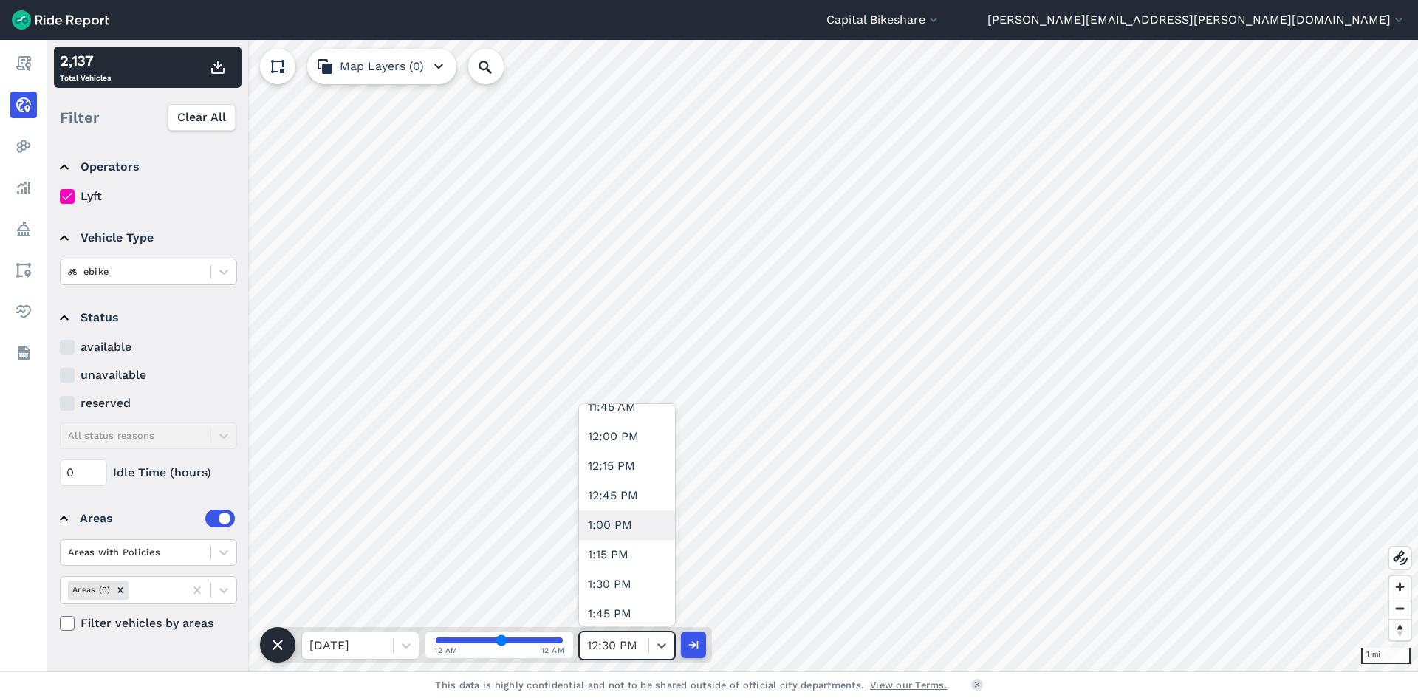
click at [622, 535] on div "1:00 PM" at bounding box center [627, 525] width 96 height 30
click at [211, 62] on icon "button" at bounding box center [218, 67] width 18 height 18
click at [661, 650] on icon at bounding box center [661, 645] width 15 height 15
click at [651, 604] on div "1:30 AM" at bounding box center [627, 599] width 96 height 30
click at [642, 636] on div "1:30 AM" at bounding box center [614, 645] width 69 height 27
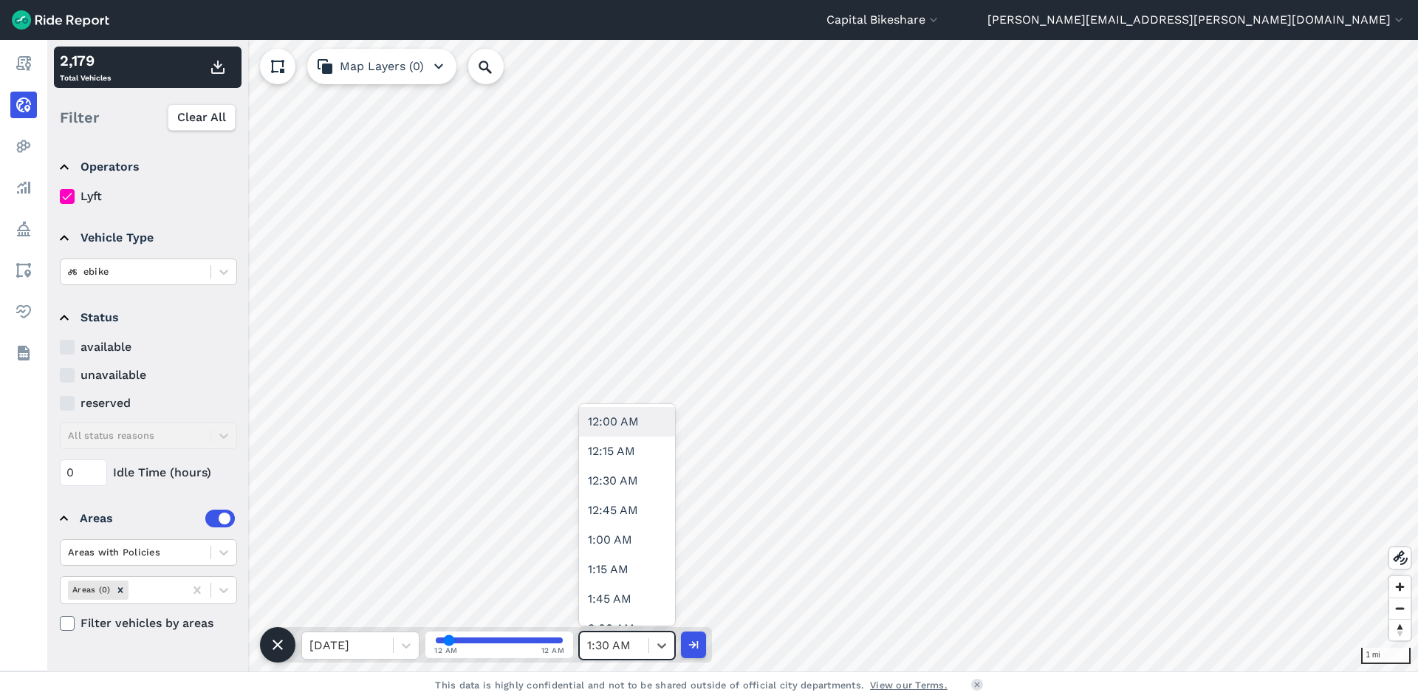
click at [641, 641] on div "1:30 AM" at bounding box center [614, 645] width 69 height 27
click at [642, 642] on div "1:30 AM" at bounding box center [614, 645] width 69 height 27
click at [628, 577] on div "1:30 PM" at bounding box center [627, 584] width 96 height 30
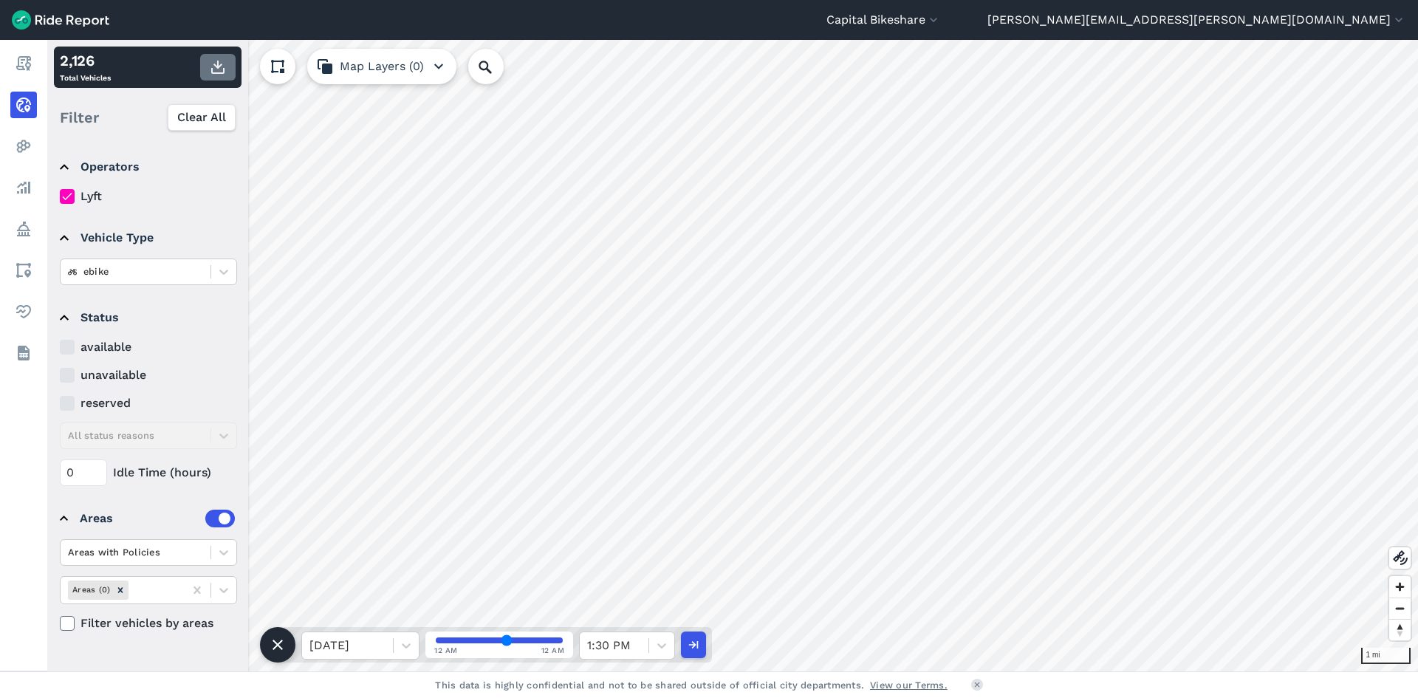
click at [218, 75] on icon "button" at bounding box center [218, 67] width 18 height 18
click at [656, 645] on icon at bounding box center [661, 645] width 15 height 15
click at [625, 570] on div "2:00 PM" at bounding box center [627, 570] width 96 height 30
click at [219, 74] on use "button" at bounding box center [217, 67] width 13 height 13
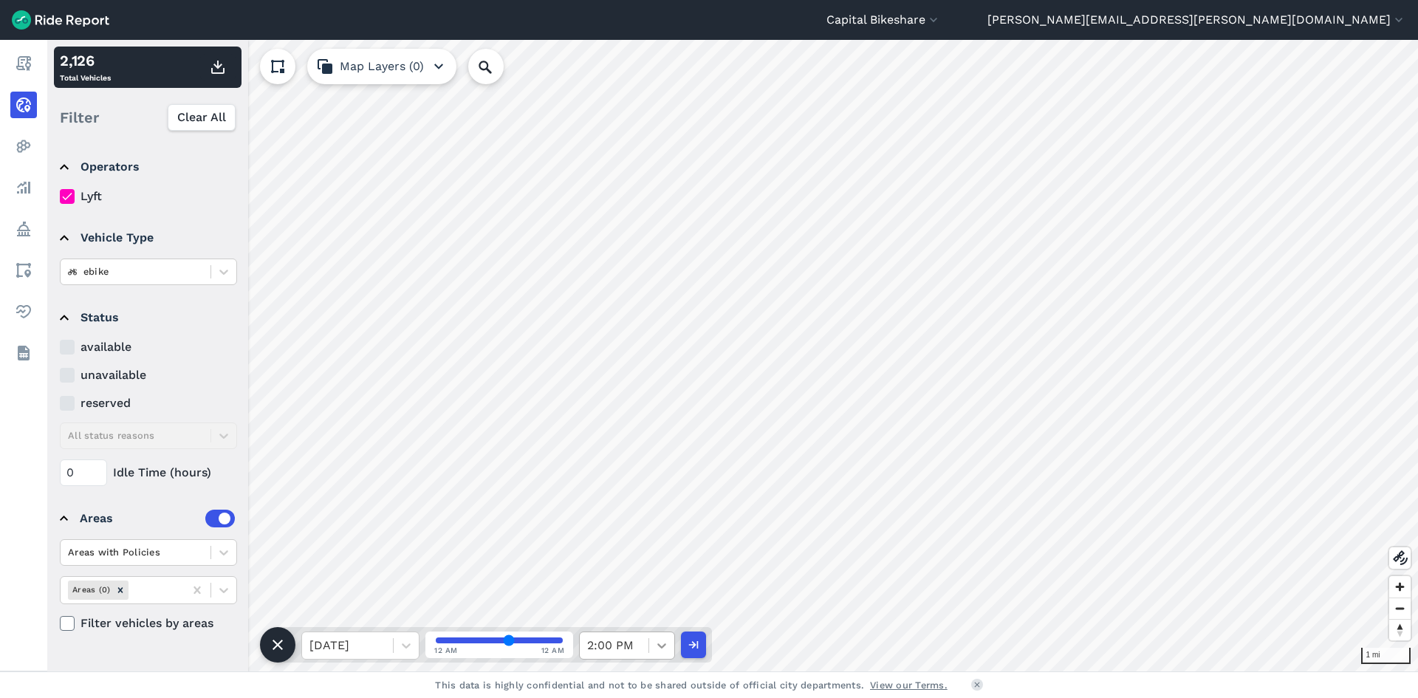
click at [651, 642] on div at bounding box center [661, 645] width 25 height 25
click at [635, 556] on div "2:30 PM" at bounding box center [627, 555] width 96 height 30
click at [216, 67] on icon "button" at bounding box center [218, 67] width 18 height 18
click at [651, 655] on div at bounding box center [661, 645] width 25 height 25
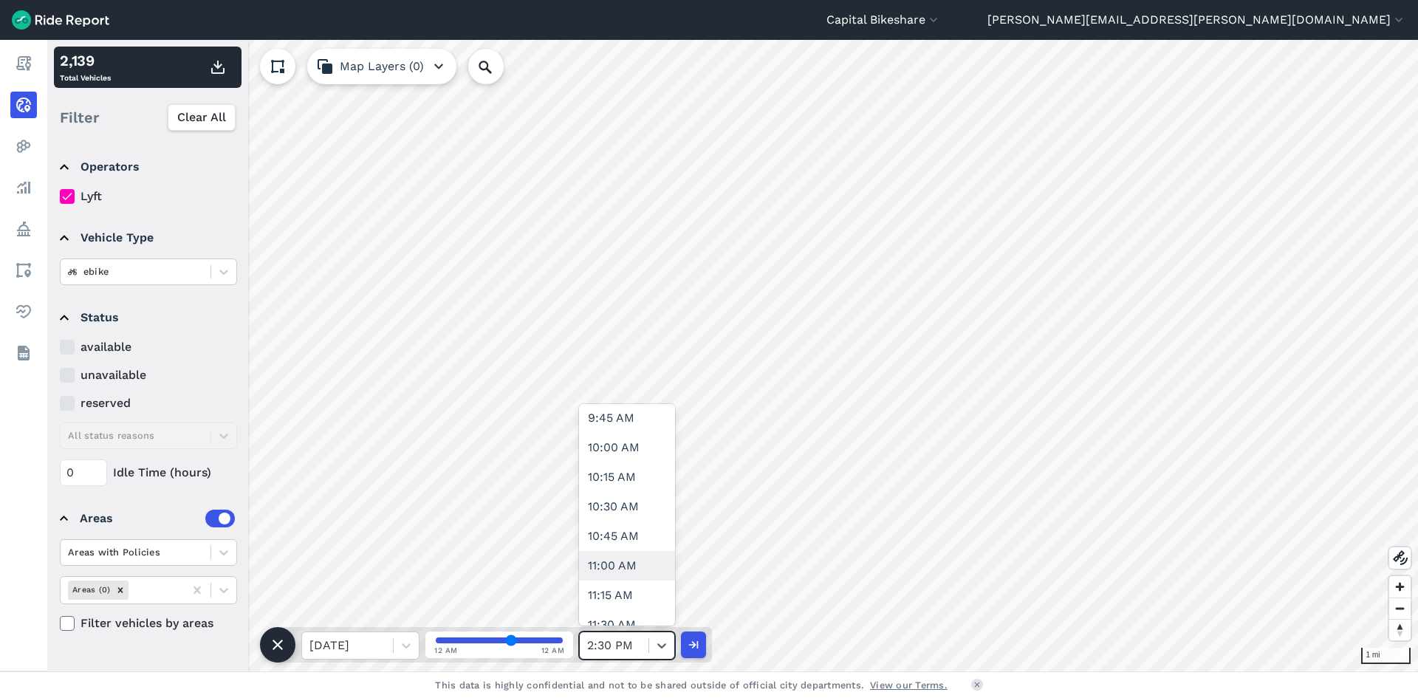
scroll to position [1182, 0]
click at [643, 636] on div "2:30 PM" at bounding box center [614, 645] width 69 height 27
click at [634, 604] on div "3:00 PM" at bounding box center [627, 614] width 96 height 30
click at [219, 70] on icon "button" at bounding box center [218, 67] width 18 height 18
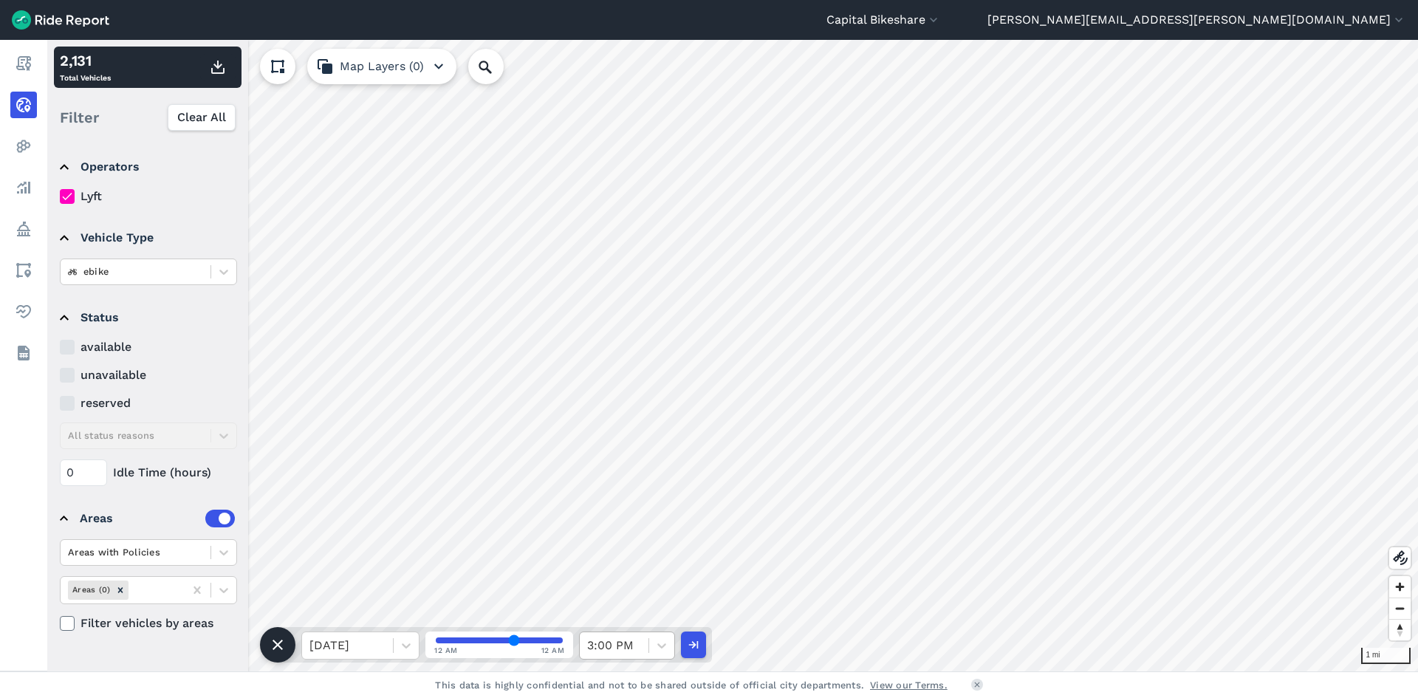
click at [630, 643] on div at bounding box center [614, 645] width 54 height 21
click at [629, 643] on div at bounding box center [614, 645] width 54 height 21
click at [611, 470] on div "3:30 AM" at bounding box center [627, 466] width 96 height 30
click at [218, 77] on button "button" at bounding box center [217, 67] width 35 height 27
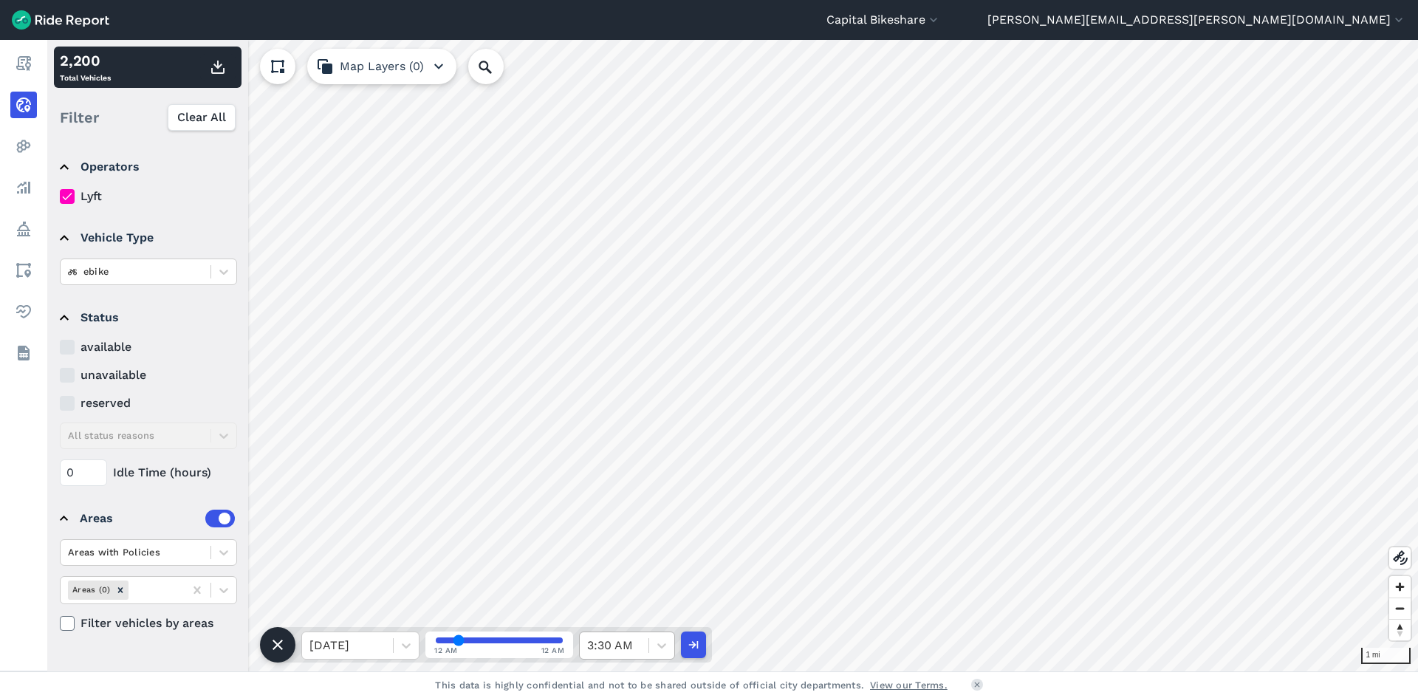
click at [645, 645] on div "3:30 AM" at bounding box center [614, 645] width 69 height 27
click at [630, 501] on div "4:00 AM" at bounding box center [627, 496] width 96 height 30
click at [214, 64] on icon "button" at bounding box center [218, 67] width 18 height 18
click at [647, 644] on div "4:00 AM" at bounding box center [614, 645] width 69 height 27
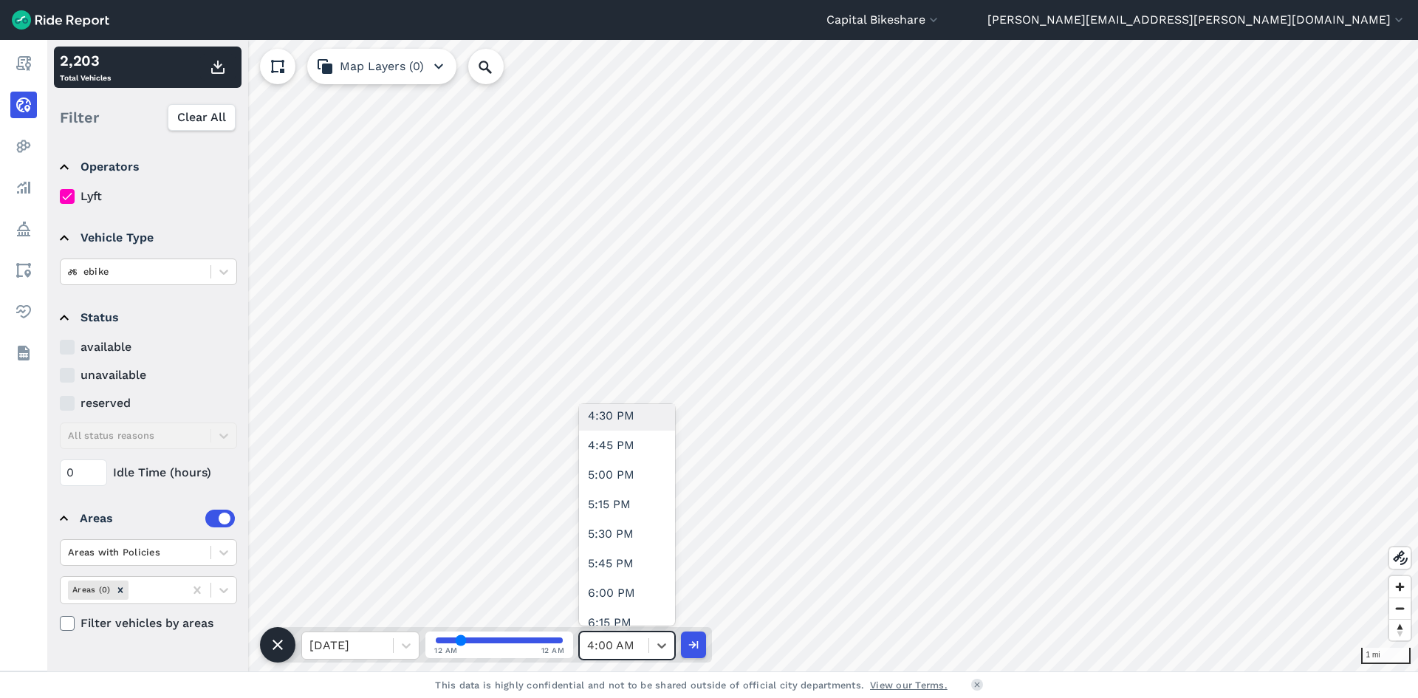
click at [620, 419] on div "4:30 PM" at bounding box center [627, 416] width 96 height 30
click at [223, 72] on use "button" at bounding box center [217, 67] width 13 height 13
click at [650, 645] on div at bounding box center [661, 645] width 25 height 25
click at [619, 562] on div "5:00 PM" at bounding box center [627, 555] width 96 height 30
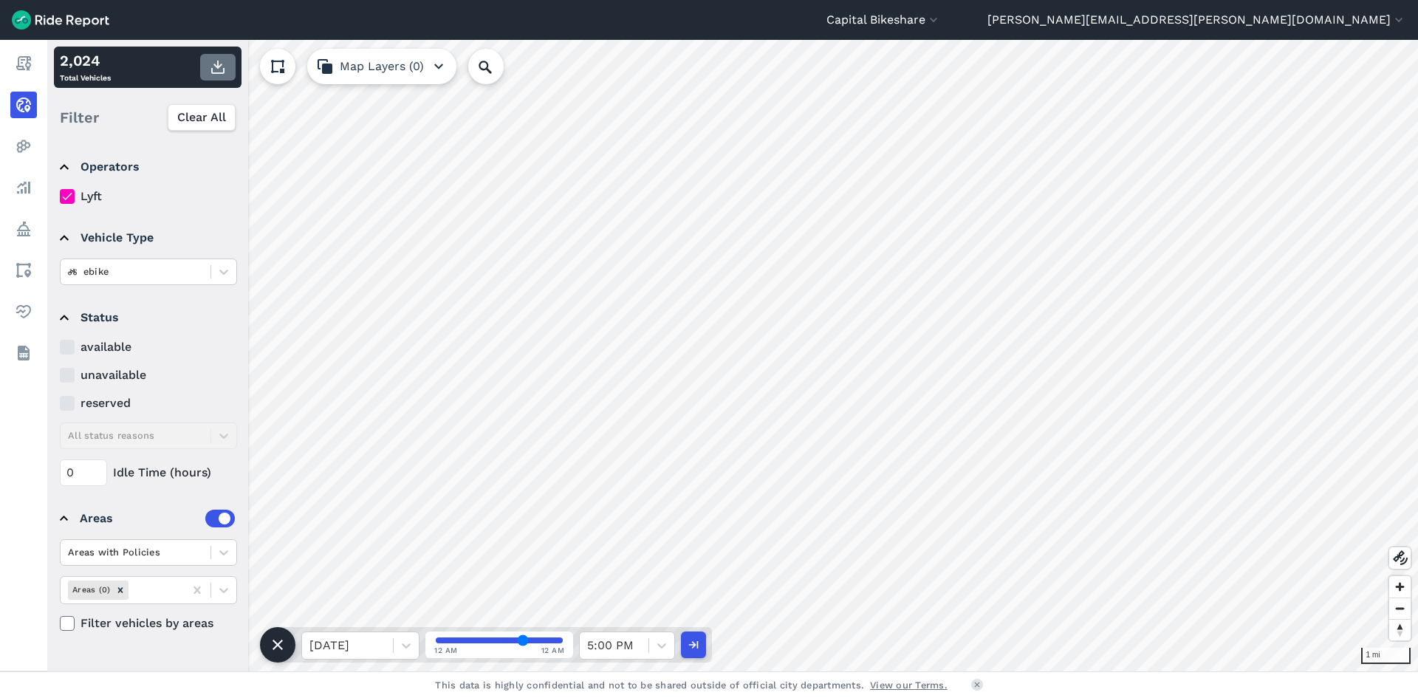
click at [219, 61] on icon "button" at bounding box center [218, 67] width 18 height 18
click at [650, 651] on div at bounding box center [661, 645] width 25 height 25
click at [628, 542] on div "5:30 PM" at bounding box center [627, 540] width 96 height 30
click at [209, 64] on icon "button" at bounding box center [218, 67] width 18 height 18
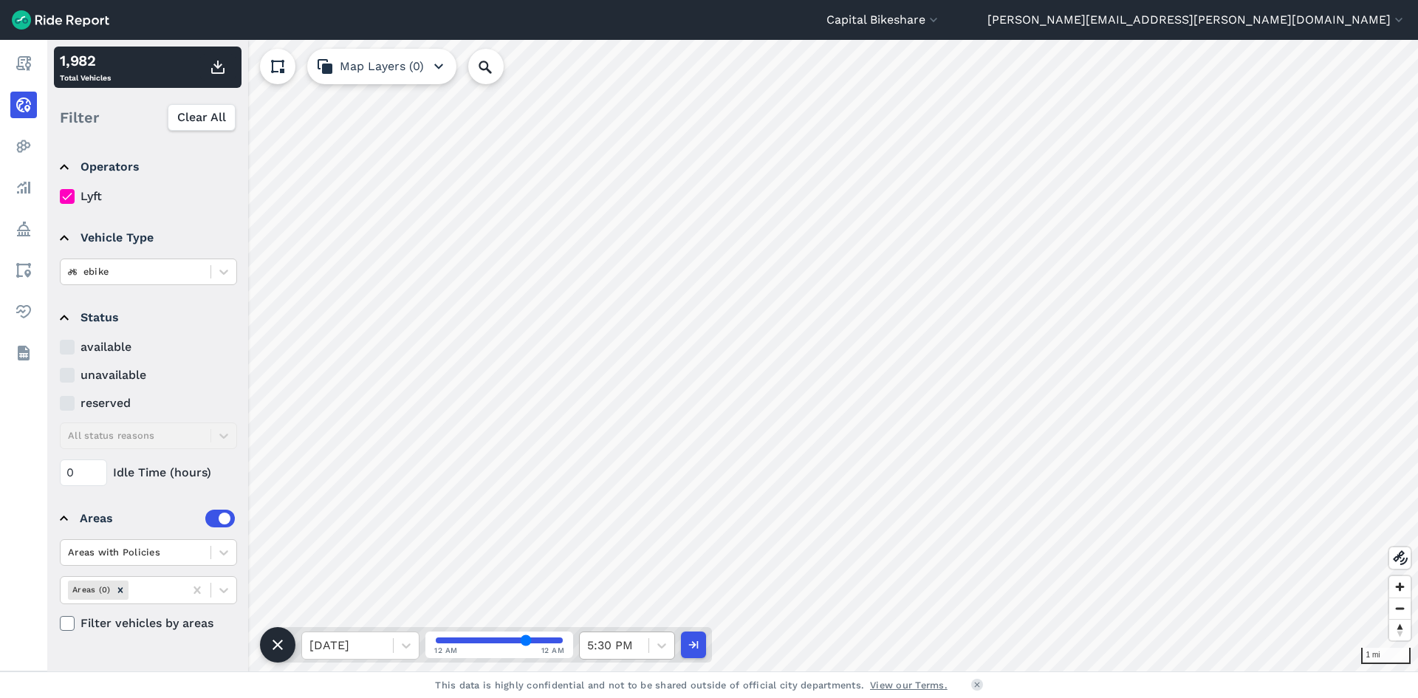
click at [604, 645] on div at bounding box center [614, 645] width 54 height 21
click at [637, 601] on div "6:00 PM" at bounding box center [627, 599] width 96 height 30
click at [217, 71] on icon "button" at bounding box center [218, 67] width 18 height 18
click at [635, 643] on div at bounding box center [614, 645] width 54 height 21
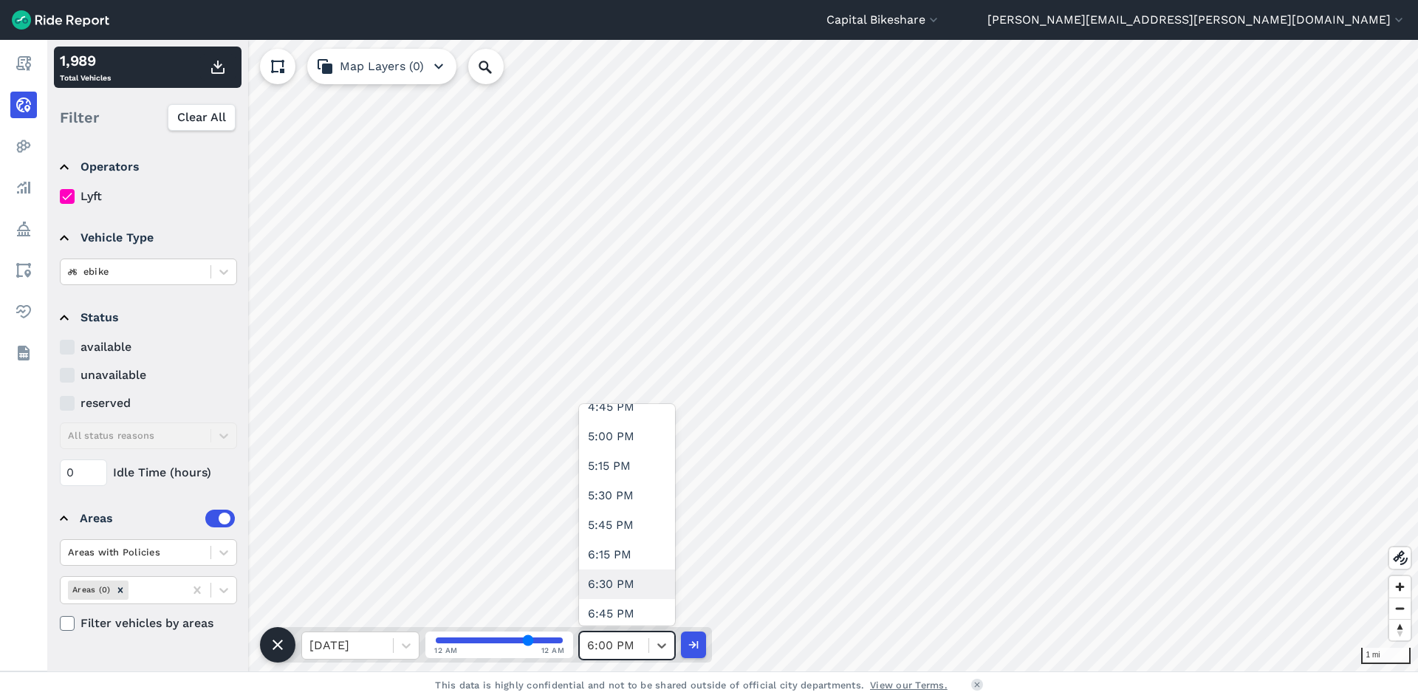
click at [623, 580] on div "6:30 PM" at bounding box center [627, 584] width 96 height 30
click at [223, 69] on use "button" at bounding box center [217, 67] width 13 height 13
click at [647, 645] on div "6:30 PM" at bounding box center [614, 645] width 69 height 27
click at [623, 565] on div "7:00 PM" at bounding box center [627, 570] width 96 height 30
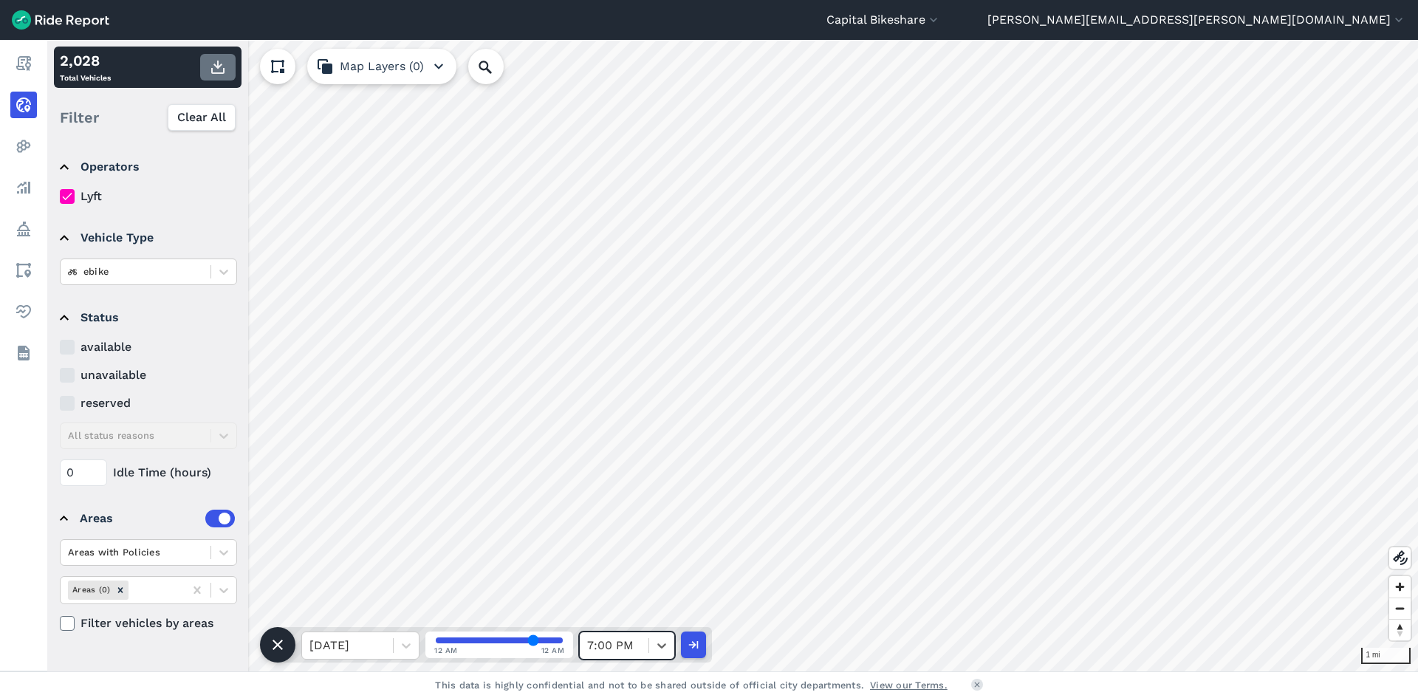
click at [227, 64] on button "button" at bounding box center [217, 67] width 35 height 27
click at [645, 649] on div "7:00 PM" at bounding box center [614, 645] width 69 height 27
click at [646, 637] on div "7:00 PM" at bounding box center [614, 645] width 69 height 27
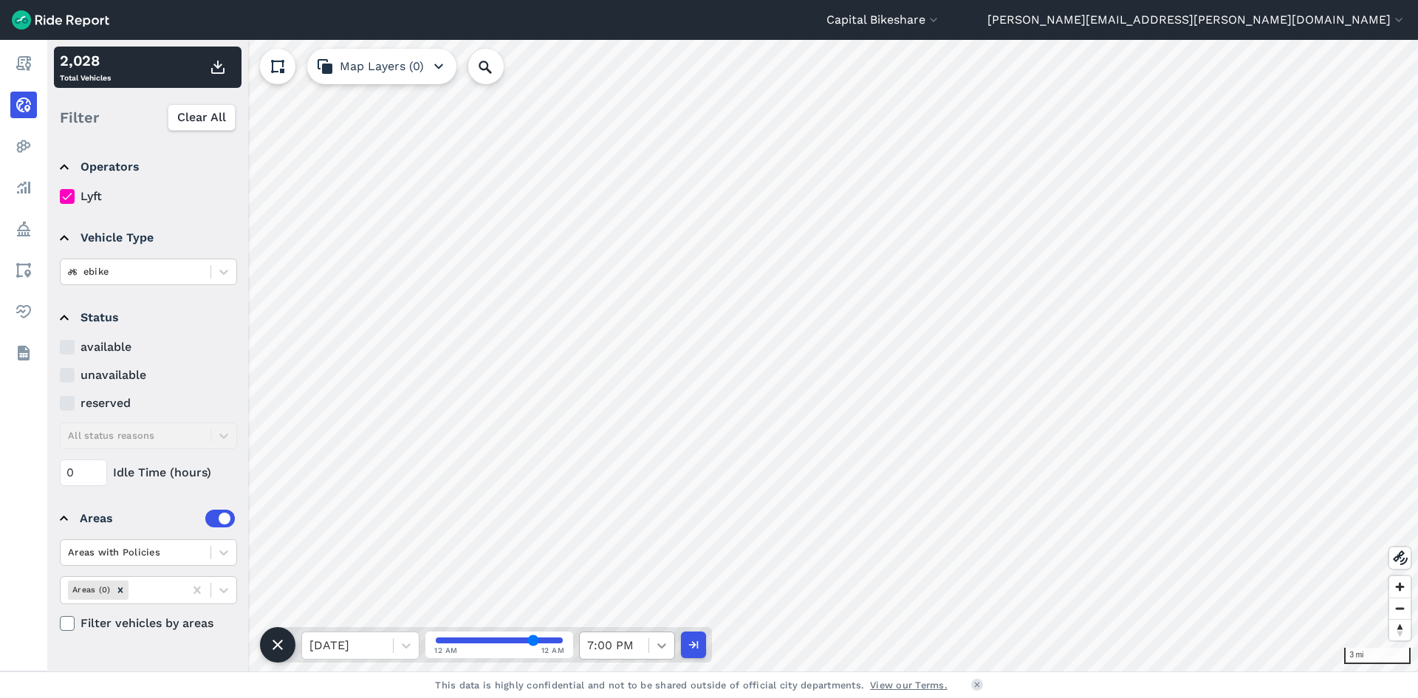
click at [653, 643] on div at bounding box center [661, 645] width 25 height 25
click at [625, 558] on div "7:30 PM" at bounding box center [627, 555] width 96 height 30
click at [217, 63] on use "button" at bounding box center [217, 67] width 13 height 13
click at [646, 650] on div "7:30 PM" at bounding box center [614, 645] width 69 height 27
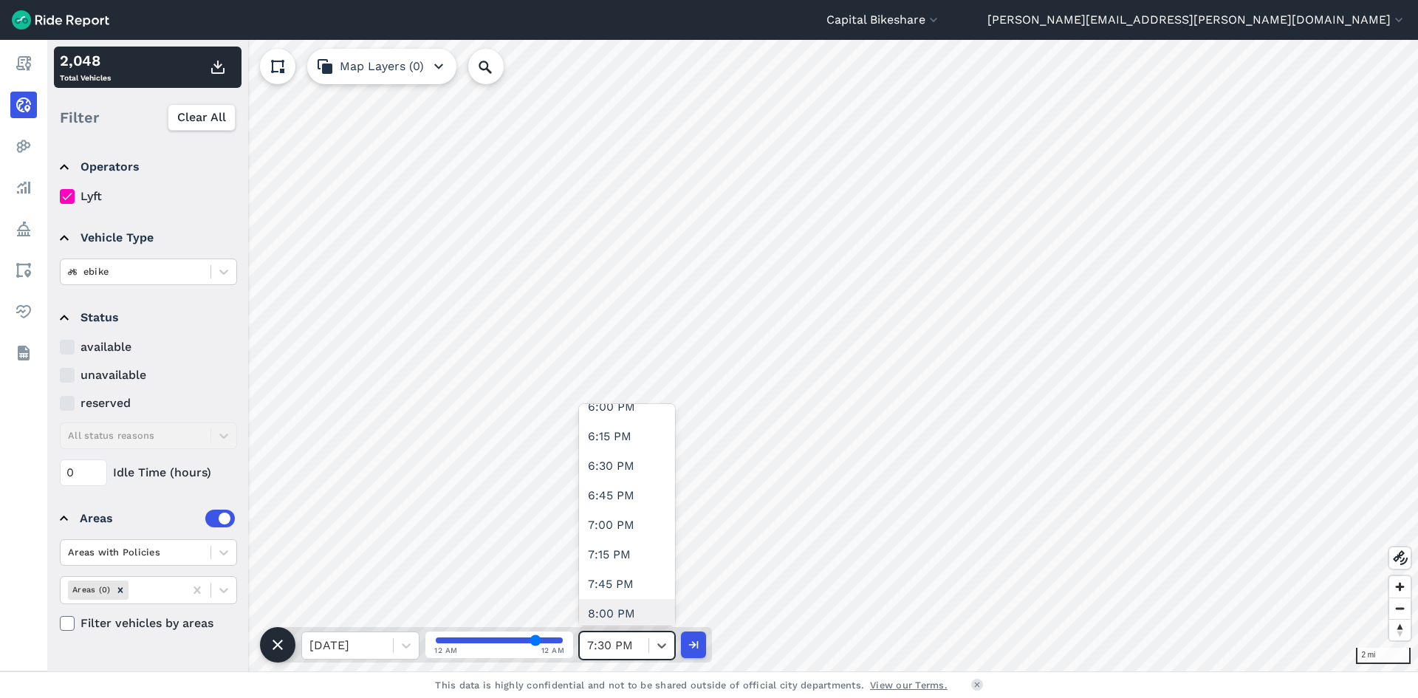
click at [632, 606] on div "8:00 PM" at bounding box center [627, 614] width 96 height 30
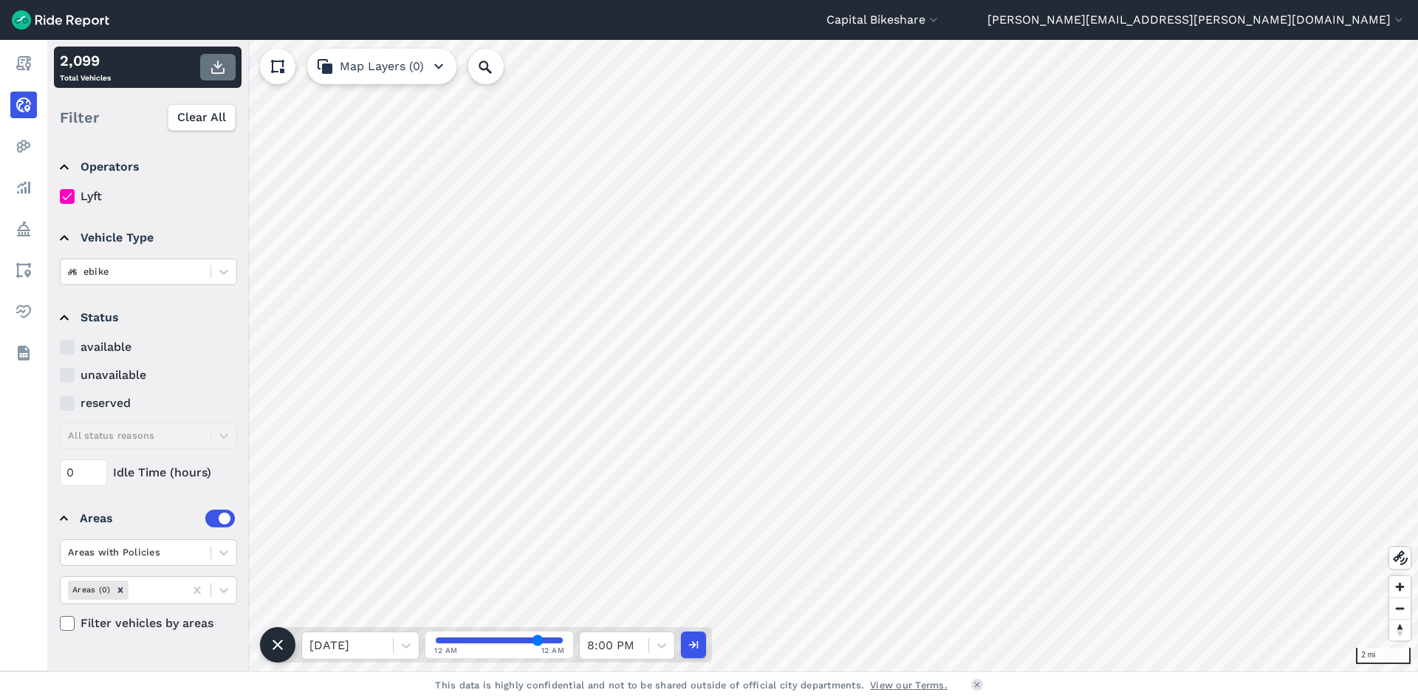
click at [218, 66] on use "button" at bounding box center [217, 67] width 13 height 13
click at [661, 641] on icon at bounding box center [661, 645] width 15 height 15
click at [633, 442] on div "8:30 PM" at bounding box center [627, 446] width 96 height 30
click at [208, 68] on button "button" at bounding box center [217, 67] width 35 height 27
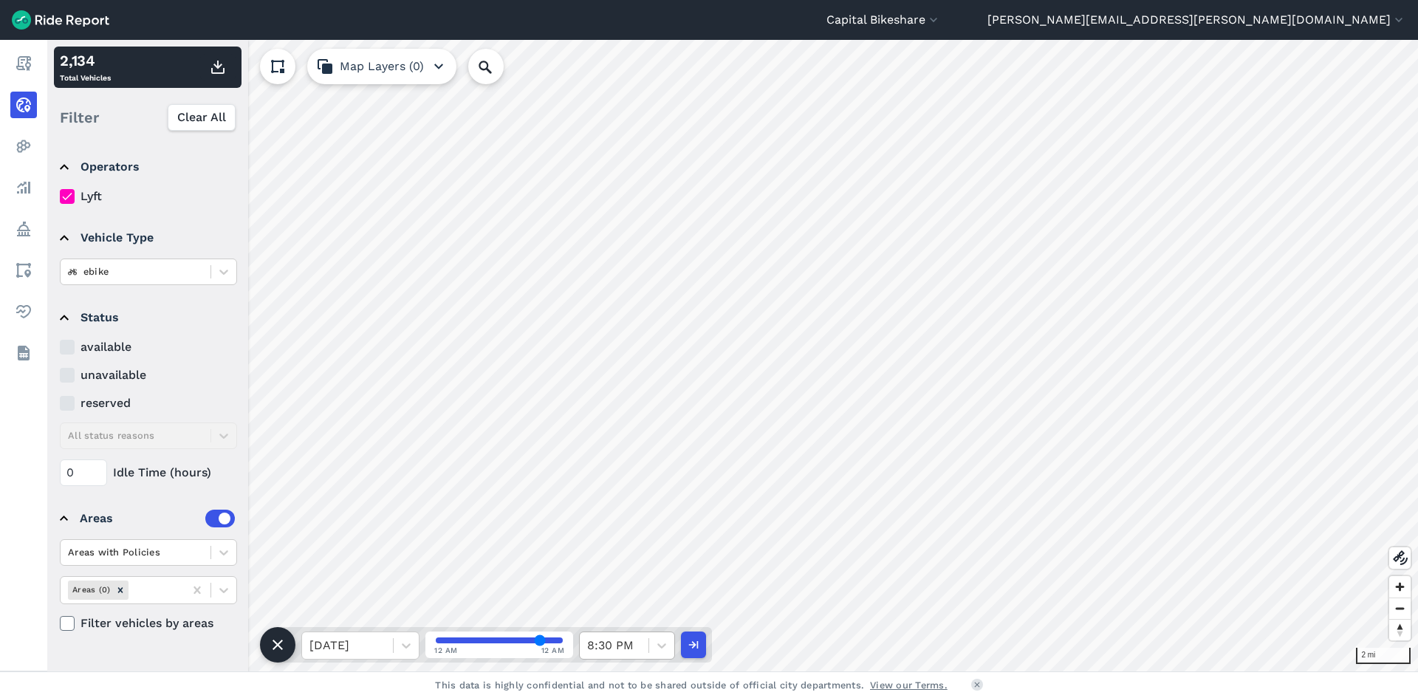
click at [622, 644] on div at bounding box center [614, 645] width 54 height 21
click at [621, 594] on div "9:00 PM" at bounding box center [627, 584] width 96 height 30
click at [213, 68] on icon "button" at bounding box center [218, 67] width 18 height 18
click at [650, 645] on div at bounding box center [661, 645] width 25 height 25
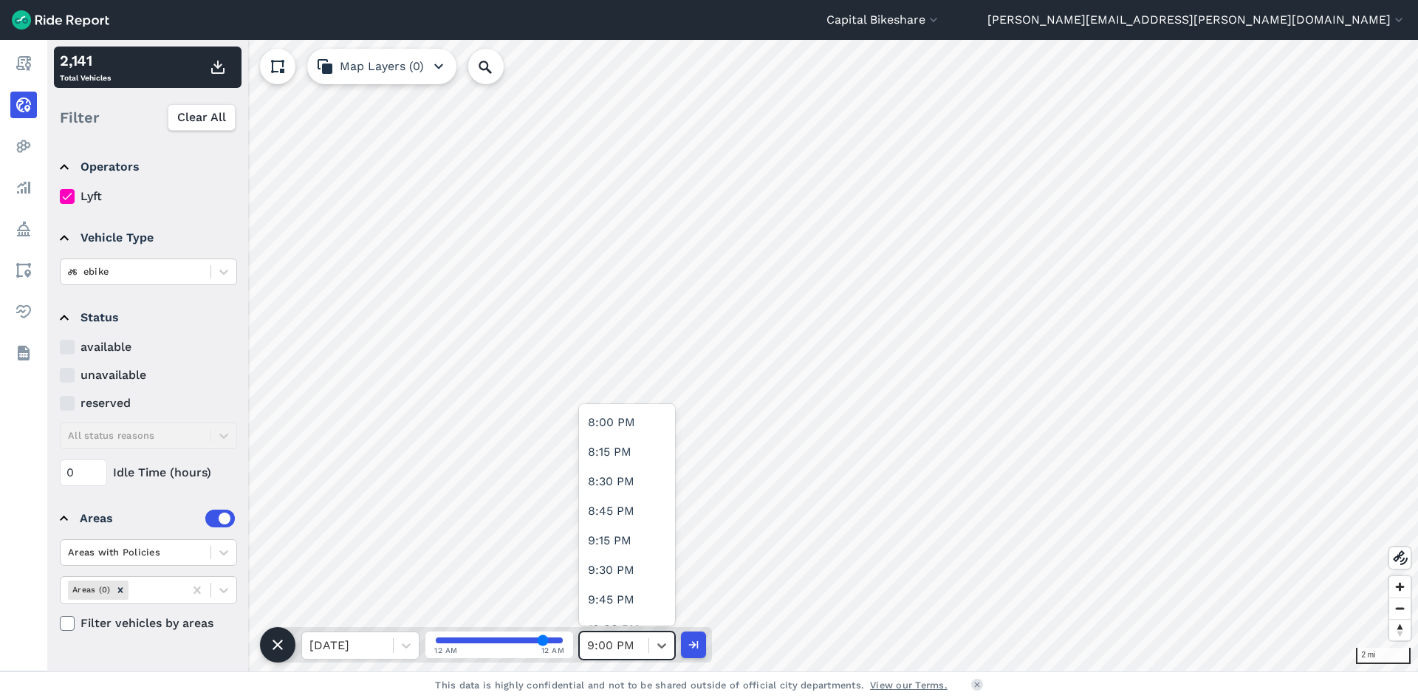
scroll to position [2363, 0]
click at [605, 572] on div "9:30 PM" at bounding box center [627, 570] width 96 height 30
click at [214, 64] on use "button" at bounding box center [217, 67] width 13 height 13
click at [609, 641] on div at bounding box center [614, 645] width 54 height 21
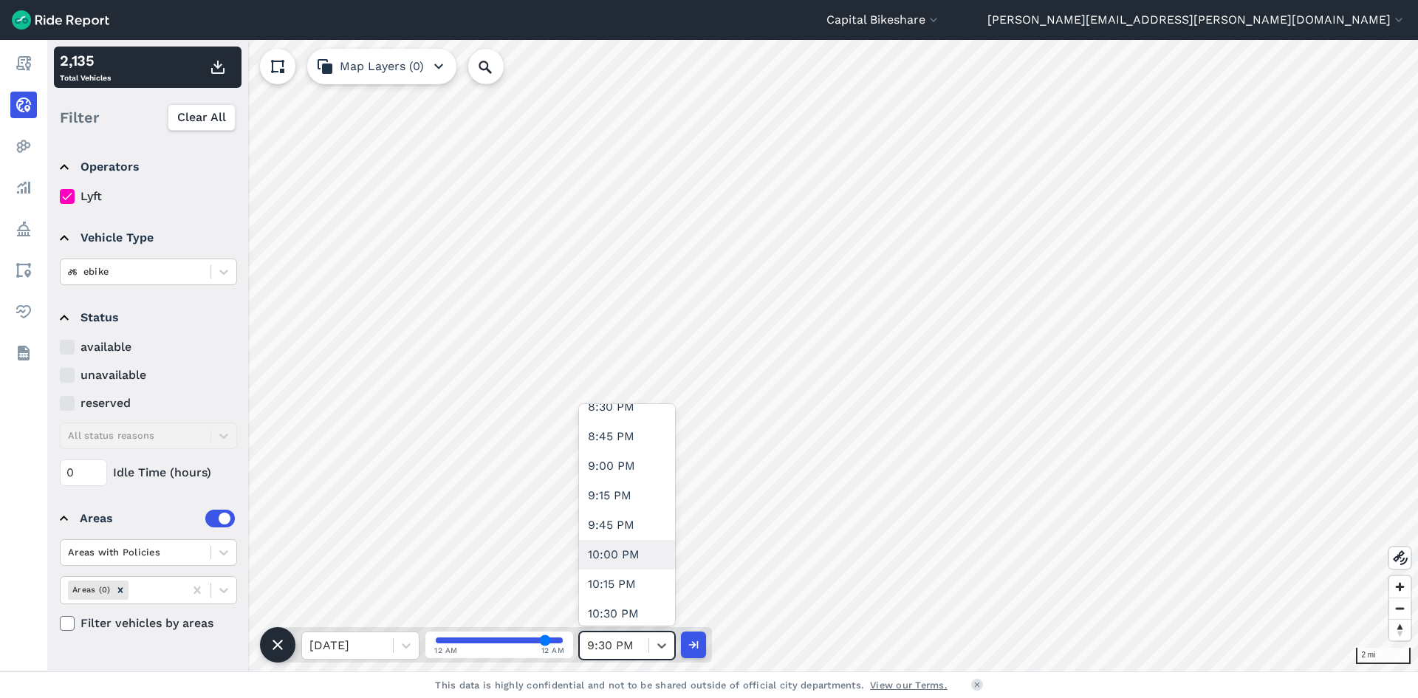
click at [619, 552] on div "10:00 PM" at bounding box center [627, 555] width 96 height 30
click at [220, 64] on icon "button" at bounding box center [218, 67] width 18 height 18
click at [668, 643] on icon at bounding box center [661, 645] width 15 height 15
click at [636, 609] on div "10:30 PM" at bounding box center [627, 614] width 96 height 30
click at [221, 73] on use "button" at bounding box center [217, 67] width 13 height 13
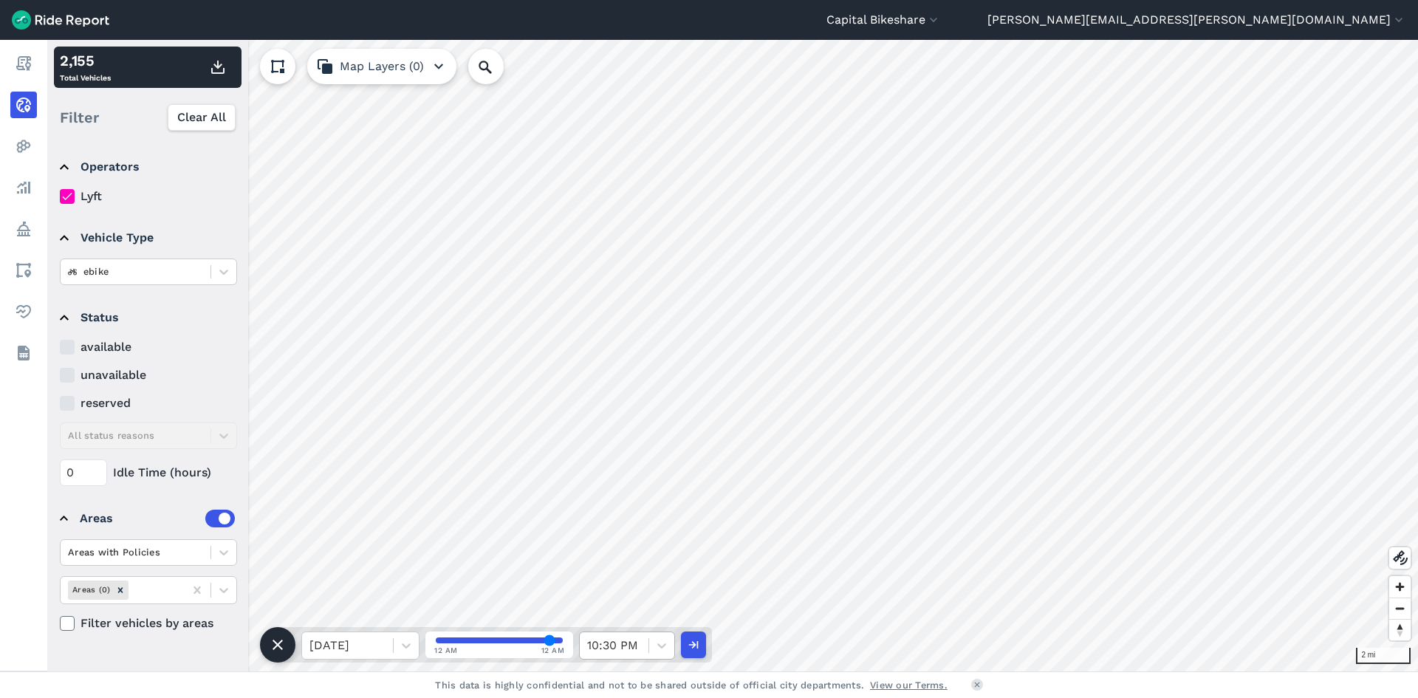
click at [643, 648] on div "10:30 PM" at bounding box center [614, 645] width 69 height 27
click at [640, 592] on div "11:00 PM" at bounding box center [627, 599] width 96 height 30
click at [213, 66] on icon "button" at bounding box center [218, 67] width 18 height 18
click at [653, 638] on div at bounding box center [661, 645] width 25 height 25
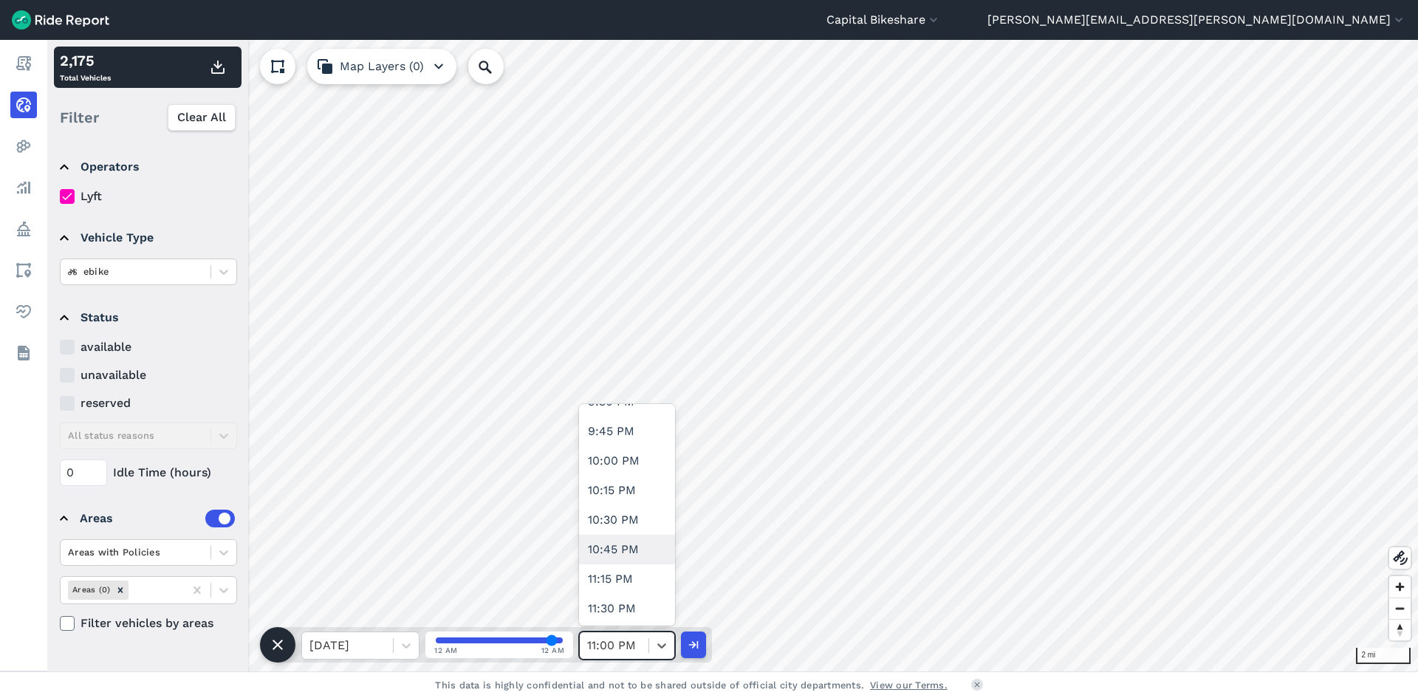
scroll to position [2585, 0]
click at [640, 597] on div "11:30 PM" at bounding box center [627, 584] width 96 height 30
click at [220, 66] on use "button" at bounding box center [217, 67] width 13 height 13
click at [406, 648] on icon at bounding box center [406, 645] width 15 height 15
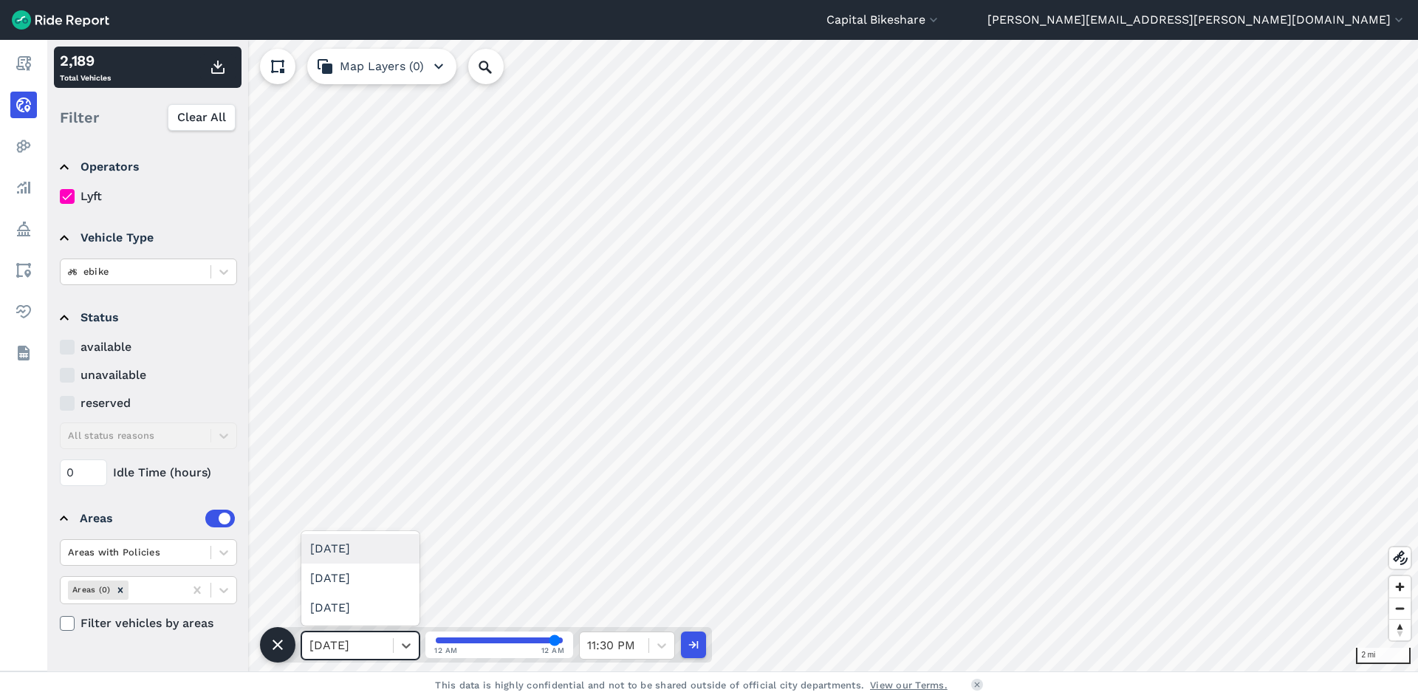
click at [399, 542] on div "[DATE]" at bounding box center [360, 549] width 118 height 30
drag, startPoint x: 495, startPoint y: 640, endPoint x: 416, endPoint y: 636, distance: 79.1
click at [436, 637] on input "range" at bounding box center [499, 640] width 127 height 6
click at [216, 64] on icon "button" at bounding box center [218, 67] width 18 height 18
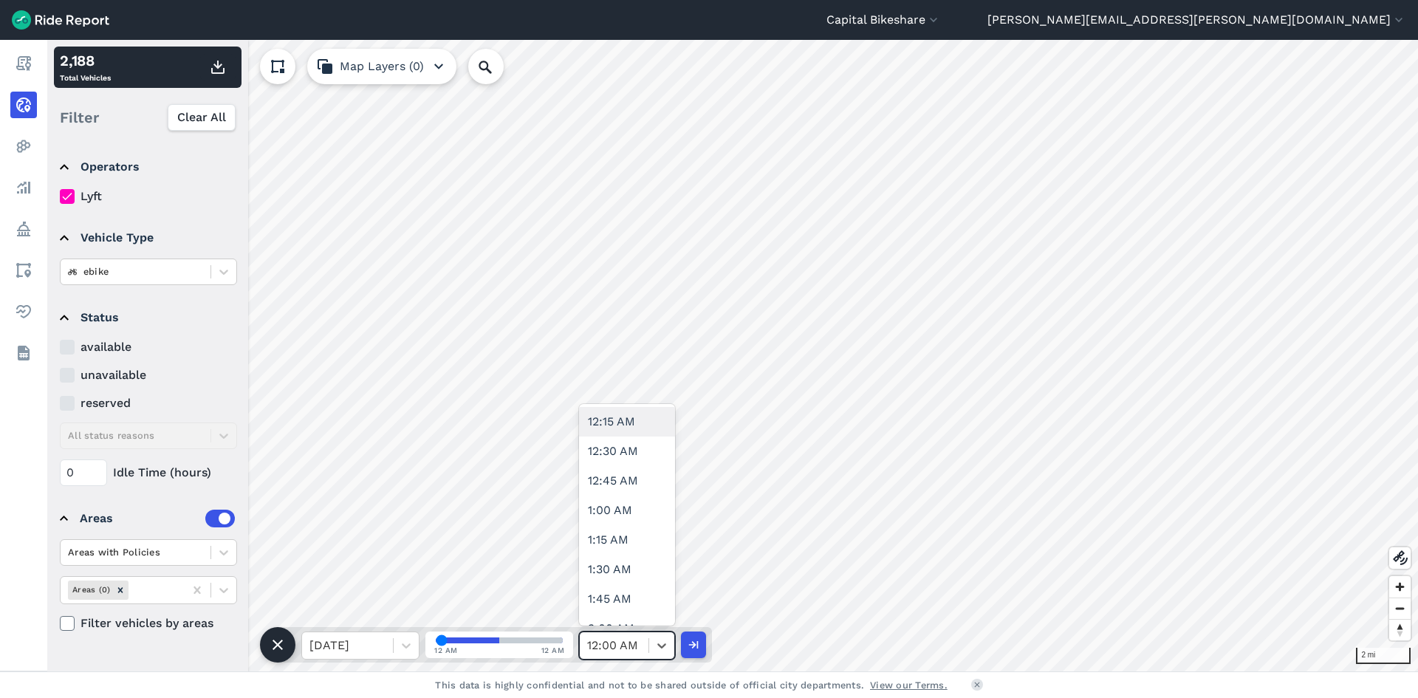
click at [631, 650] on div at bounding box center [614, 645] width 54 height 21
click at [630, 460] on div "12:30 AM" at bounding box center [627, 451] width 96 height 30
click at [215, 78] on button "button" at bounding box center [217, 67] width 35 height 27
click at [631, 651] on div at bounding box center [614, 645] width 54 height 21
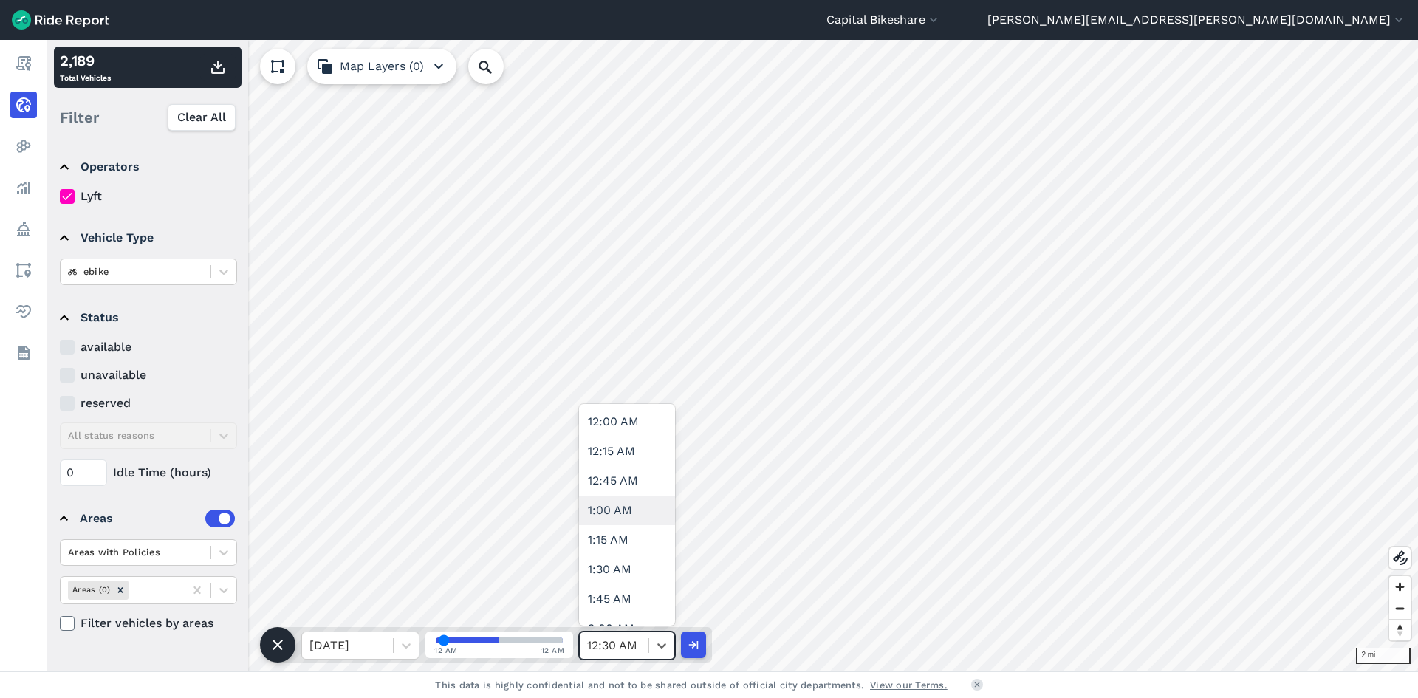
click at [640, 510] on div "1:00 AM" at bounding box center [627, 510] width 96 height 30
click at [216, 72] on icon "button" at bounding box center [218, 67] width 18 height 18
click at [661, 642] on icon at bounding box center [661, 645] width 15 height 15
click at [634, 580] on div "1:30 AM" at bounding box center [627, 570] width 96 height 30
click at [222, 72] on use "button" at bounding box center [217, 67] width 13 height 13
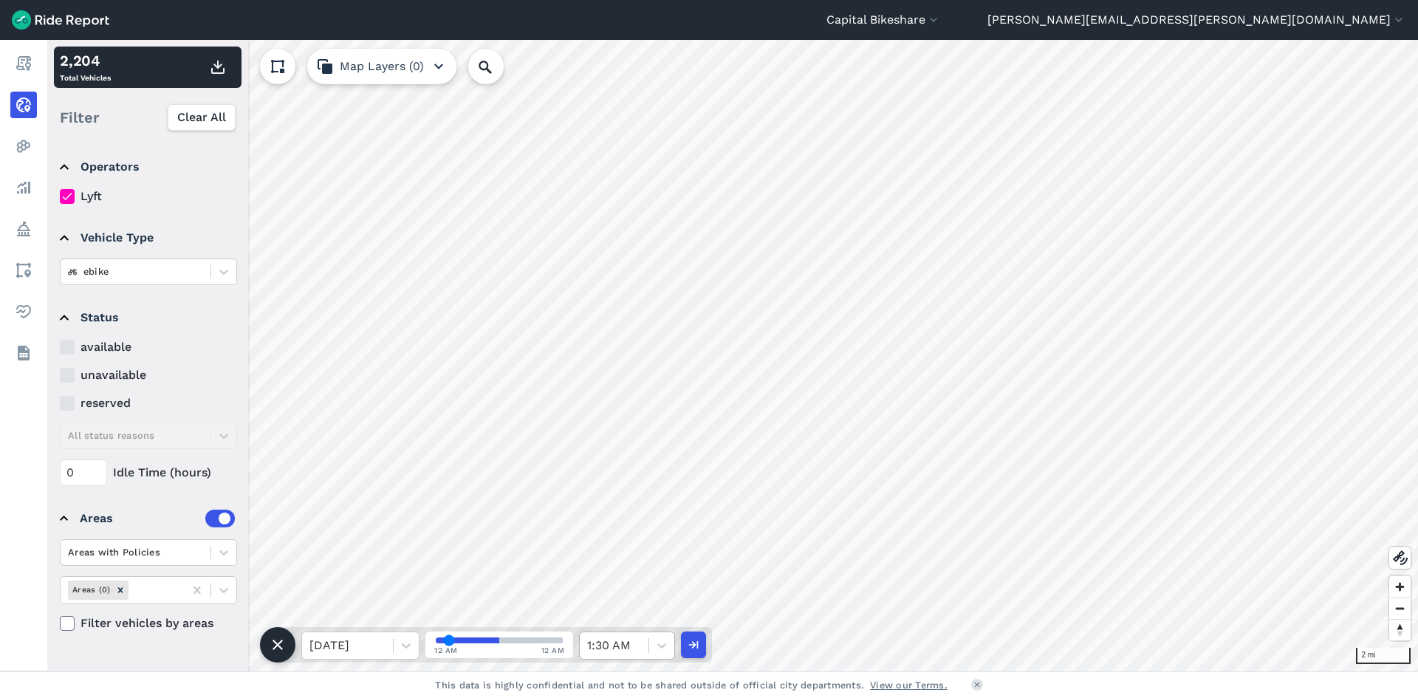
click at [639, 650] on div at bounding box center [614, 645] width 54 height 21
click at [631, 563] on div "2:00 AM" at bounding box center [627, 555] width 96 height 30
click at [224, 66] on icon "button" at bounding box center [218, 67] width 18 height 18
click at [656, 645] on icon at bounding box center [661, 645] width 15 height 15
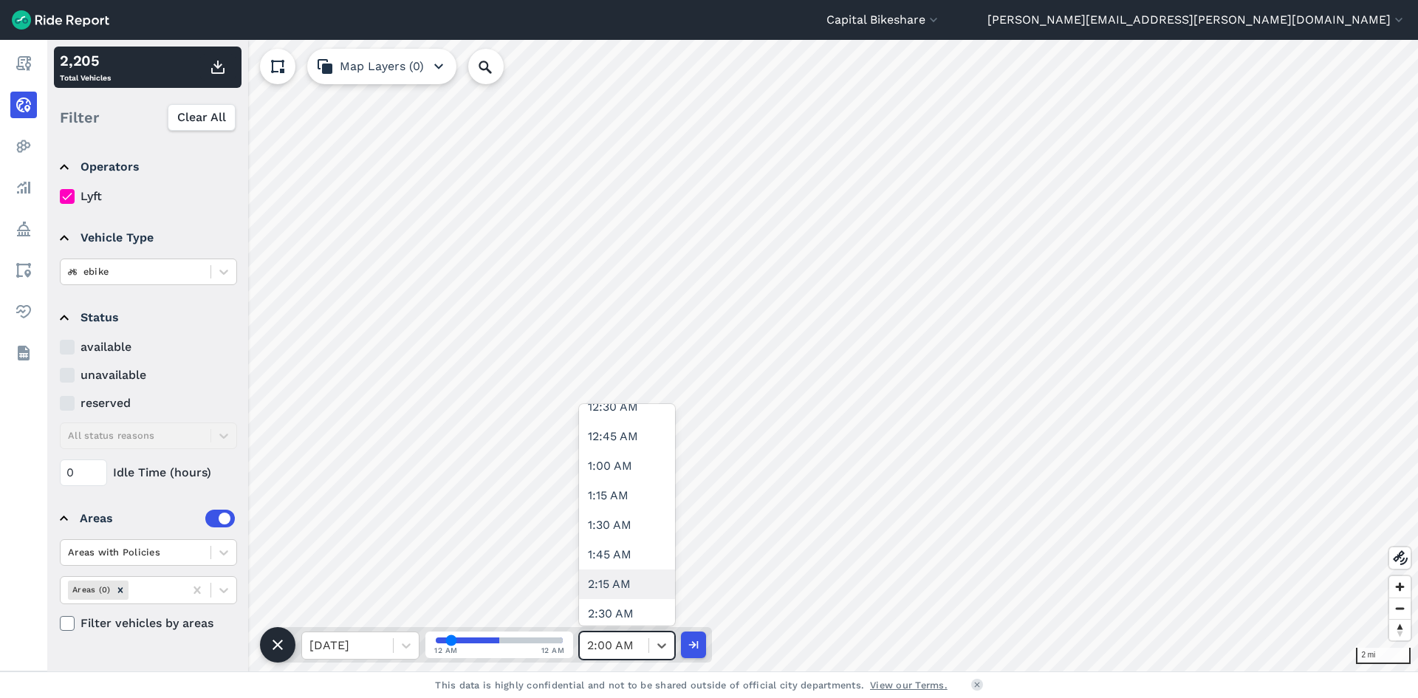
scroll to position [148, 0]
click at [634, 549] on div "2:30 AM" at bounding box center [627, 540] width 96 height 30
click at [214, 70] on icon "button" at bounding box center [218, 67] width 18 height 18
click at [646, 644] on div "2:30 AM" at bounding box center [614, 645] width 69 height 27
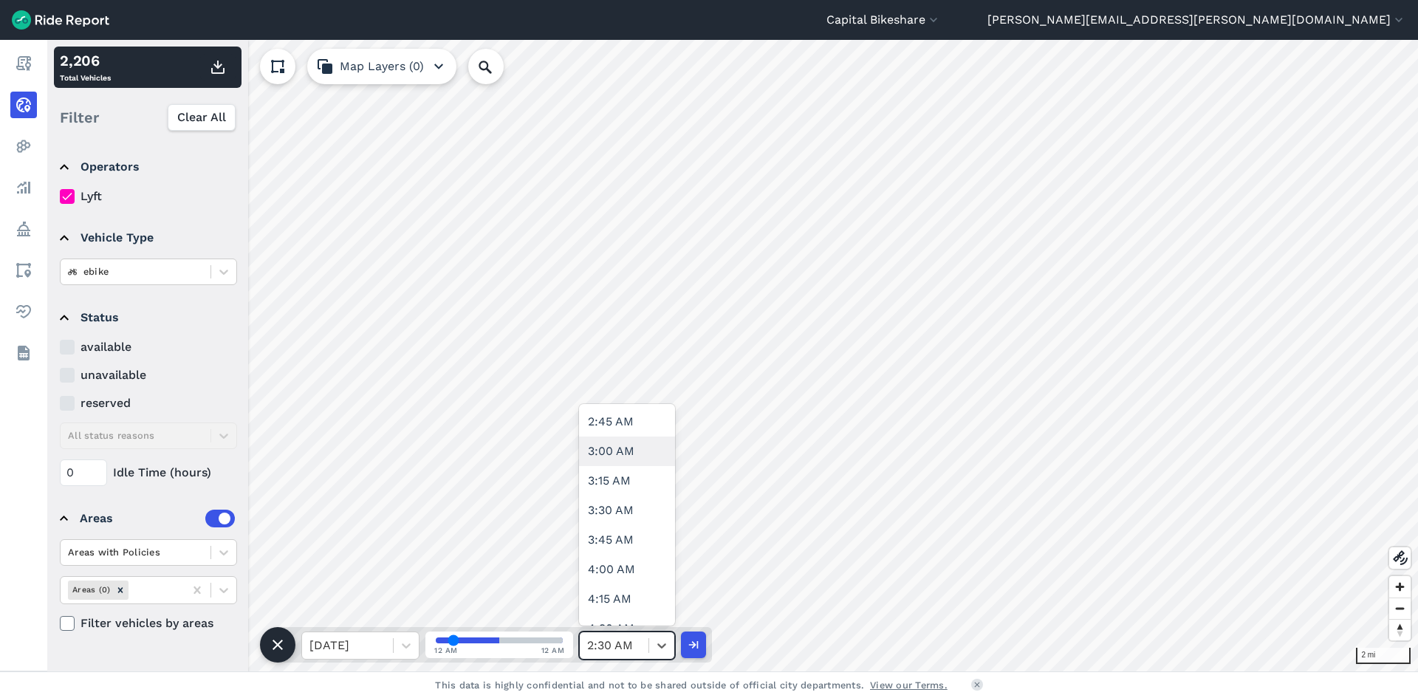
click at [623, 462] on div "3:00 AM" at bounding box center [627, 451] width 96 height 30
click at [223, 71] on use "button" at bounding box center [217, 67] width 13 height 13
click at [645, 648] on div "3:00 AM" at bounding box center [614, 645] width 69 height 27
click at [626, 522] on div "3:30 AM" at bounding box center [627, 510] width 96 height 30
click at [222, 75] on icon "button" at bounding box center [218, 67] width 18 height 18
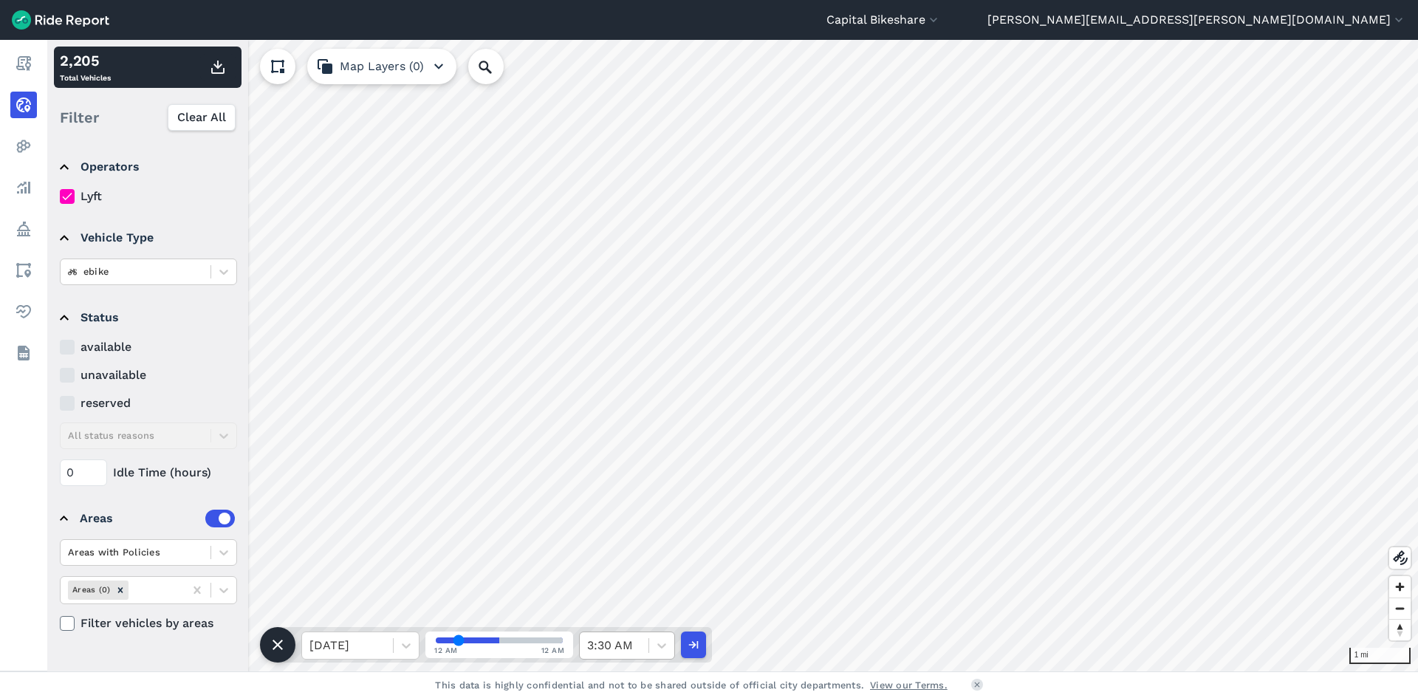
click at [631, 646] on div at bounding box center [614, 645] width 54 height 21
click at [634, 652] on div at bounding box center [614, 645] width 54 height 21
click at [627, 504] on div "4:00 AM" at bounding box center [627, 496] width 96 height 30
click at [224, 73] on use "button" at bounding box center [217, 67] width 13 height 13
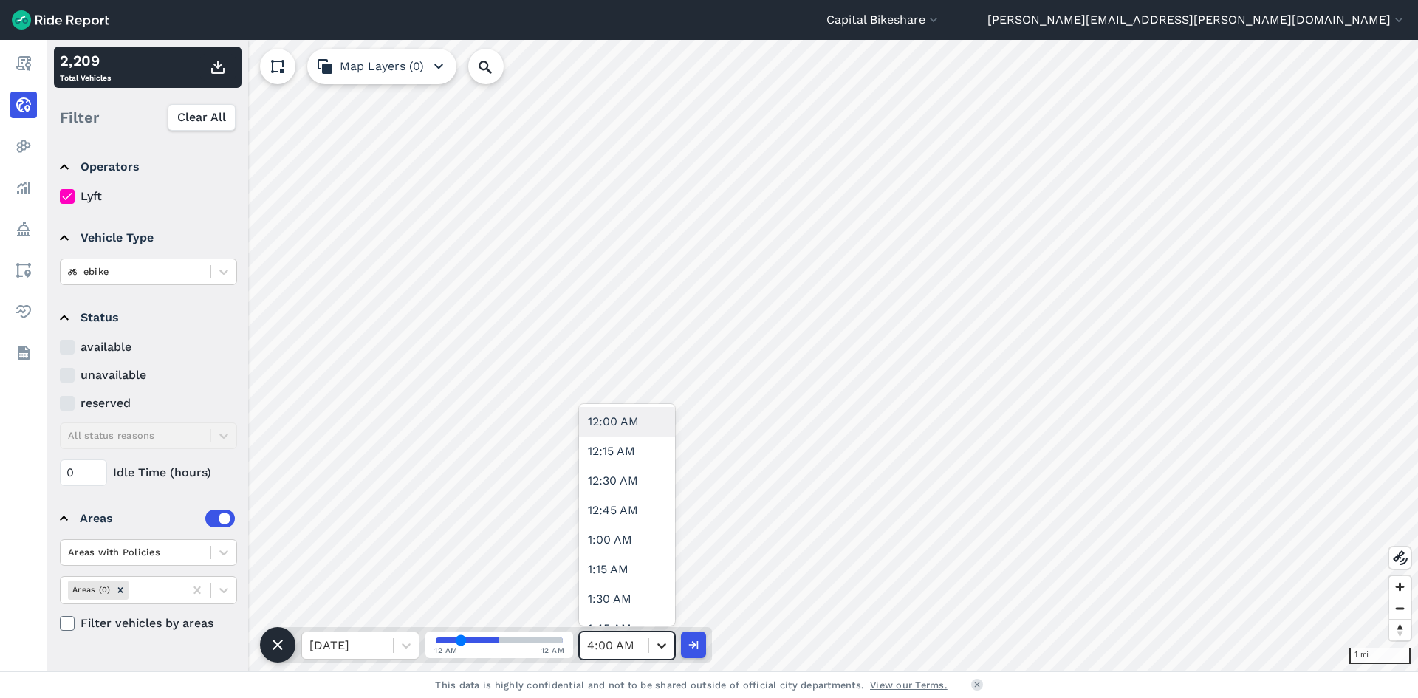
click at [656, 642] on icon at bounding box center [661, 645] width 15 height 15
click at [631, 561] on div "4:30 AM" at bounding box center [627, 555] width 96 height 30
click at [227, 64] on button "button" at bounding box center [217, 67] width 35 height 27
click at [671, 645] on div at bounding box center [661, 645] width 25 height 25
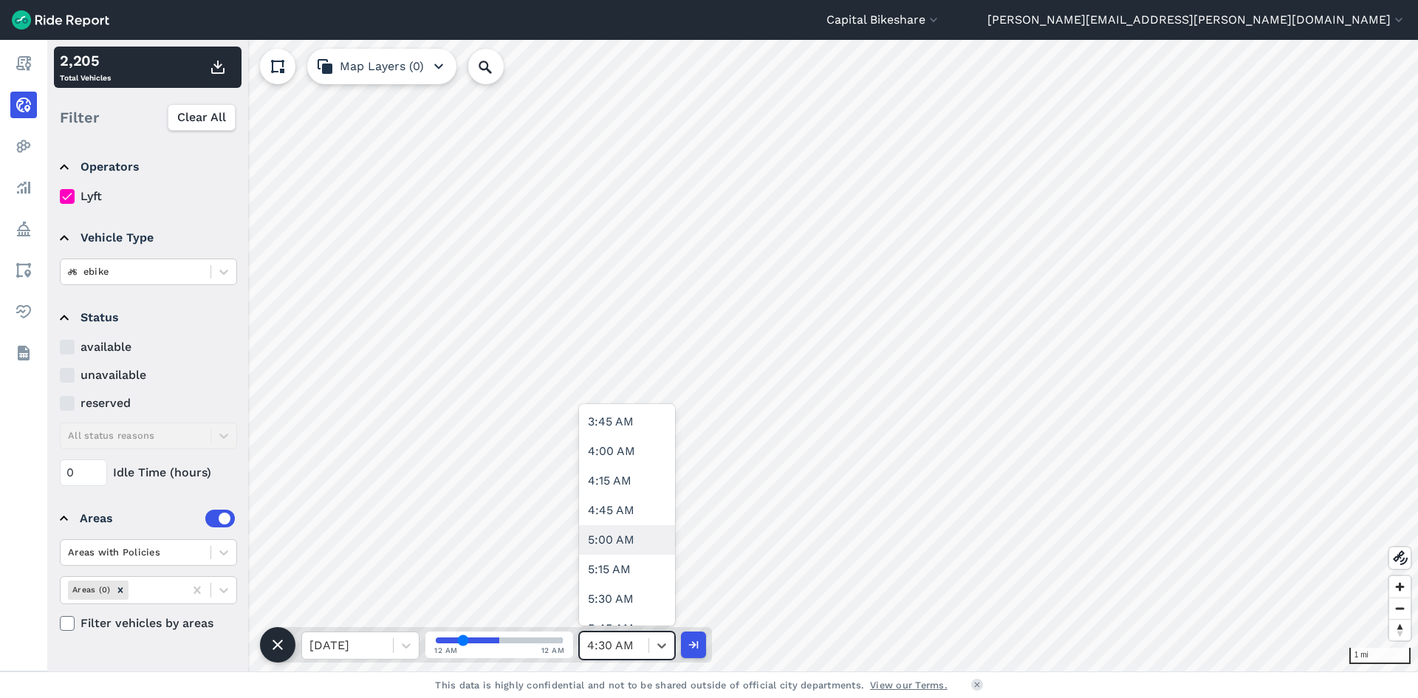
click at [597, 552] on div "5:00 AM" at bounding box center [627, 540] width 96 height 30
click at [222, 69] on icon "button" at bounding box center [218, 67] width 18 height 18
click at [656, 654] on div at bounding box center [661, 645] width 25 height 25
click at [640, 595] on div "5:30 AM" at bounding box center [627, 599] width 96 height 30
click at [214, 72] on use "button" at bounding box center [217, 67] width 13 height 13
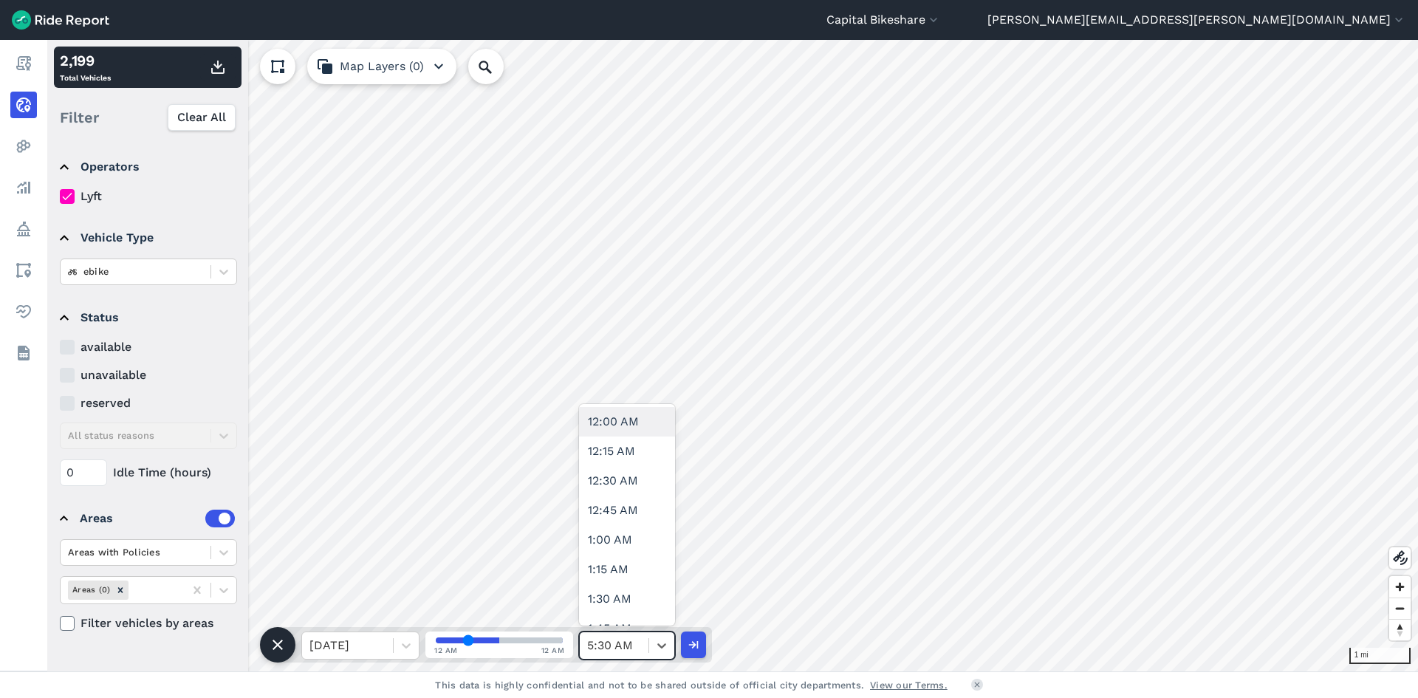
click at [637, 637] on div at bounding box center [614, 645] width 54 height 21
click at [632, 438] on div "6:00 AM" at bounding box center [627, 437] width 96 height 30
click at [227, 66] on button "button" at bounding box center [217, 67] width 35 height 27
click at [663, 641] on icon at bounding box center [661, 645] width 15 height 15
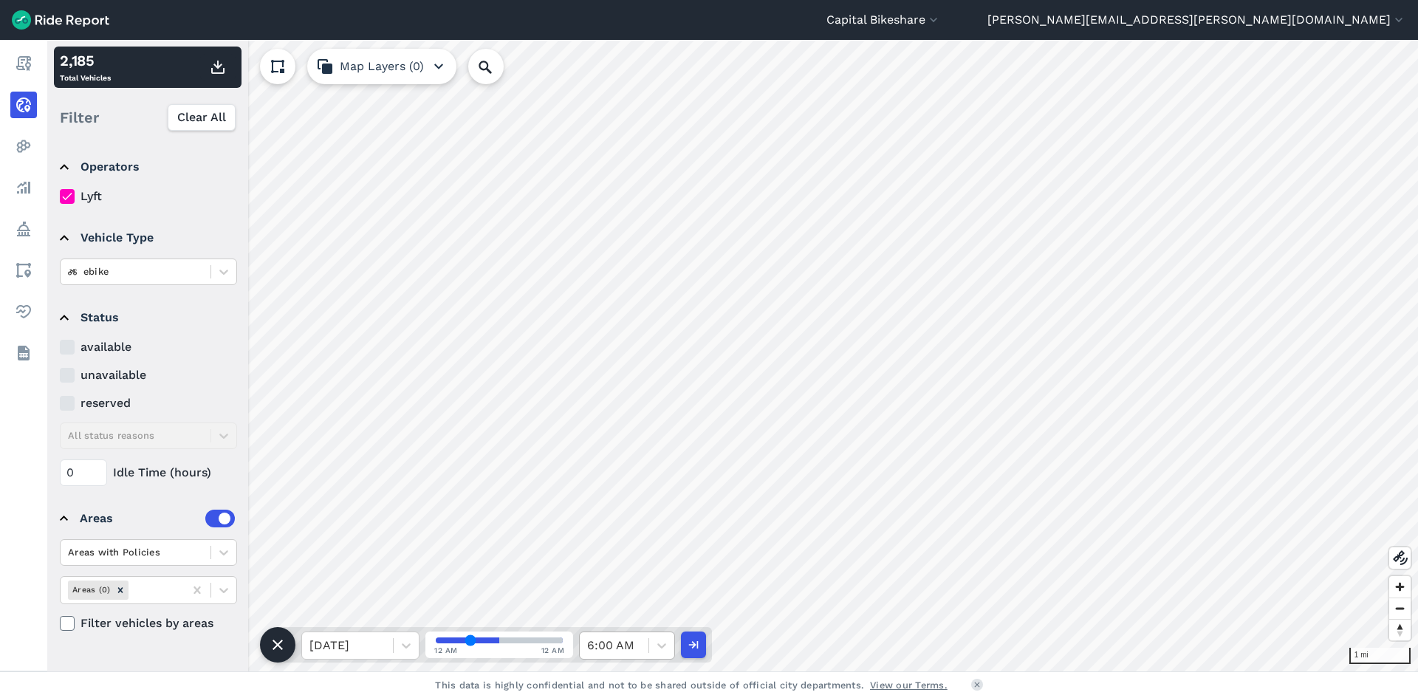
click at [634, 648] on div at bounding box center [614, 645] width 54 height 21
click at [632, 428] on div "6:30 AM" at bounding box center [627, 416] width 96 height 30
click at [217, 69] on icon "button" at bounding box center [218, 67] width 18 height 18
click at [610, 646] on div at bounding box center [614, 645] width 54 height 21
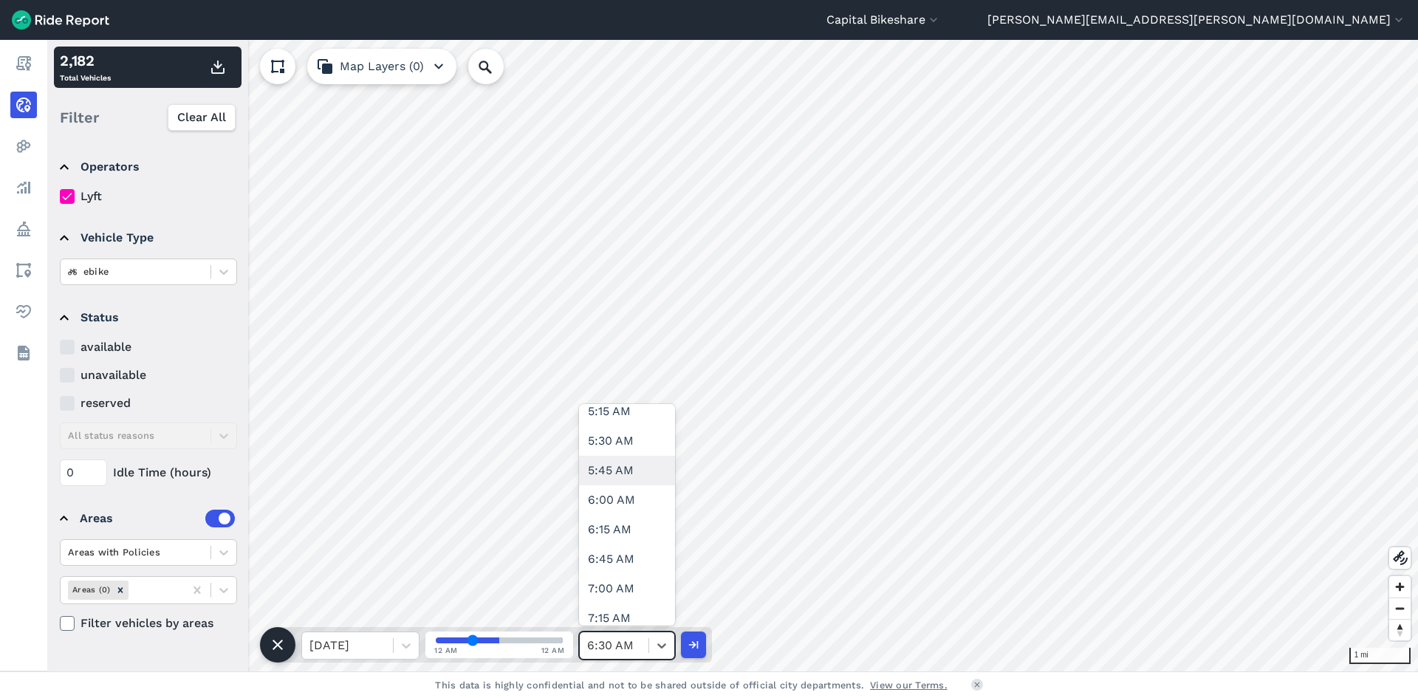
scroll to position [665, 0]
click at [623, 559] on div "7:00 AM" at bounding box center [627, 555] width 96 height 30
click at [216, 64] on icon "button" at bounding box center [218, 67] width 18 height 18
click at [627, 648] on div at bounding box center [614, 645] width 54 height 21
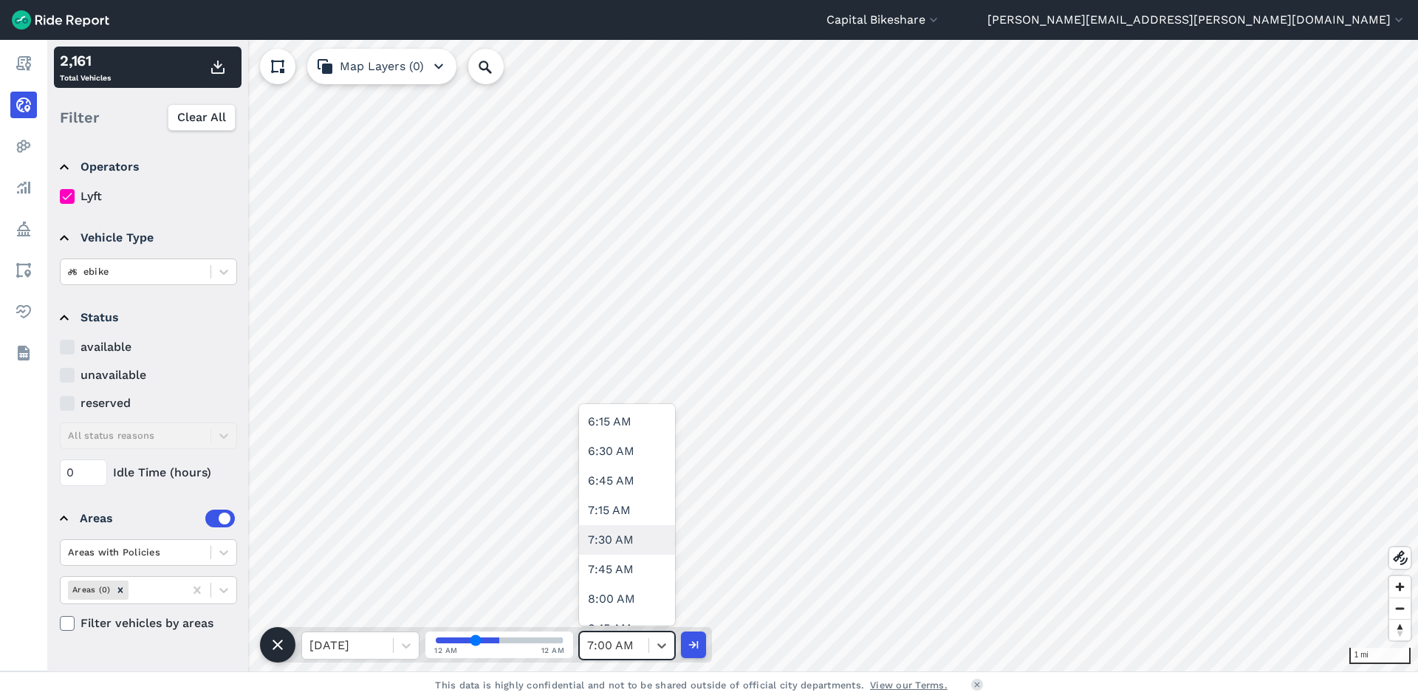
click at [619, 546] on div "7:30 AM" at bounding box center [627, 540] width 96 height 30
click at [213, 74] on use "button" at bounding box center [217, 67] width 13 height 13
click at [648, 646] on span at bounding box center [648, 645] width 1 height 15
click at [638, 532] on div "8:00 AM" at bounding box center [627, 525] width 96 height 30
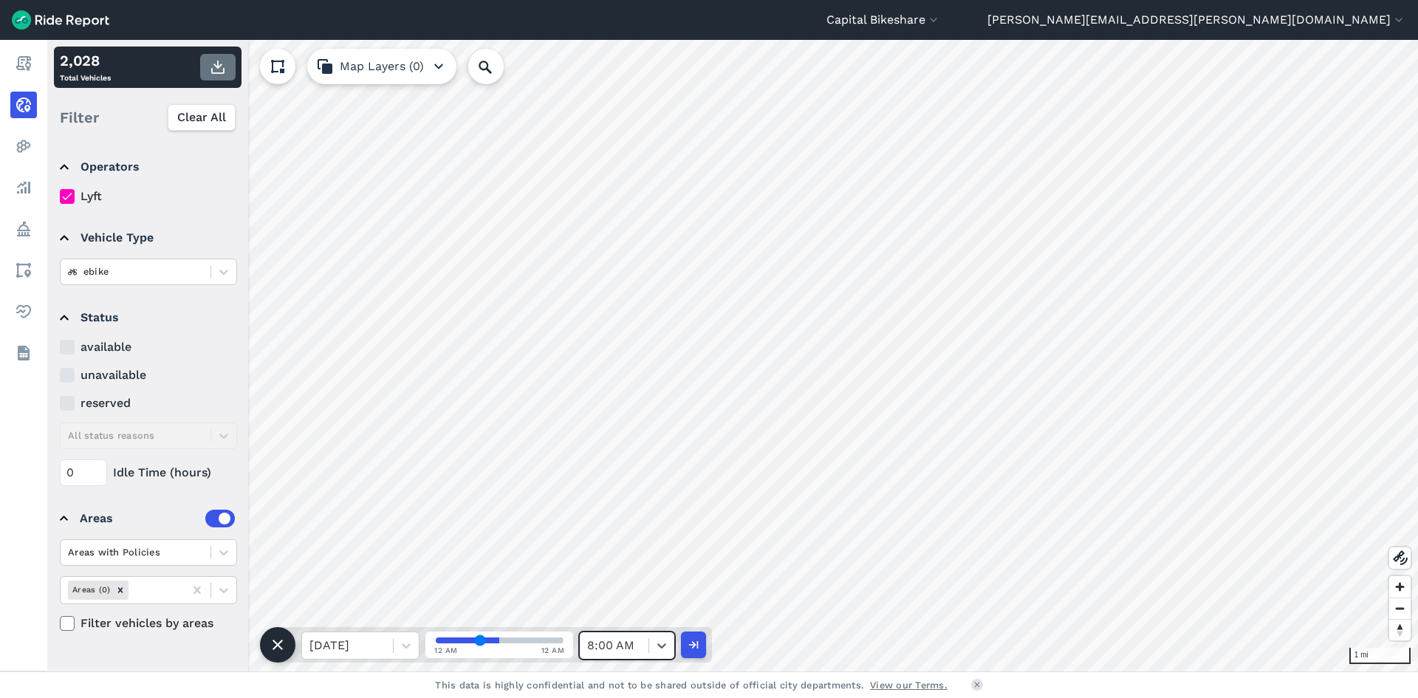
click at [219, 69] on icon "button" at bounding box center [218, 67] width 18 height 18
click at [646, 649] on div "8:00 AM" at bounding box center [614, 645] width 69 height 27
click at [631, 513] on div "8:30 AM" at bounding box center [627, 510] width 96 height 30
click at [214, 68] on icon "button" at bounding box center [218, 67] width 18 height 18
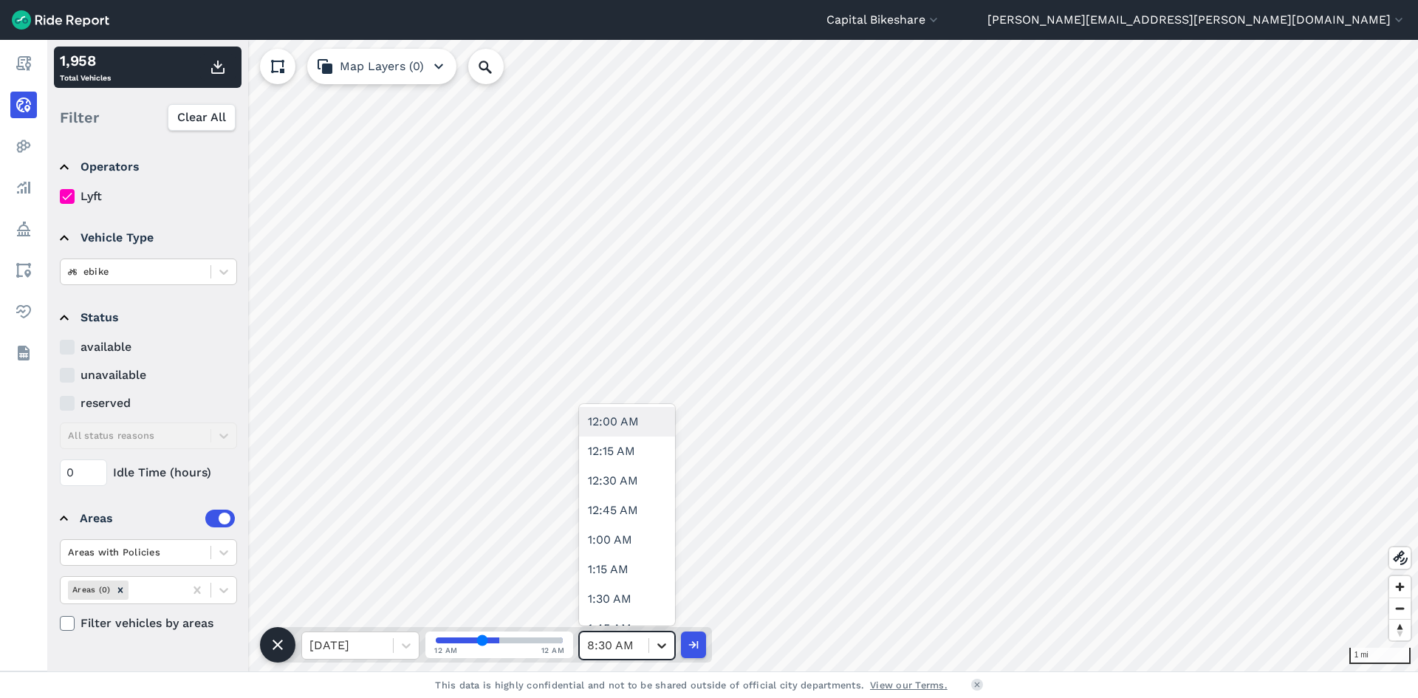
click at [651, 645] on div at bounding box center [661, 645] width 25 height 25
click at [634, 501] on div "9:00 AM" at bounding box center [627, 496] width 96 height 30
click at [229, 71] on button "button" at bounding box center [217, 67] width 35 height 27
click at [642, 653] on div "9:00 AM" at bounding box center [614, 645] width 69 height 27
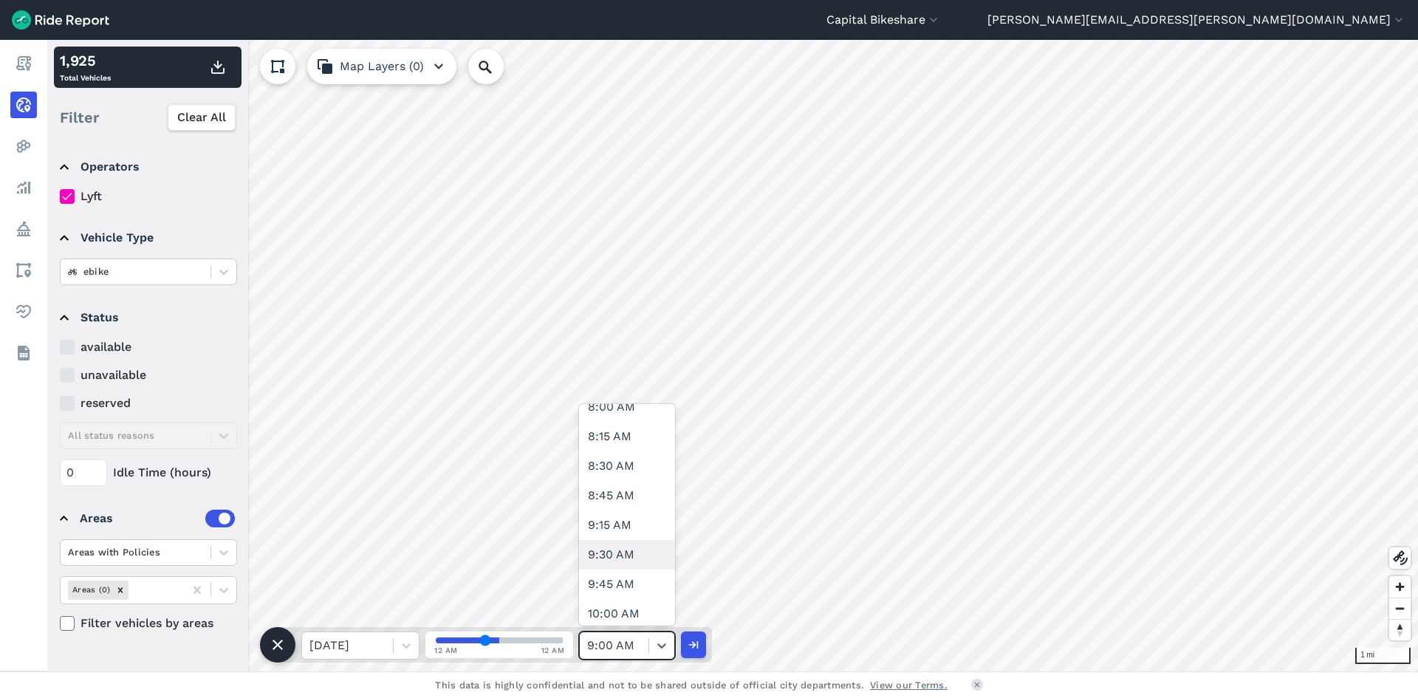
click at [642, 560] on div "9:30 AM" at bounding box center [627, 555] width 96 height 30
click at [219, 75] on icon "button" at bounding box center [218, 67] width 18 height 18
click at [649, 641] on div at bounding box center [661, 645] width 25 height 25
click at [628, 607] on div "10:00 AM" at bounding box center [627, 614] width 96 height 30
click at [221, 74] on use "button" at bounding box center [217, 67] width 13 height 13
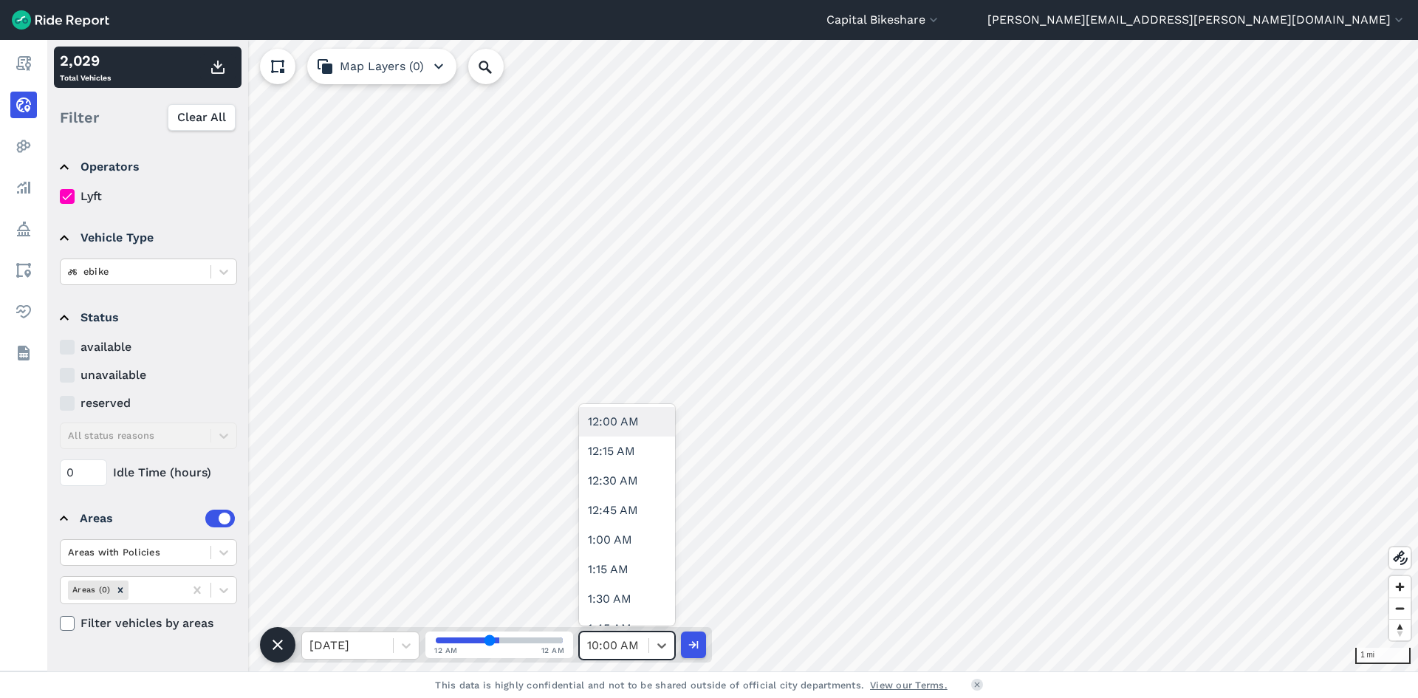
click at [647, 648] on div "10:00 AM" at bounding box center [614, 645] width 69 height 27
click at [642, 592] on div "10:30 AM" at bounding box center [627, 599] width 96 height 30
click at [219, 67] on use "button" at bounding box center [217, 67] width 13 height 13
click at [652, 639] on div at bounding box center [661, 645] width 25 height 25
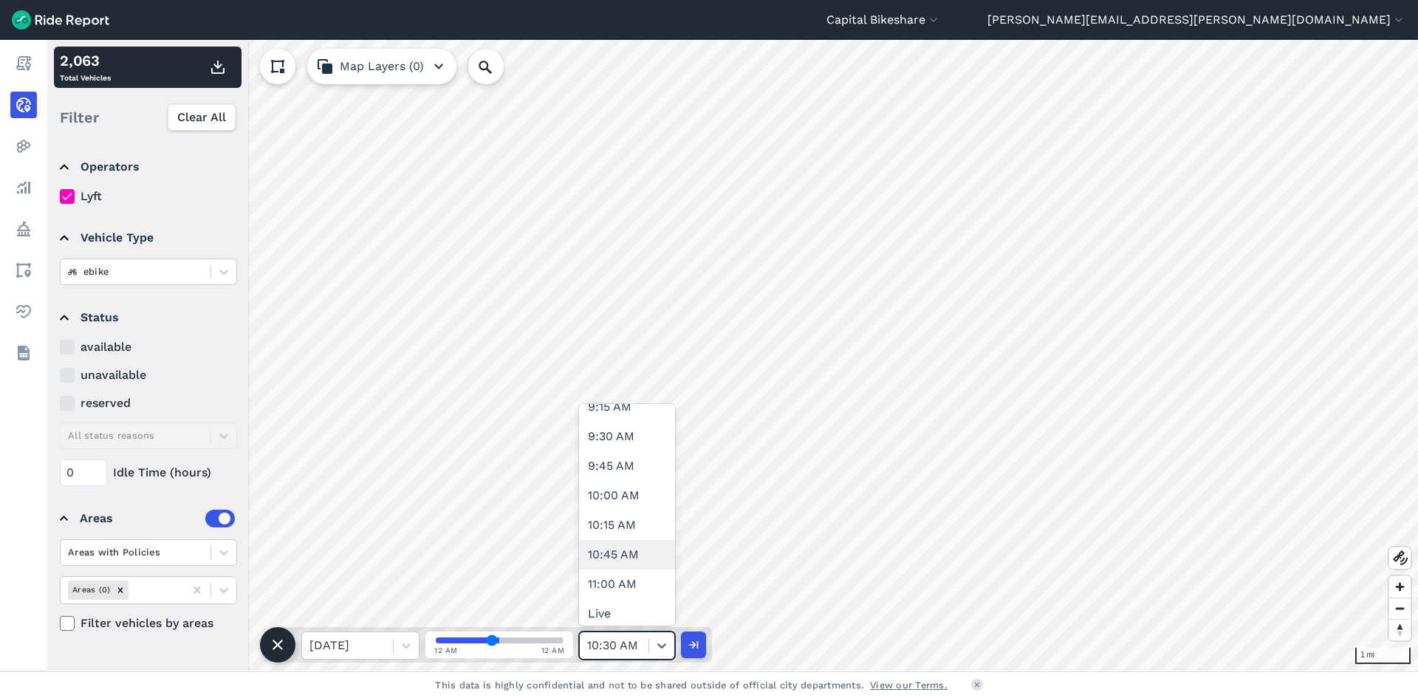
scroll to position [1114, 0]
click at [634, 578] on div "11:00 AM" at bounding box center [627, 578] width 96 height 30
type input "44"
click at [224, 66] on icon "button" at bounding box center [218, 67] width 18 height 18
